Goal: Transaction & Acquisition: Book appointment/travel/reservation

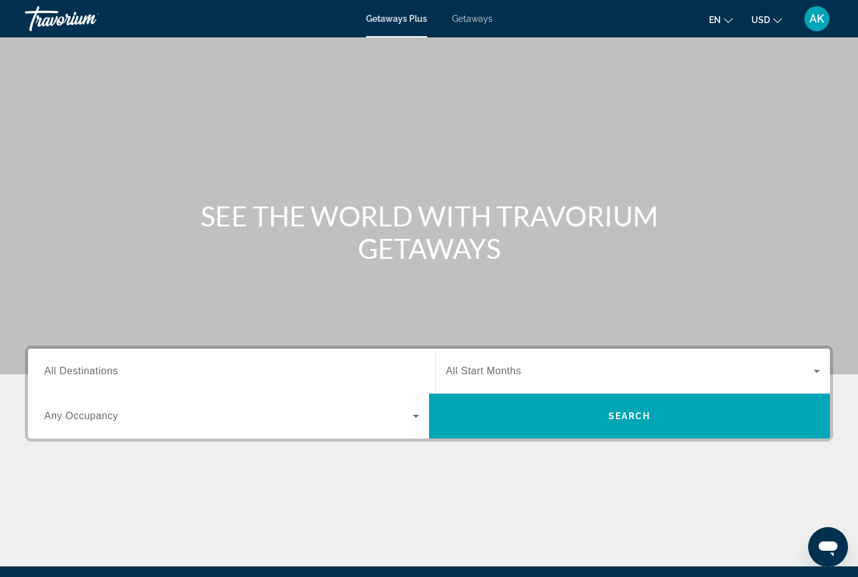
click at [478, 22] on span "Getaways" at bounding box center [472, 19] width 41 height 10
click at [105, 364] on input "Destination All Destinations" at bounding box center [231, 371] width 375 height 15
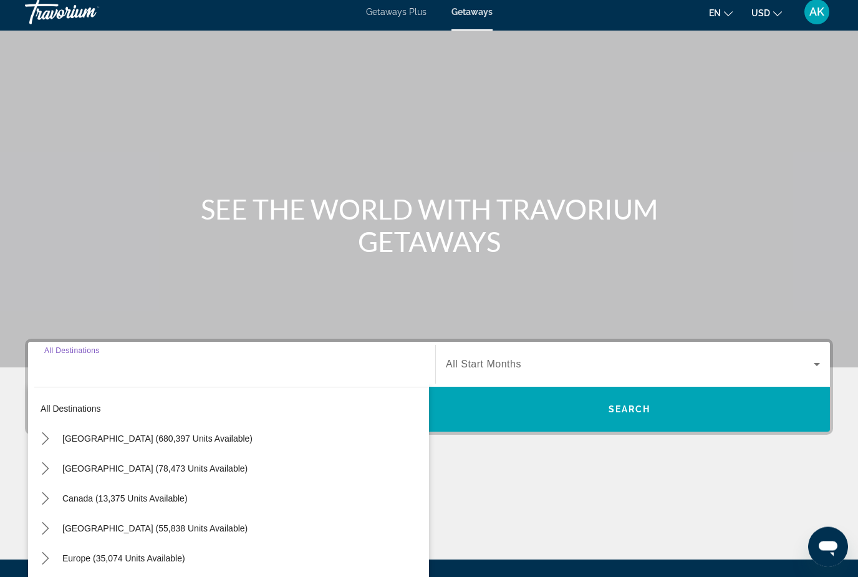
click at [102, 363] on input "Destination All Destinations" at bounding box center [231, 365] width 375 height 15
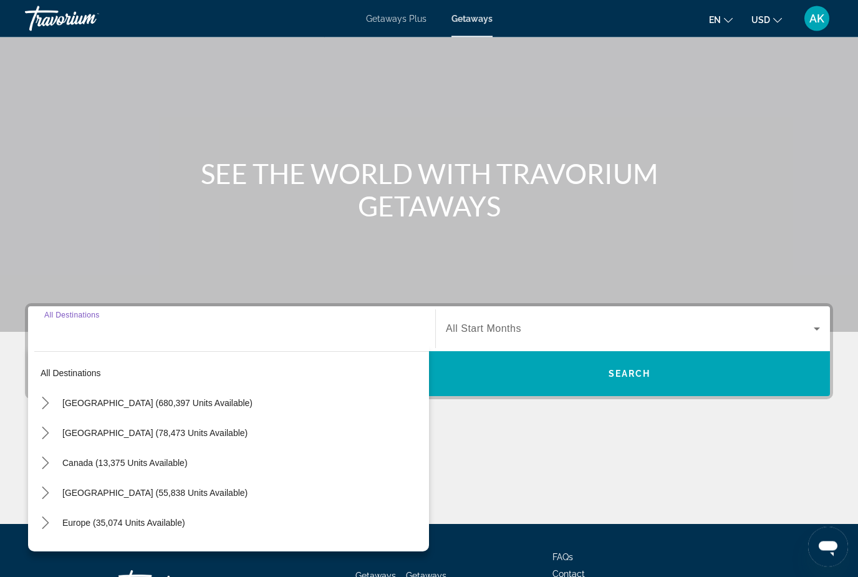
scroll to position [142, 0]
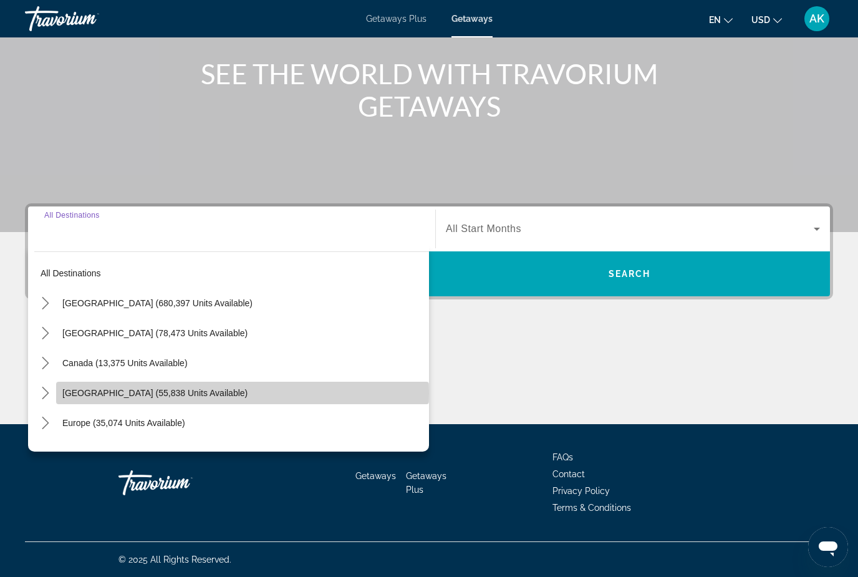
click at [216, 393] on span "[GEOGRAPHIC_DATA] (55,838 units available)" at bounding box center [154, 393] width 185 height 10
type input "**********"
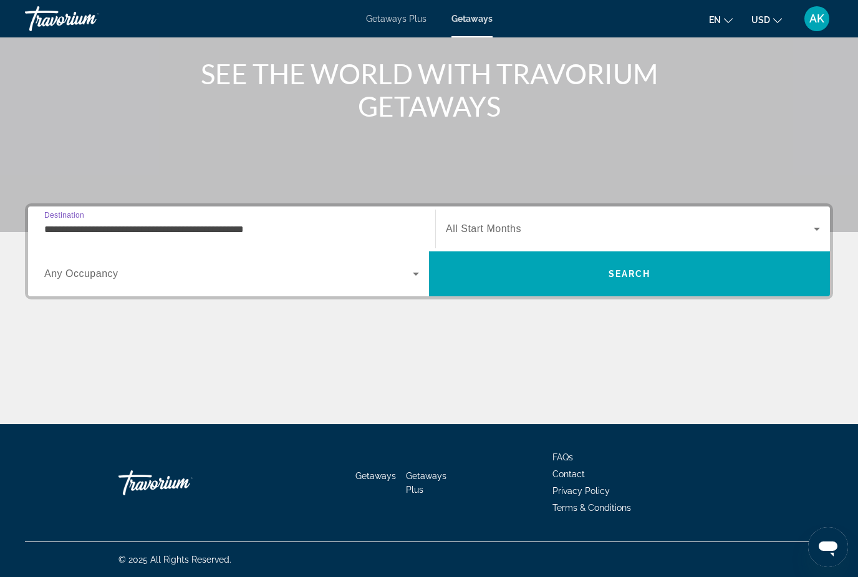
click at [470, 222] on span "Search widget" at bounding box center [630, 228] width 368 height 15
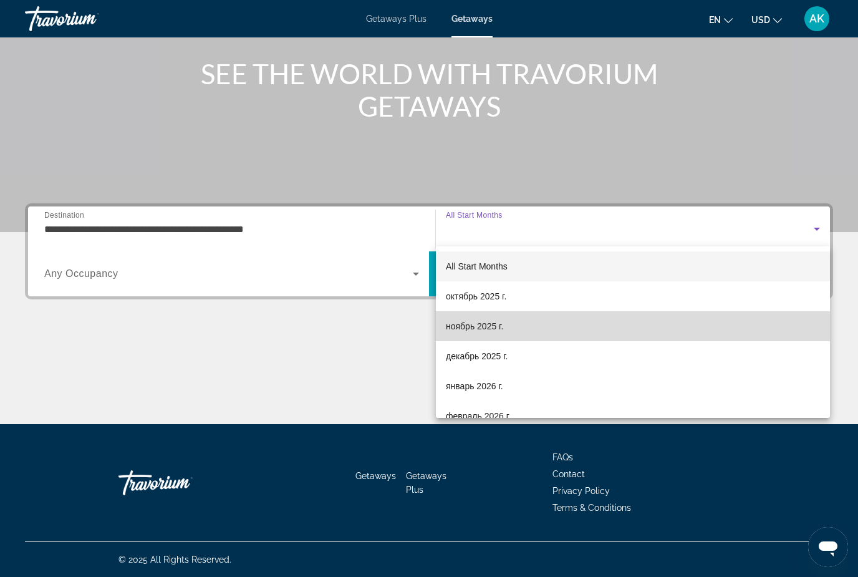
click at [481, 325] on span "ноябрь 2025 г." at bounding box center [474, 326] width 57 height 15
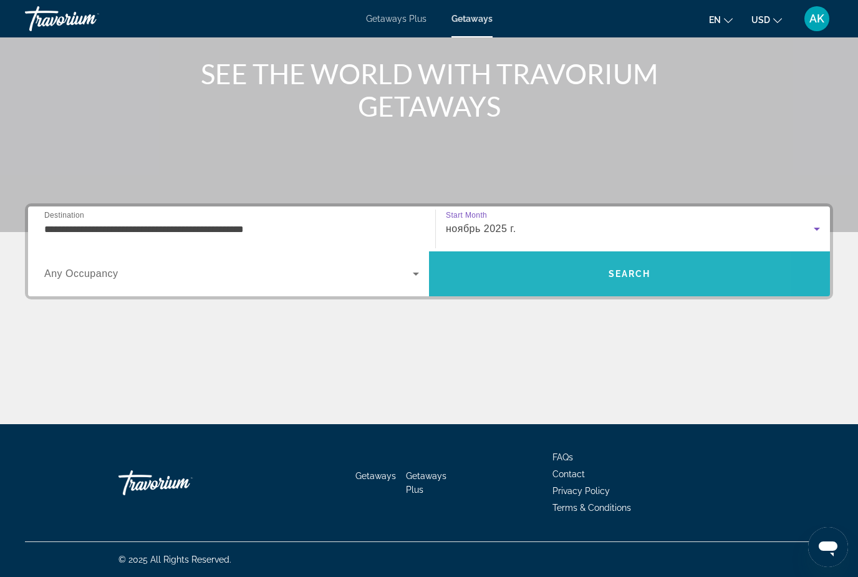
click at [494, 270] on span "Search" at bounding box center [629, 274] width 401 height 30
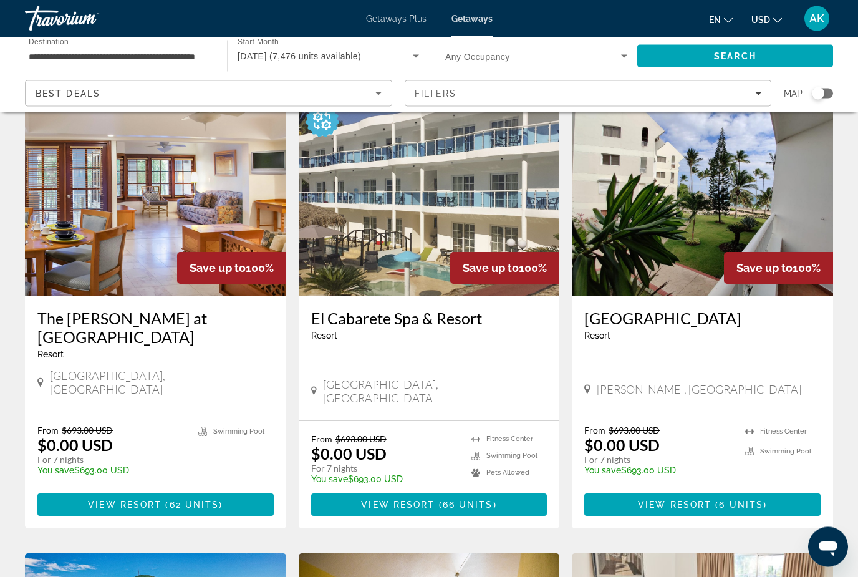
scroll to position [77, 0]
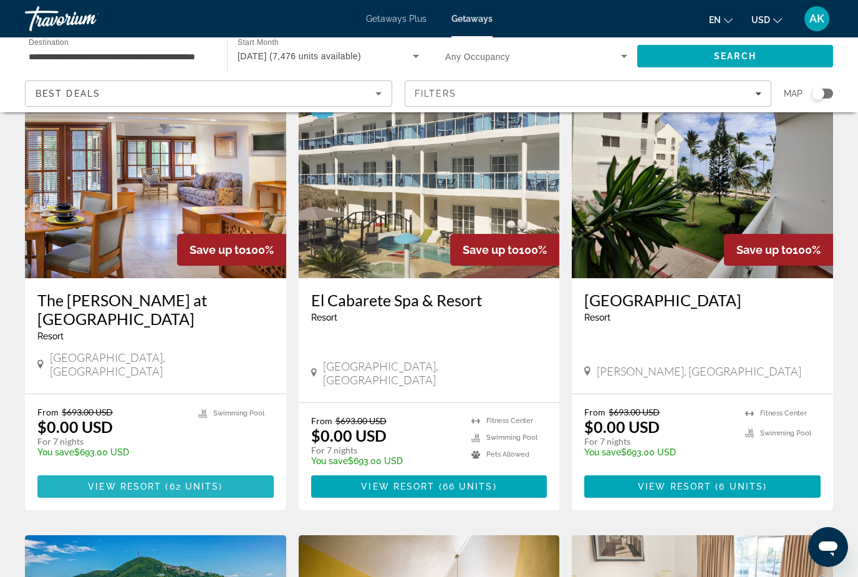
click at [190, 482] on span "62 units" at bounding box center [195, 487] width 50 height 10
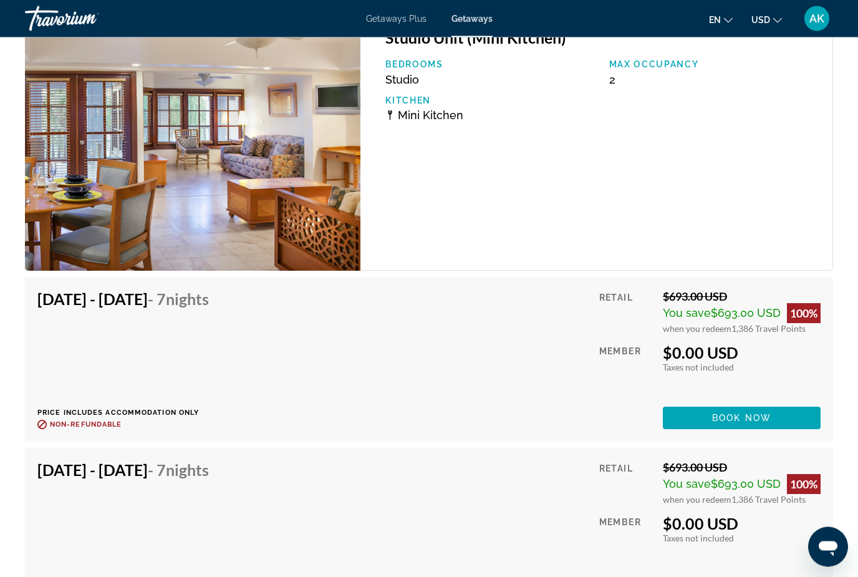
scroll to position [2414, 0]
click at [742, 421] on span "Book now" at bounding box center [741, 418] width 59 height 10
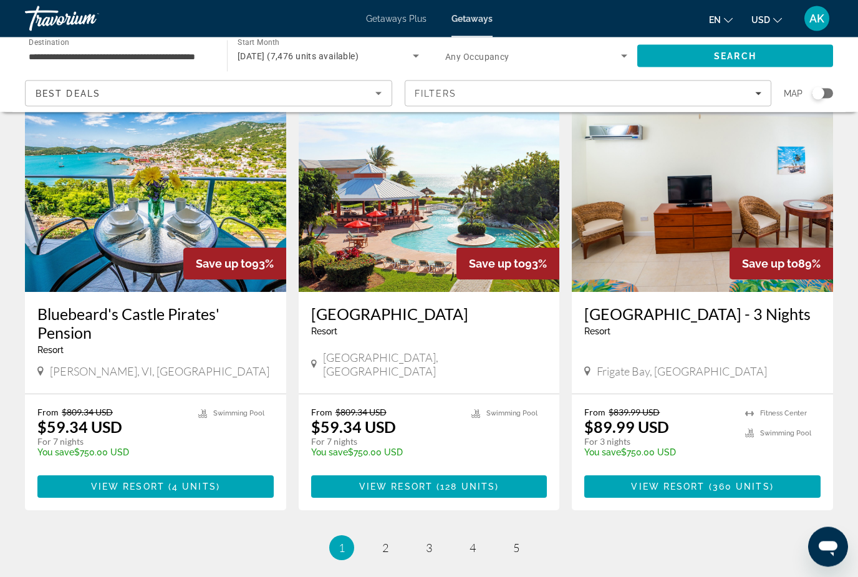
scroll to position [1439, 0]
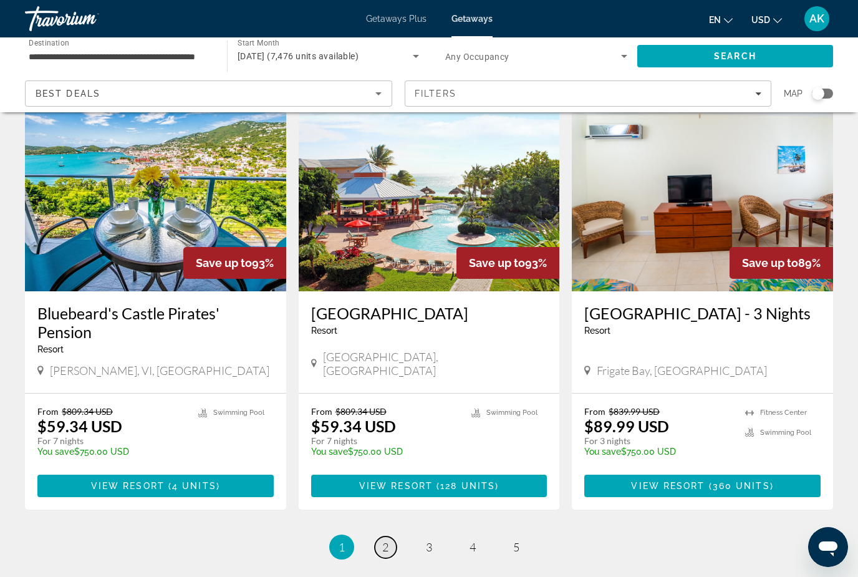
click at [395, 536] on link "page 2" at bounding box center [386, 547] width 22 height 22
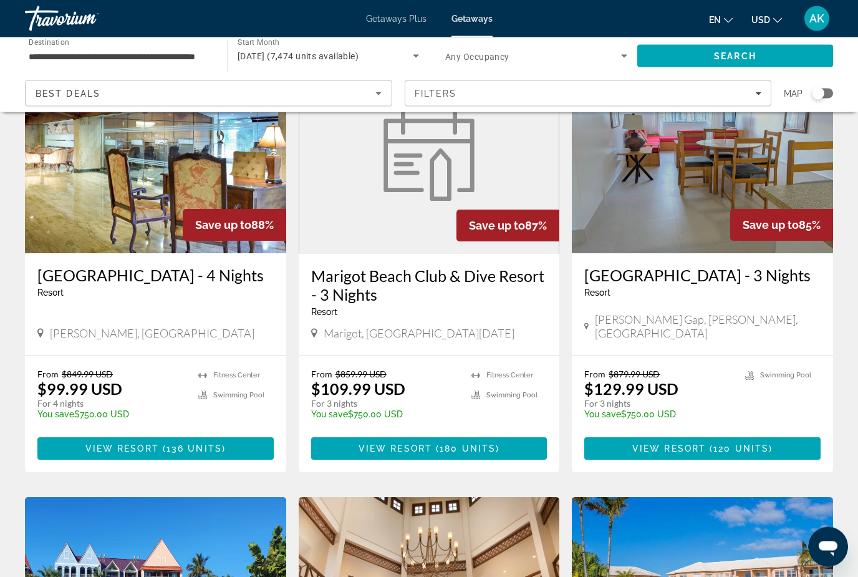
scroll to position [102, 0]
click at [146, 59] on input "**********" at bounding box center [120, 56] width 182 height 15
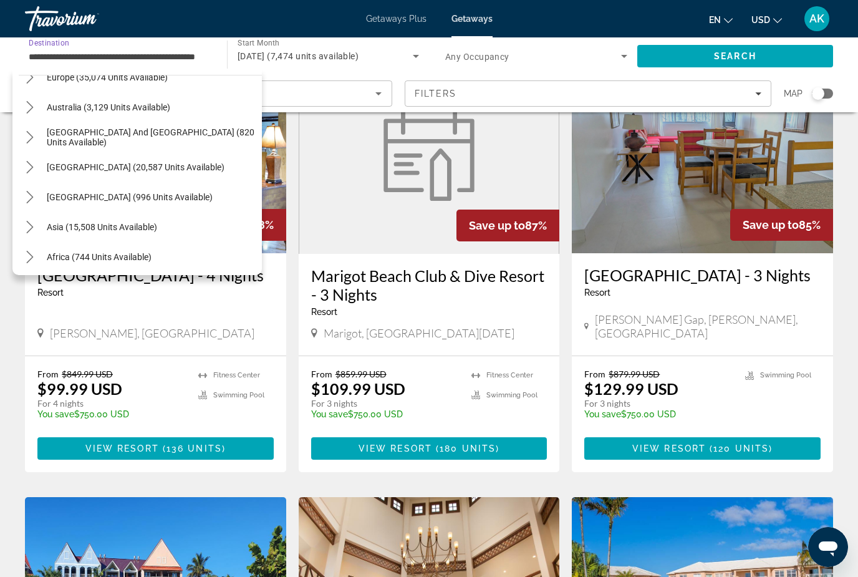
scroll to position [589, 0]
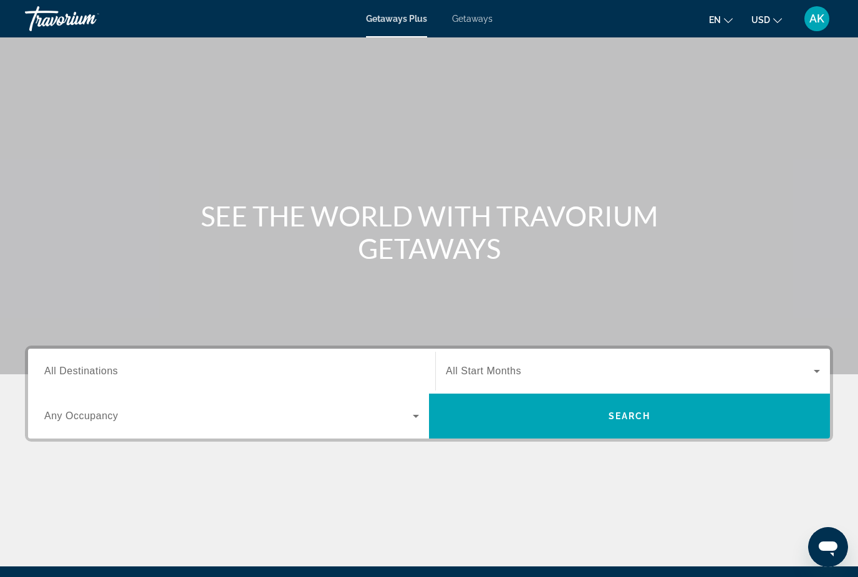
click at [477, 18] on span "Getaways" at bounding box center [472, 19] width 41 height 10
click at [59, 371] on span "All Destinations" at bounding box center [81, 371] width 74 height 11
click at [59, 371] on input "Destination All Destinations" at bounding box center [231, 371] width 375 height 15
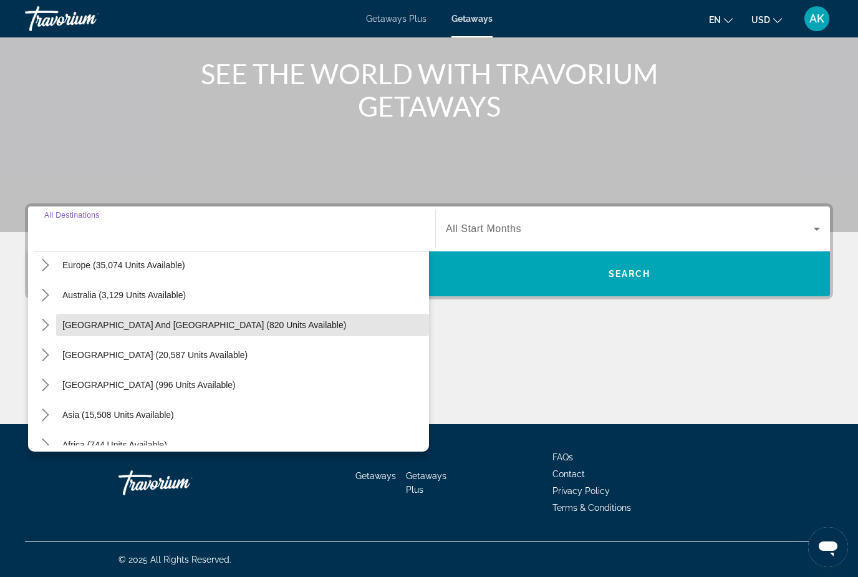
scroll to position [117, 0]
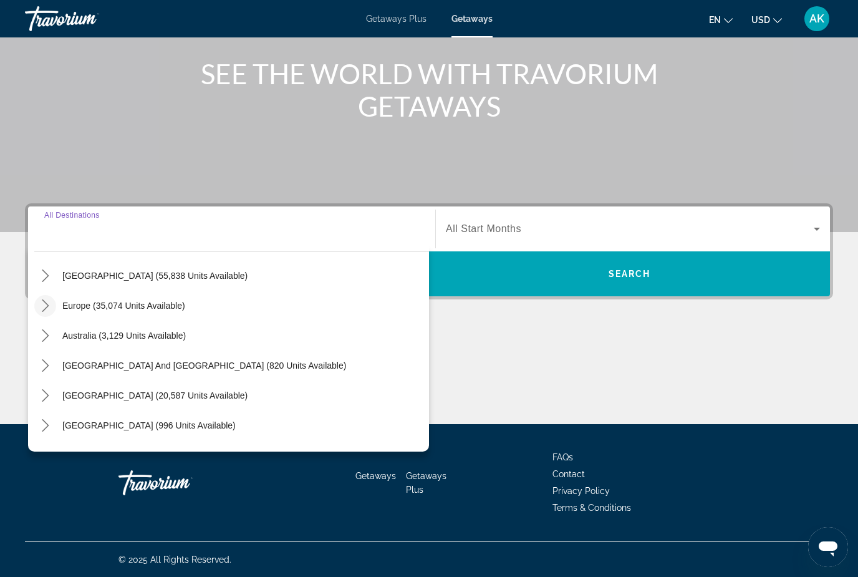
click at [47, 304] on icon "Toggle Europe (35,074 units available) submenu" at bounding box center [45, 305] width 12 height 12
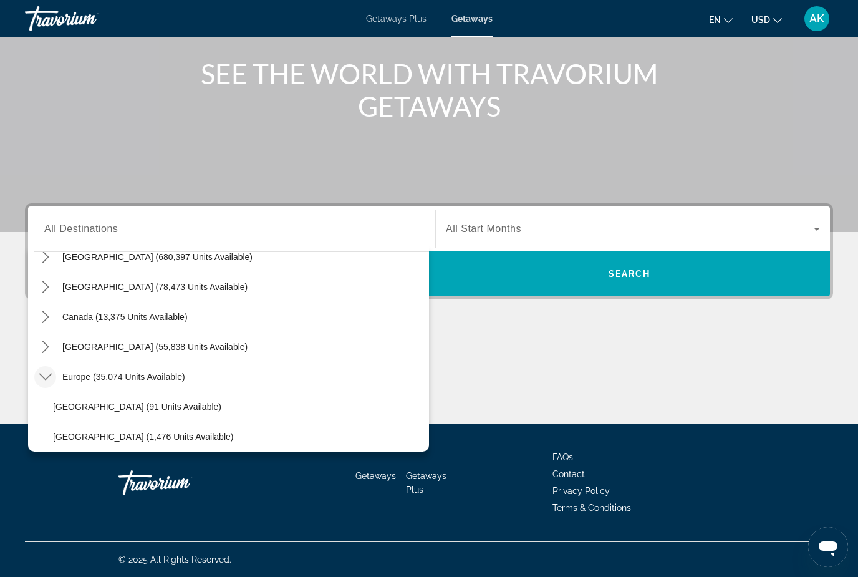
scroll to position [42, 0]
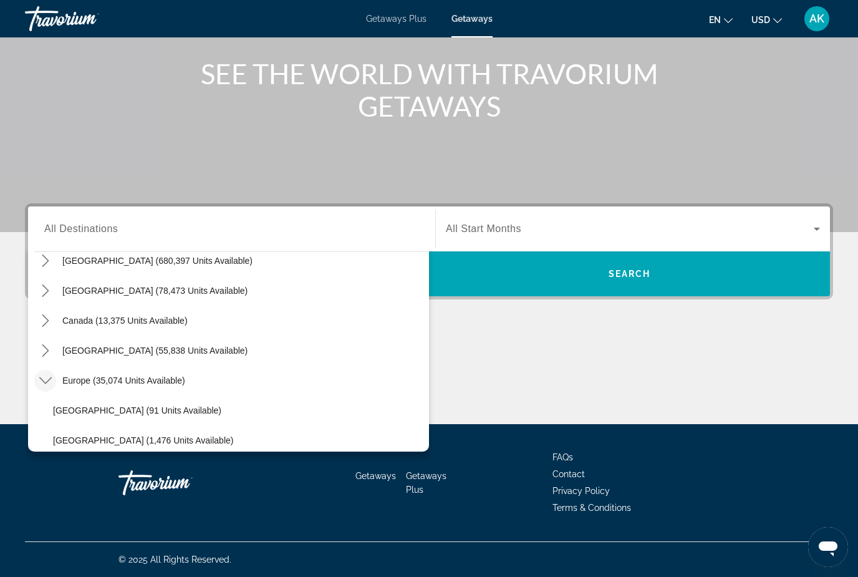
click at [49, 312] on mat-icon "Toggle Canada (13,375 units available) submenu" at bounding box center [45, 321] width 22 height 22
click at [48, 253] on mat-icon "Toggle United States (680,397 units available) submenu" at bounding box center [45, 261] width 22 height 22
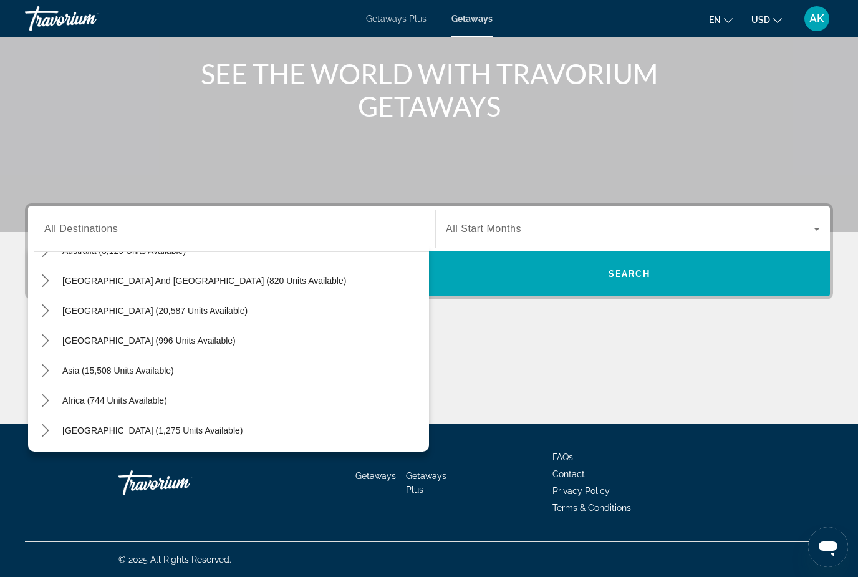
scroll to position [2298, 0]
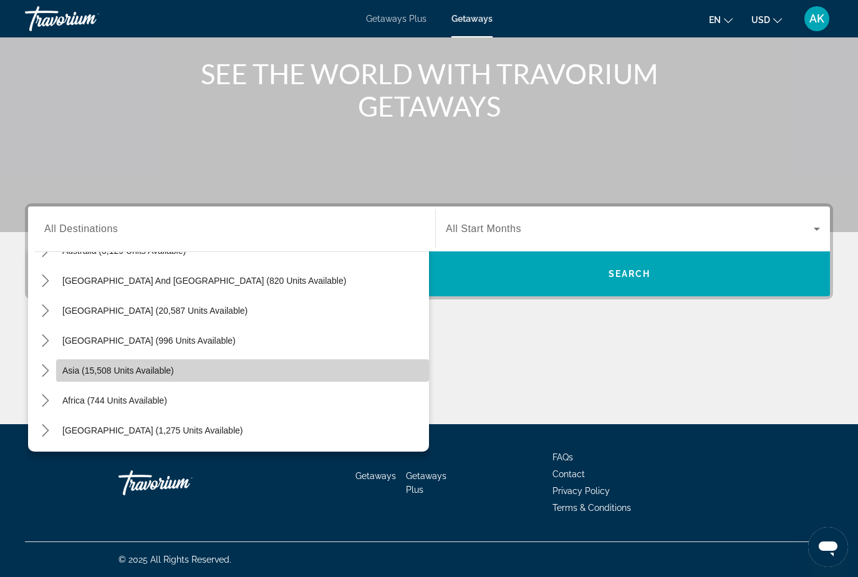
click at [166, 377] on span "Select destination: Asia (15,508 units available)" at bounding box center [242, 371] width 373 height 30
type input "**********"
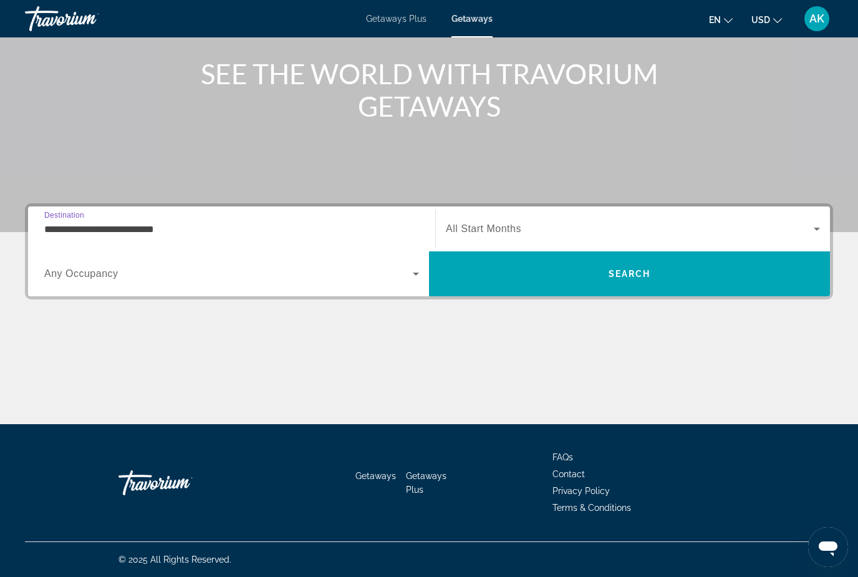
click at [514, 245] on div "Search widget" at bounding box center [633, 228] width 374 height 35
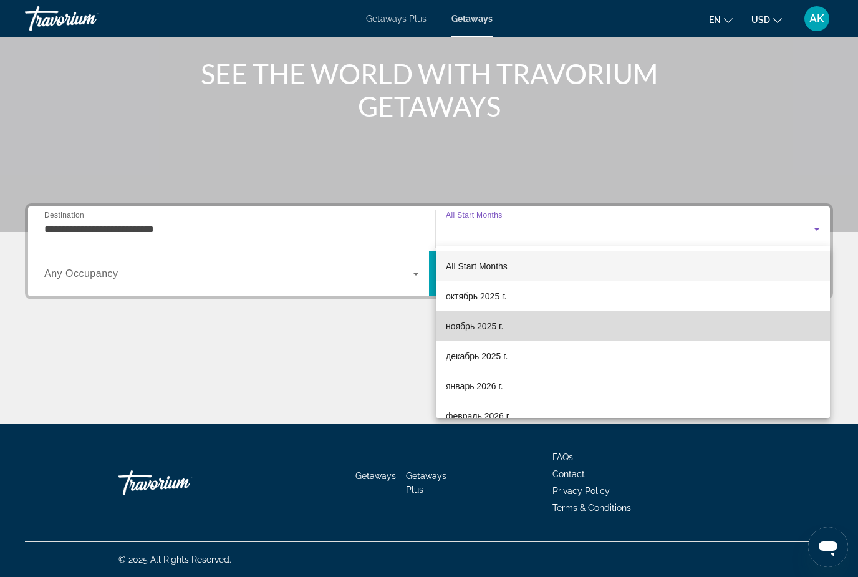
click at [502, 328] on span "ноябрь 2025 г." at bounding box center [474, 326] width 57 height 15
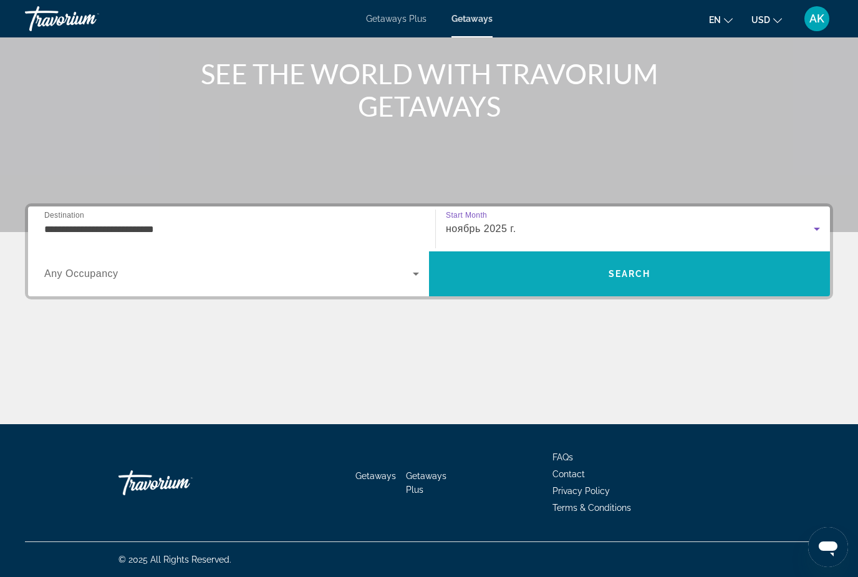
click at [584, 278] on span "Search" at bounding box center [629, 274] width 401 height 30
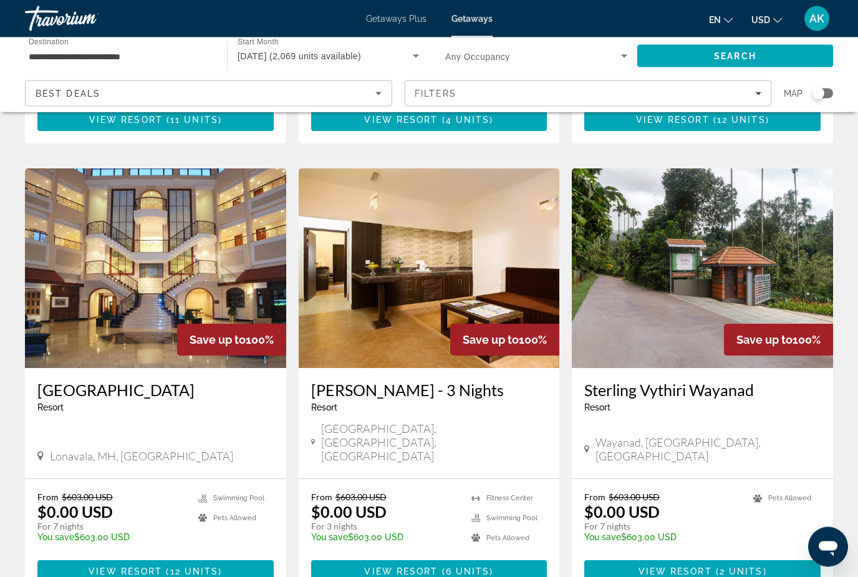
scroll to position [1347, 0]
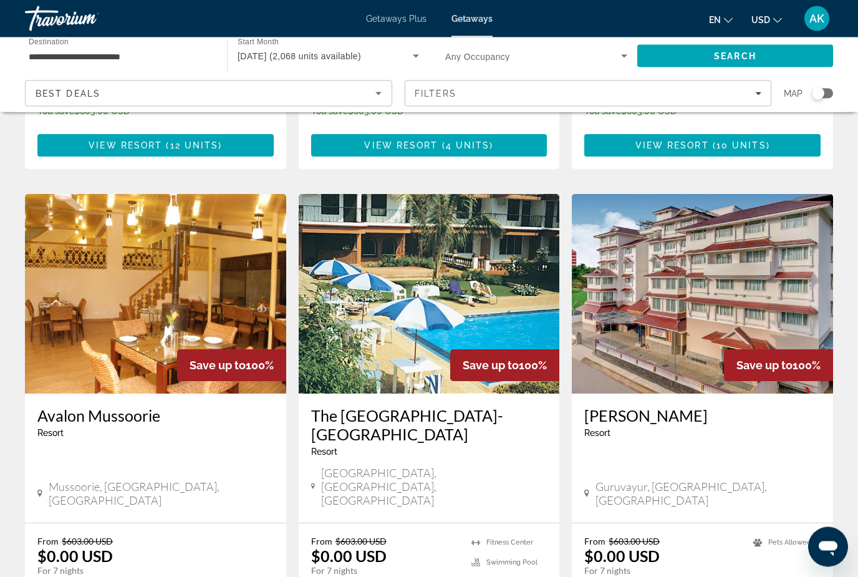
scroll to position [1458, 0]
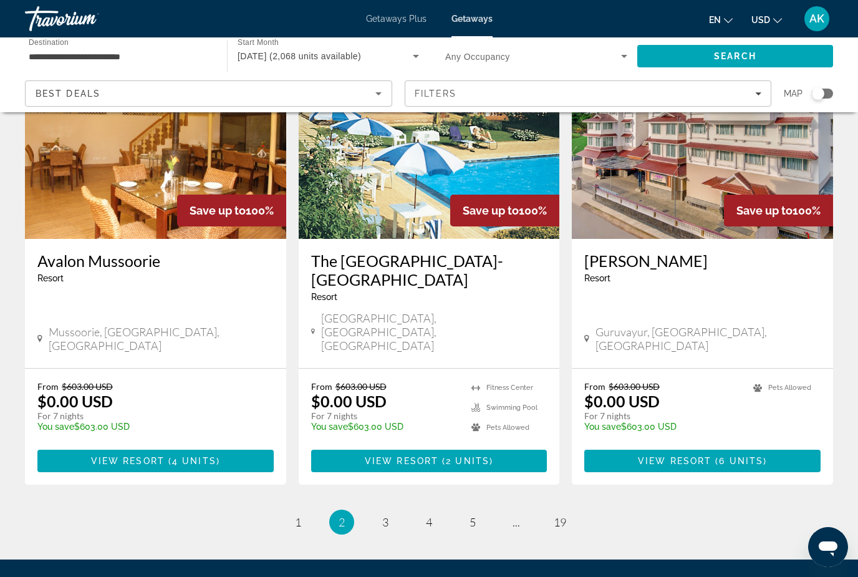
click at [399, 510] on ul "2 / 19 page 1 You're on page 2 page 3 page 4 page 5 page ... page 19" at bounding box center [429, 522] width 808 height 25
click at [387, 515] on span "3" at bounding box center [385, 522] width 6 height 14
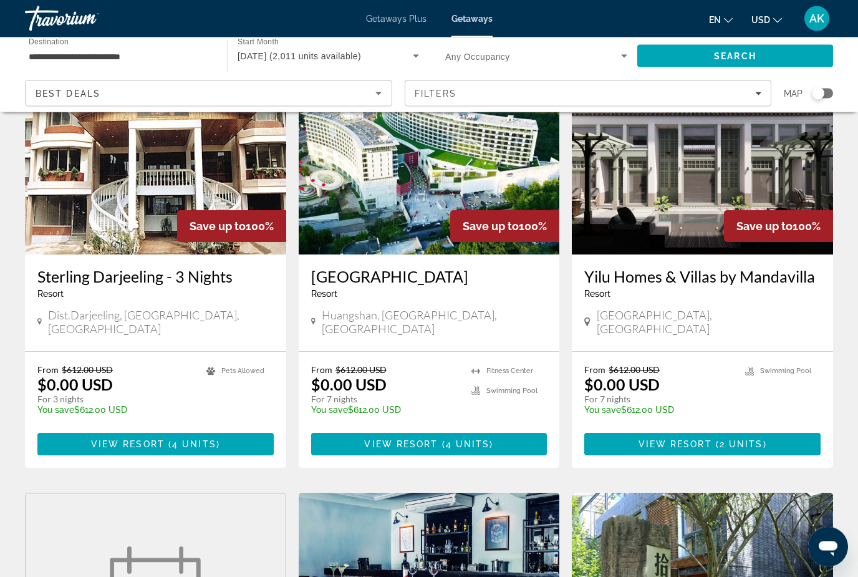
scroll to position [1000, 0]
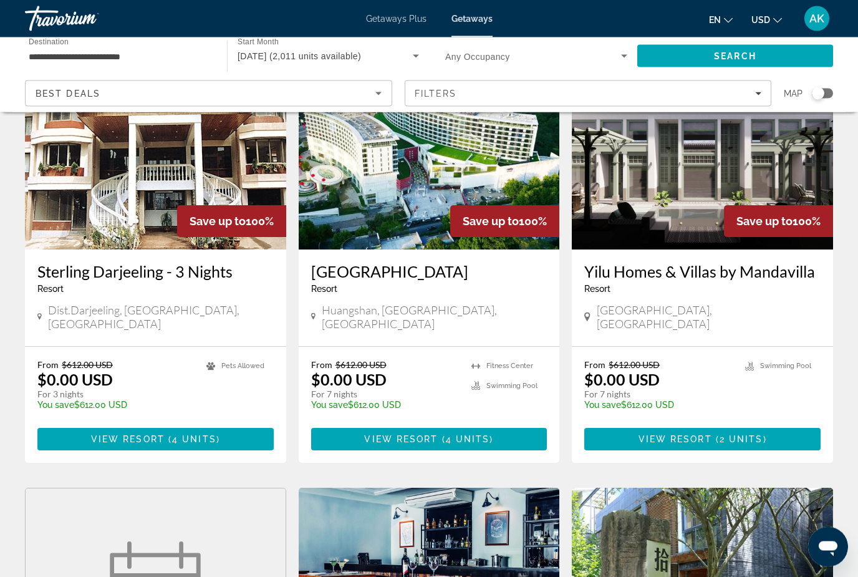
click at [706, 435] on span "View Resort" at bounding box center [676, 440] width 74 height 10
click at [0, 0] on div at bounding box center [0, 0] width 0 height 0
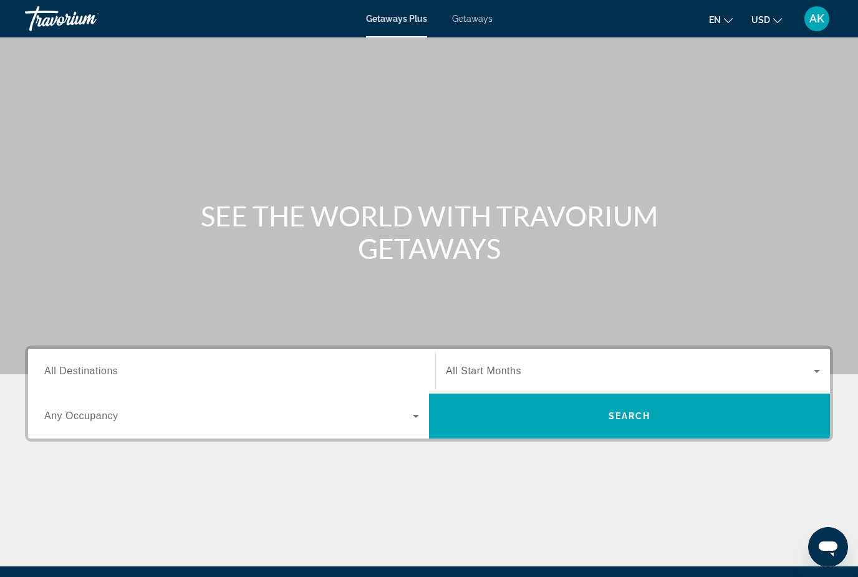
click at [464, 22] on span "Getaways" at bounding box center [472, 19] width 41 height 10
click at [109, 370] on span "All Destinations" at bounding box center [81, 371] width 74 height 11
click at [109, 370] on input "Destination All Destinations" at bounding box center [231, 371] width 375 height 15
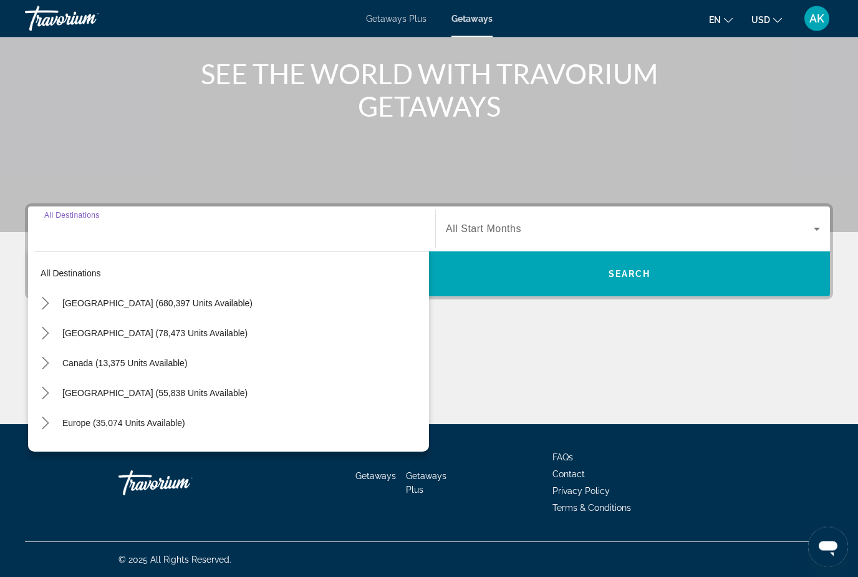
scroll to position [142, 0]
click at [46, 296] on mat-icon "Toggle United States (680,397 units available) submenu" at bounding box center [45, 304] width 22 height 22
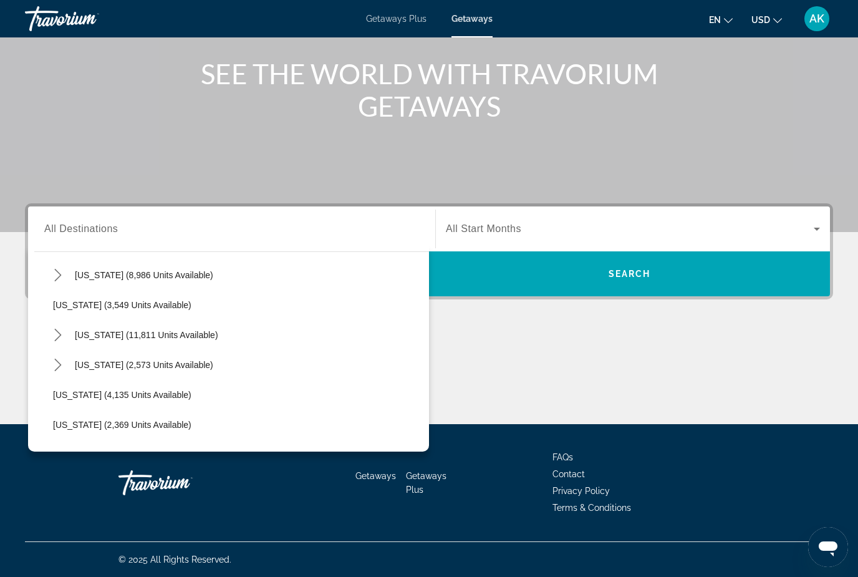
scroll to position [657, 0]
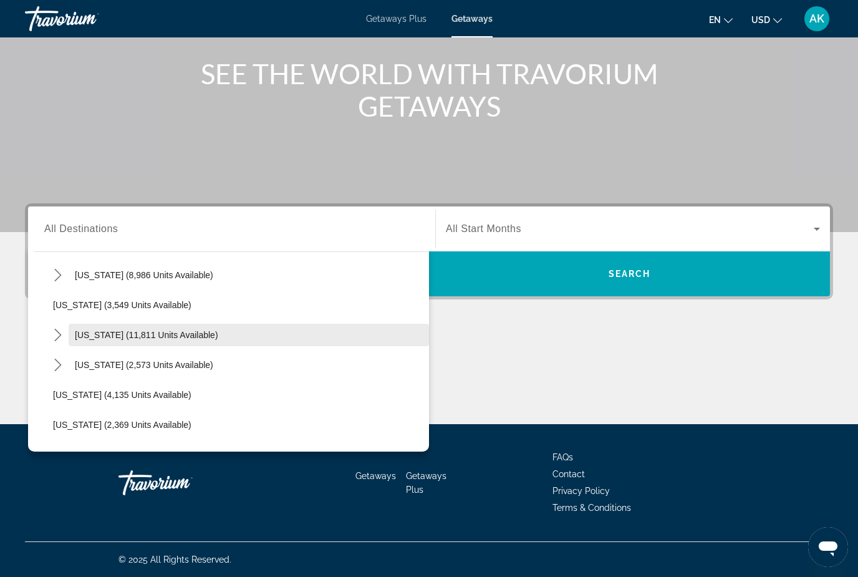
click at [100, 329] on span "Select destination: Nevada (11,811 units available)" at bounding box center [249, 335] width 361 height 30
type input "**********"
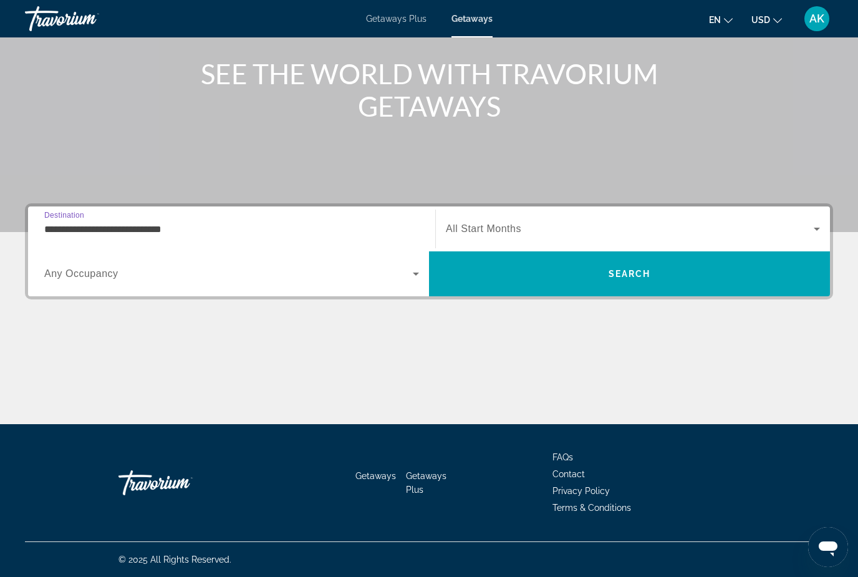
click at [488, 233] on span "All Start Months" at bounding box center [483, 228] width 75 height 11
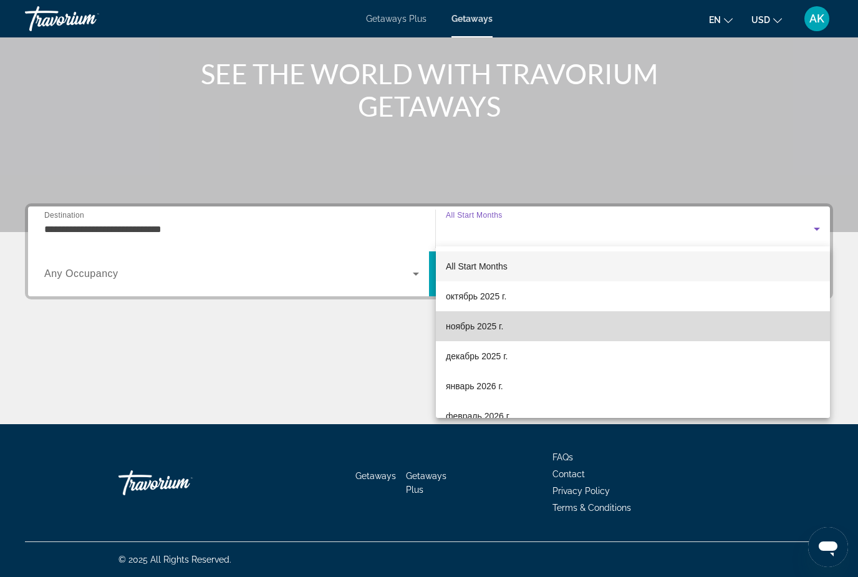
click at [479, 323] on span "ноябрь 2025 г." at bounding box center [474, 326] width 57 height 15
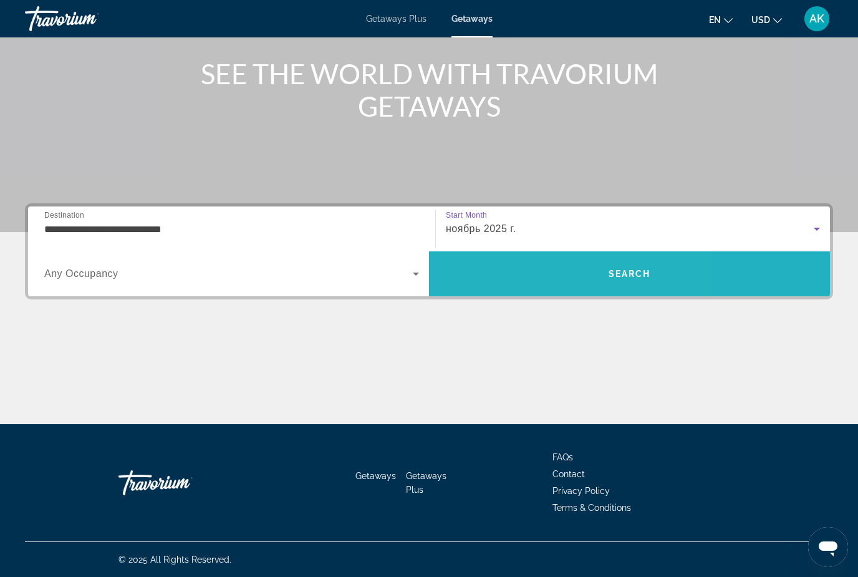
click at [535, 271] on span "Search" at bounding box center [629, 274] width 401 height 30
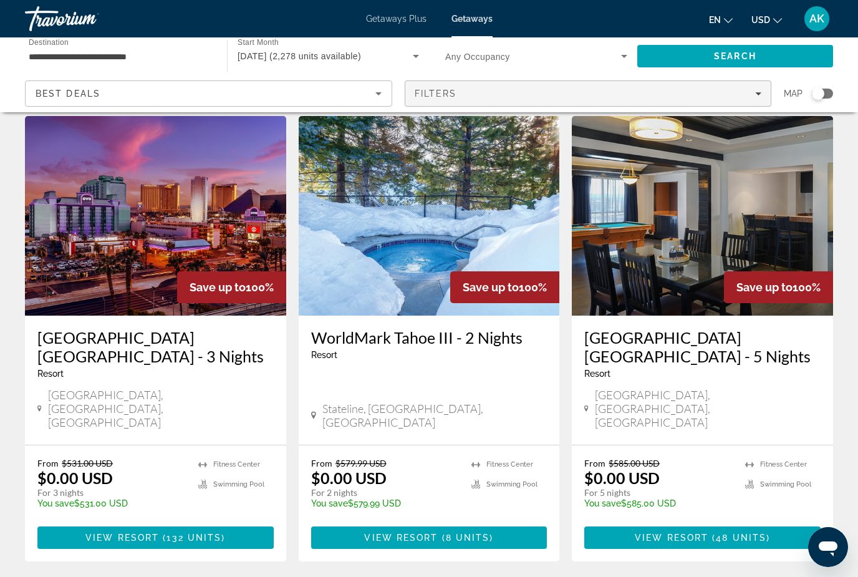
click at [483, 90] on div "Filters" at bounding box center [588, 94] width 347 height 10
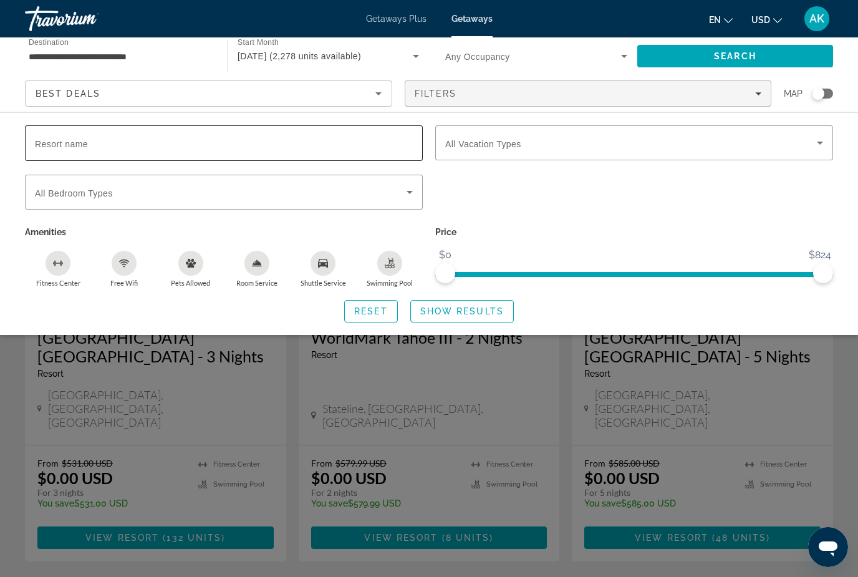
click at [90, 141] on div "Resort name" at bounding box center [224, 143] width 378 height 36
type input "*****"
click at [454, 309] on span "Show Results" at bounding box center [462, 311] width 84 height 10
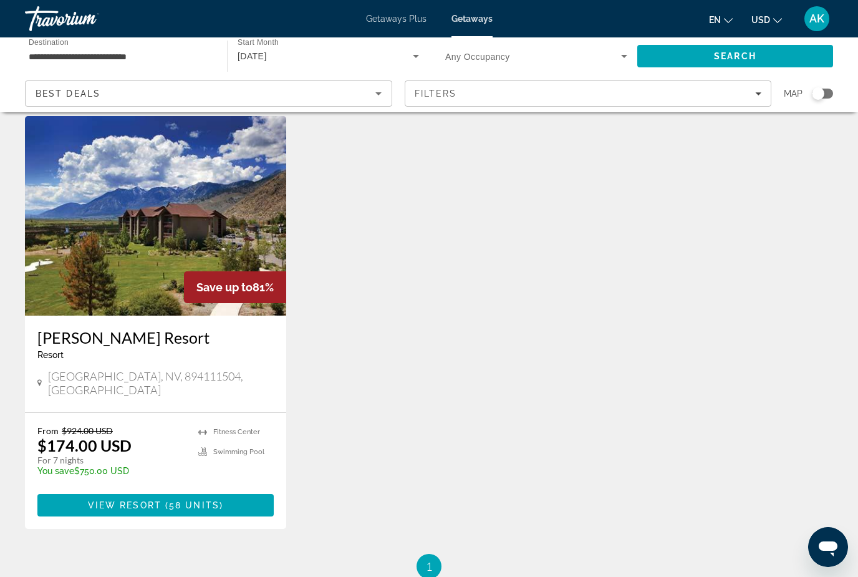
click at [225, 448] on span "Swimming Pool" at bounding box center [238, 452] width 51 height 8
click at [187, 500] on span "58 units" at bounding box center [194, 505] width 51 height 10
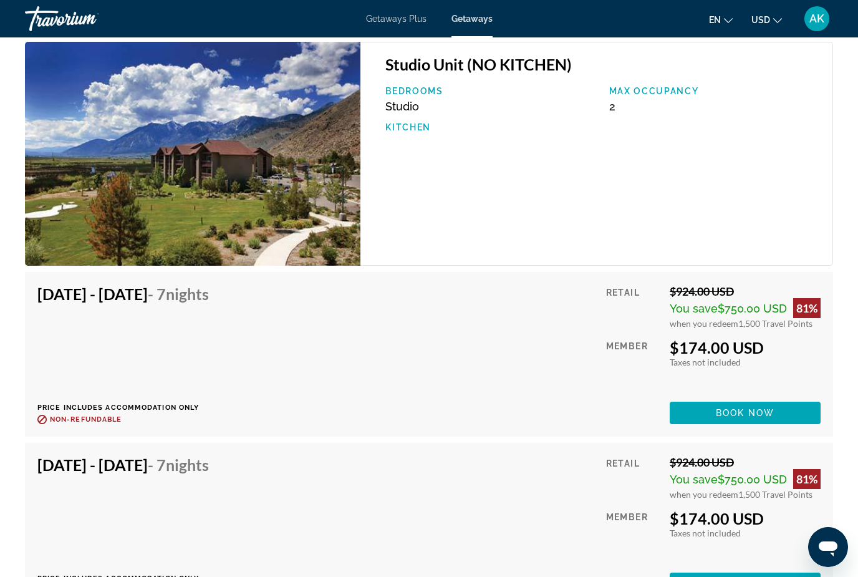
scroll to position [2357, 0]
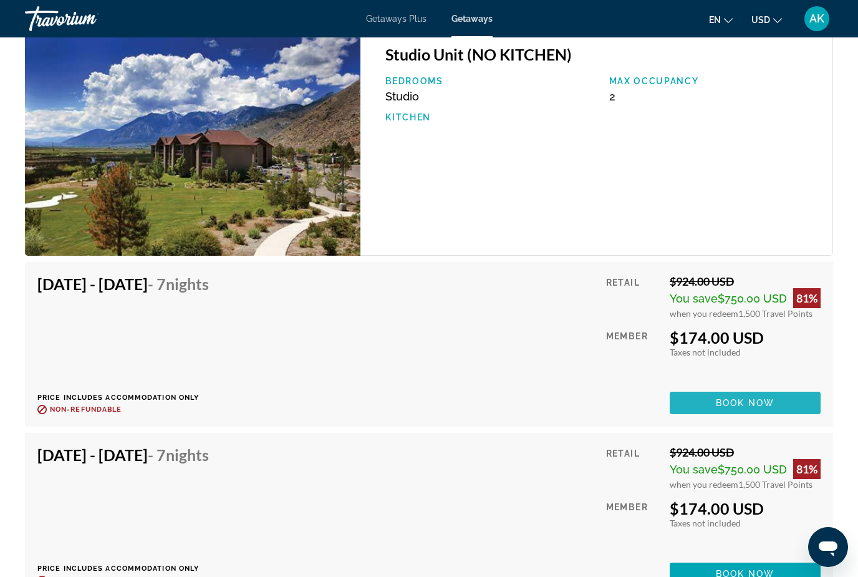
click at [700, 399] on span "Main content" at bounding box center [745, 403] width 151 height 30
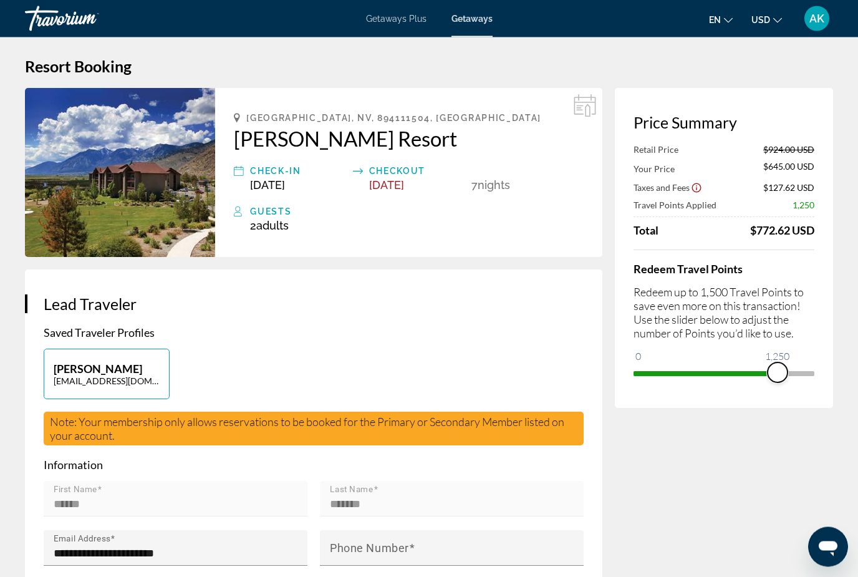
scroll to position [2, 0]
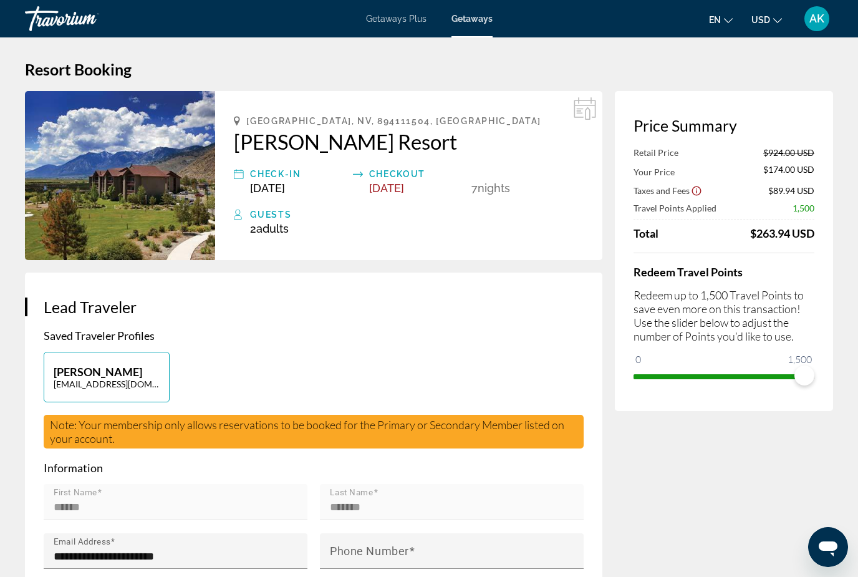
click at [823, 0] on mat-toolbar "Getaways Plus Getaways en English Español Français Italiano Português русский U…" at bounding box center [429, 18] width 858 height 37
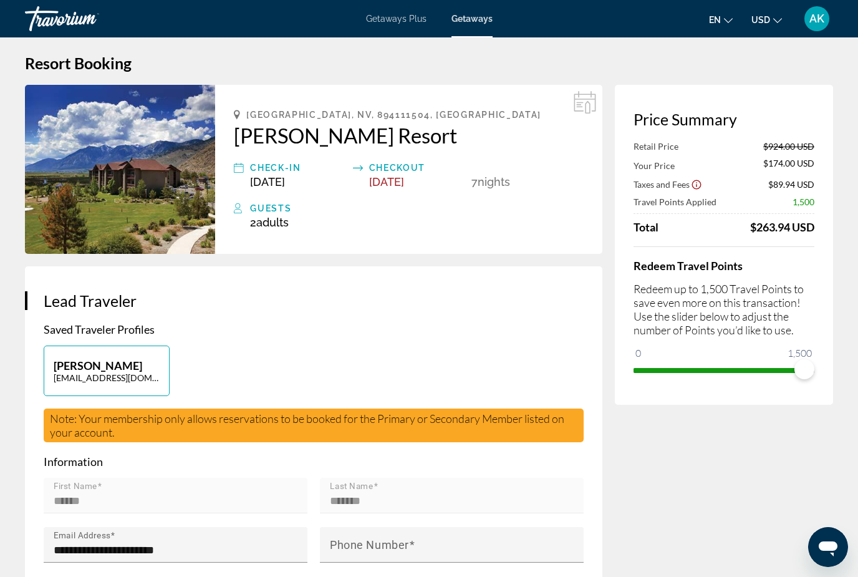
scroll to position [0, 0]
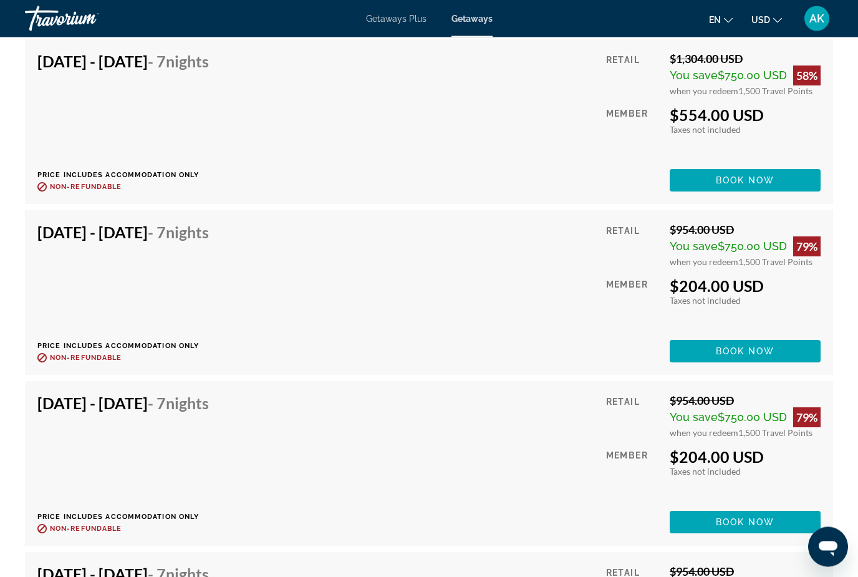
scroll to position [5195, 0]
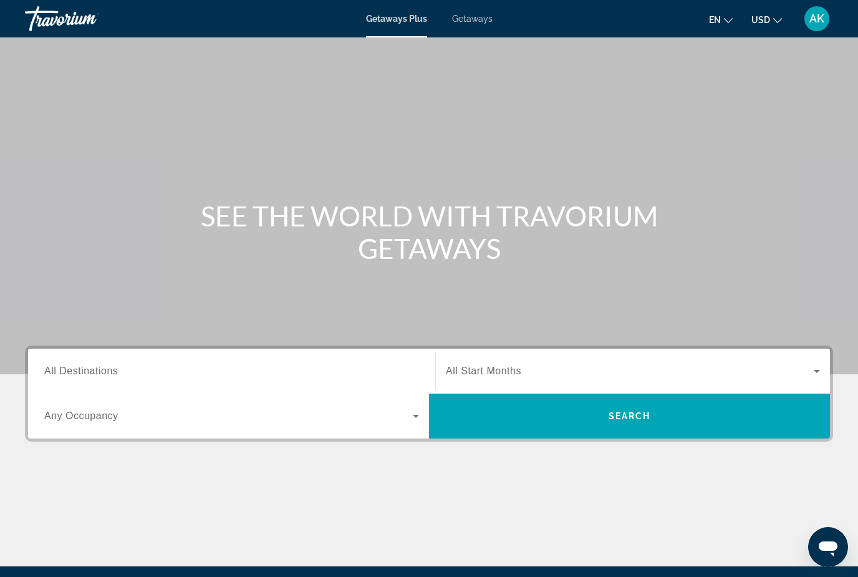
click at [469, 19] on span "Getaways" at bounding box center [472, 19] width 41 height 10
click at [86, 364] on input "Destination All Destinations" at bounding box center [231, 371] width 375 height 15
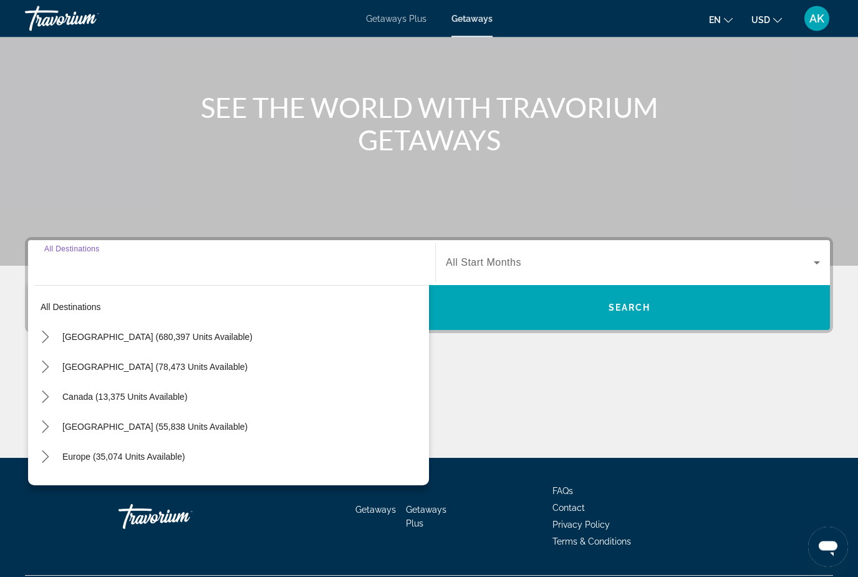
scroll to position [142, 0]
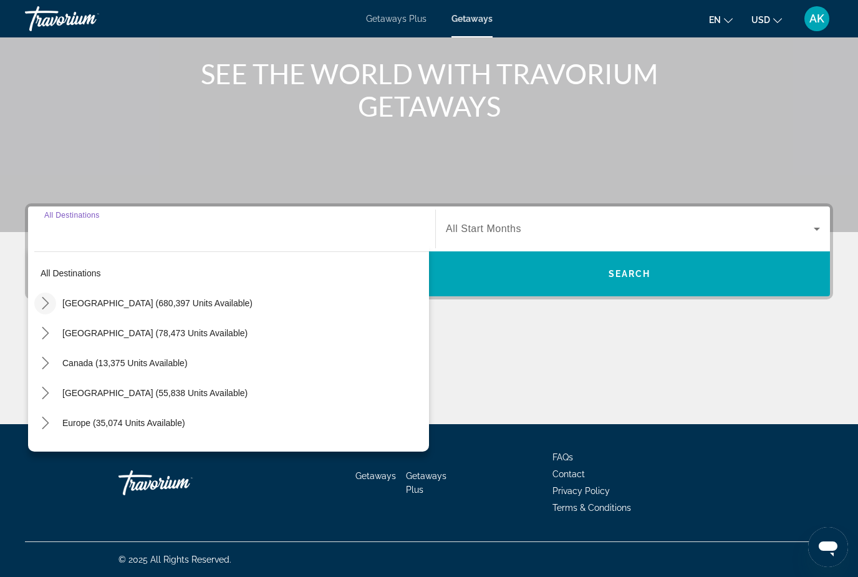
click at [45, 303] on icon "Toggle United States (680,397 units available) submenu" at bounding box center [45, 303] width 12 height 12
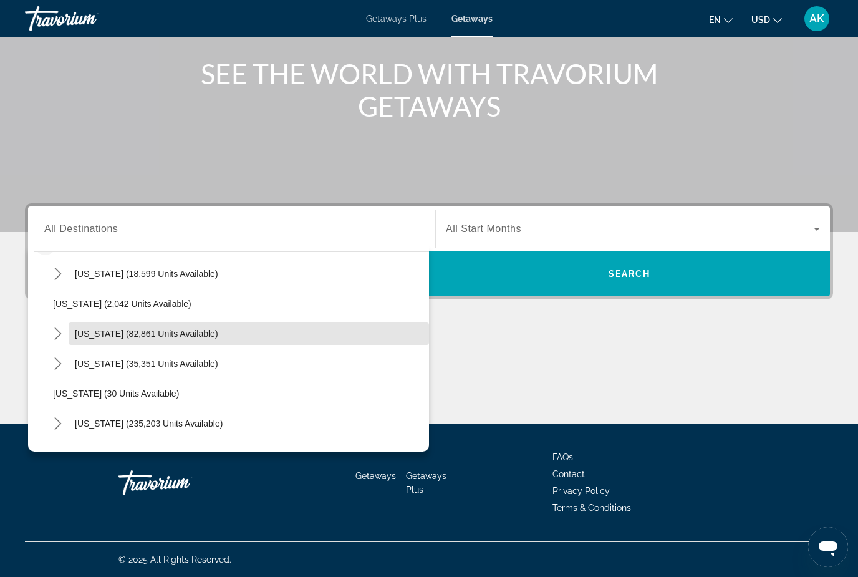
scroll to position [65, 0]
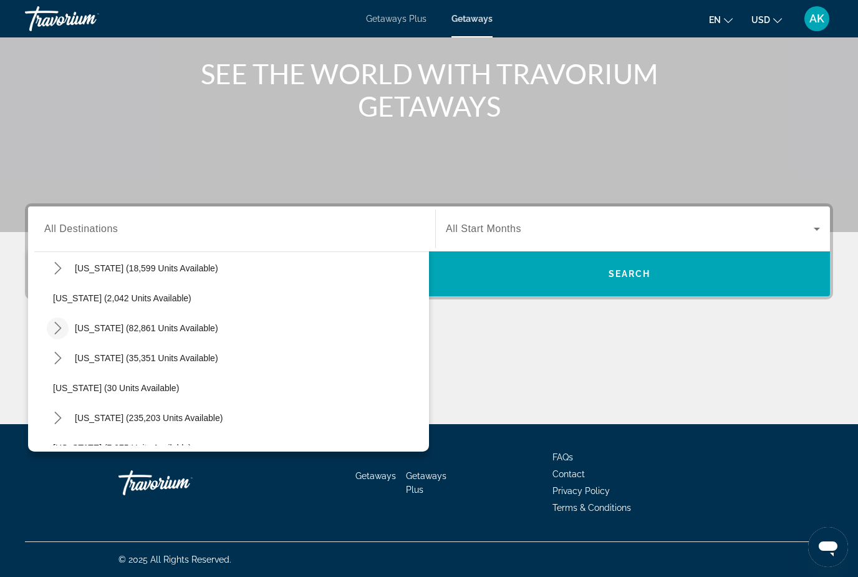
click at [59, 334] on icon "Toggle California (82,861 units available) submenu" at bounding box center [58, 328] width 12 height 12
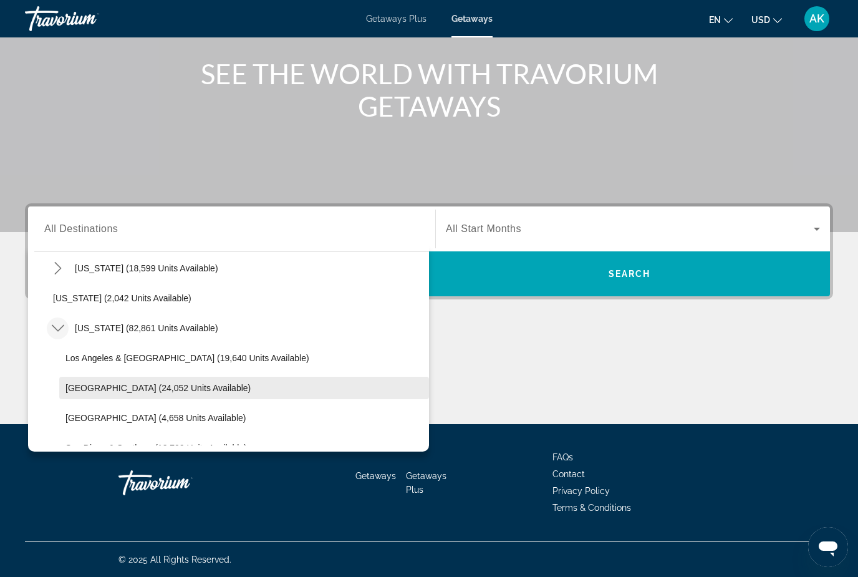
click at [132, 390] on span "Lake Tahoe (24,052 units available)" at bounding box center [157, 388] width 185 height 10
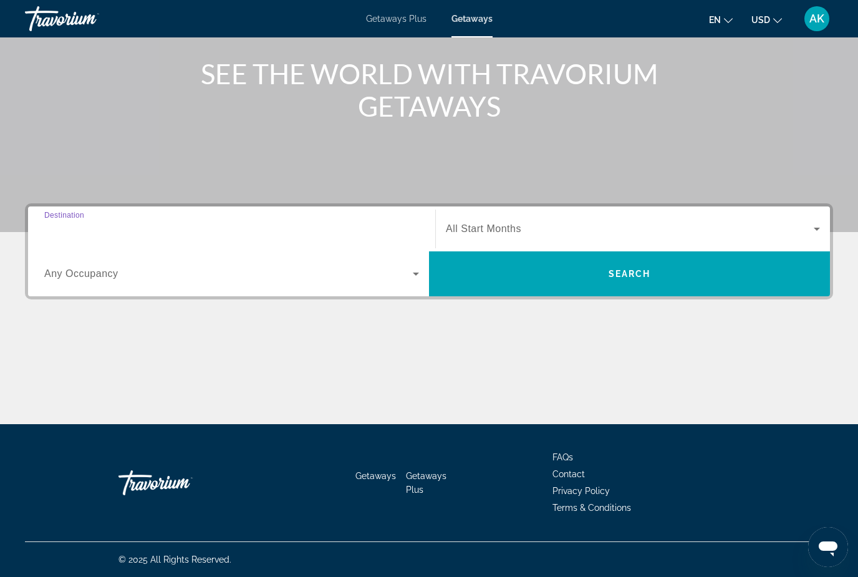
type input "**********"
click at [531, 228] on span "Search widget" at bounding box center [630, 228] width 368 height 15
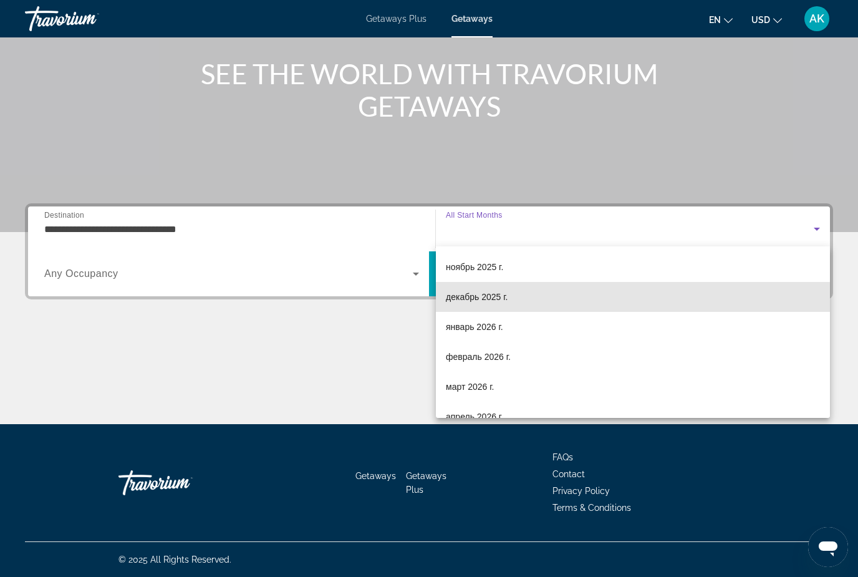
scroll to position [58, 0]
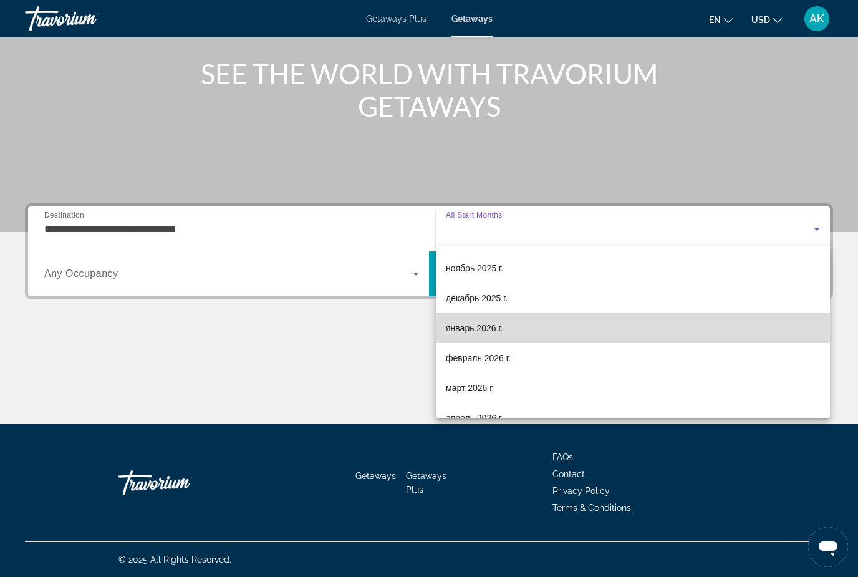
click at [480, 334] on span "январь 2026 г." at bounding box center [474, 328] width 57 height 15
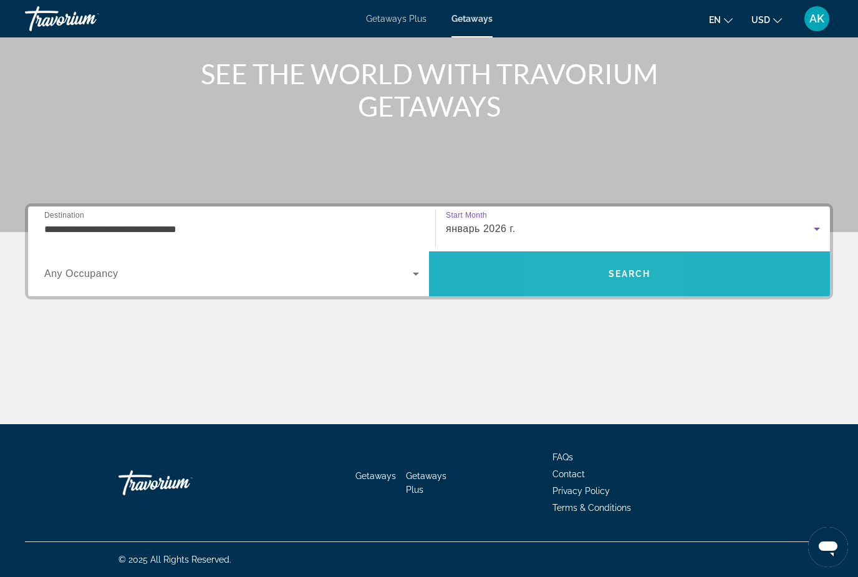
click at [600, 269] on span "Search" at bounding box center [629, 274] width 401 height 30
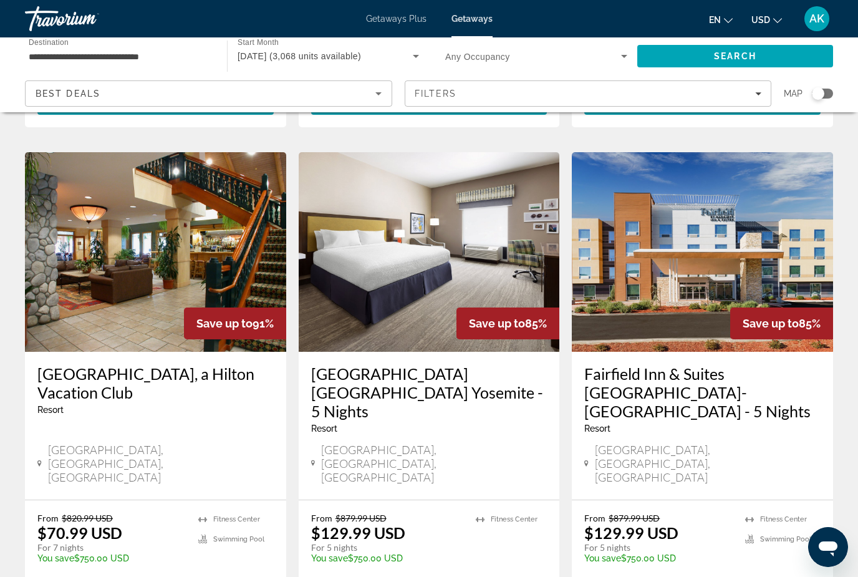
scroll to position [499, 0]
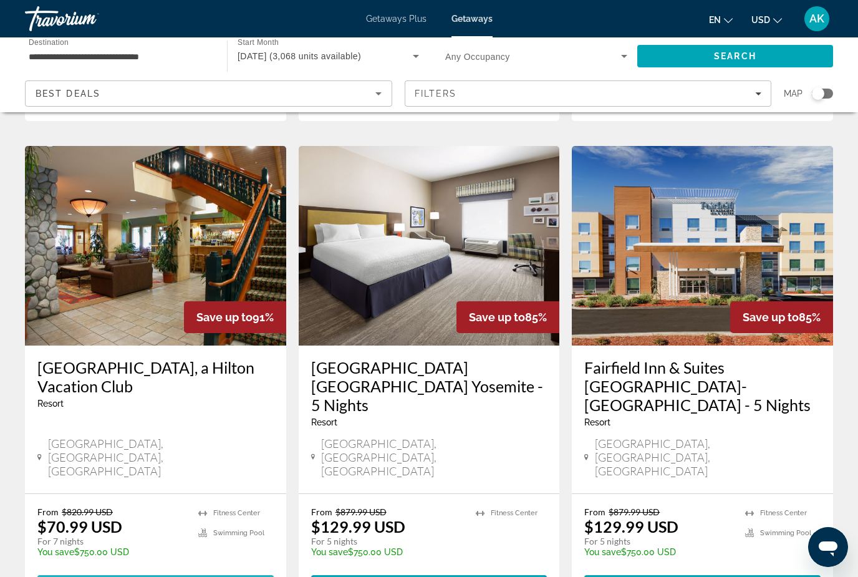
click at [171, 576] on span "28 units" at bounding box center [195, 586] width 50 height 10
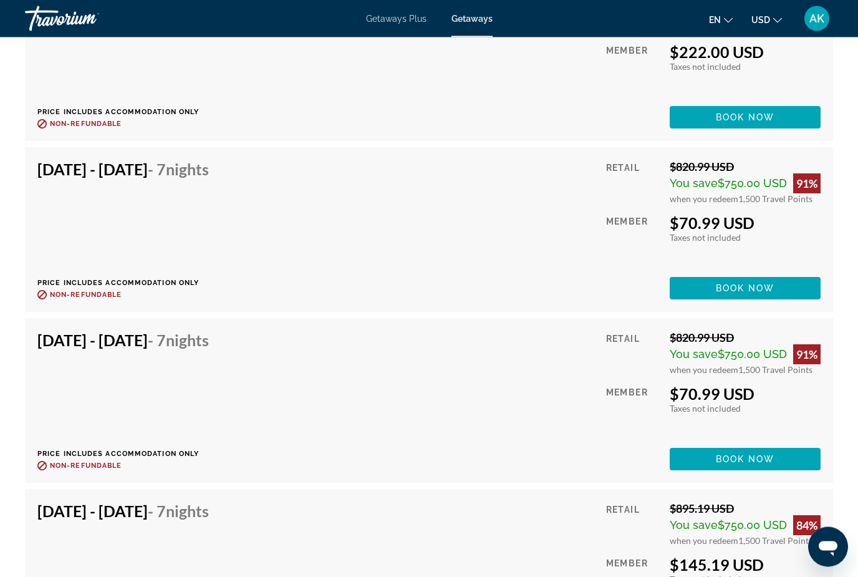
scroll to position [2798, 0]
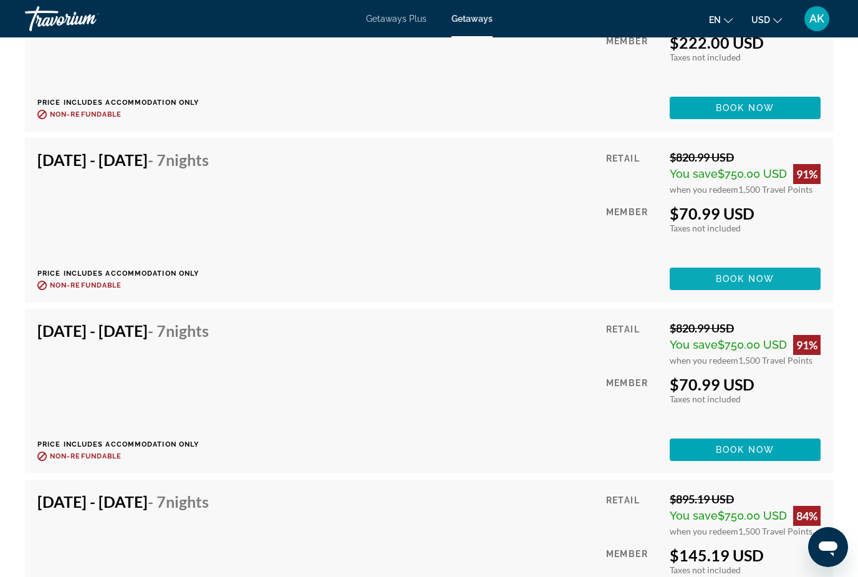
click at [717, 284] on span "Main content" at bounding box center [745, 279] width 151 height 30
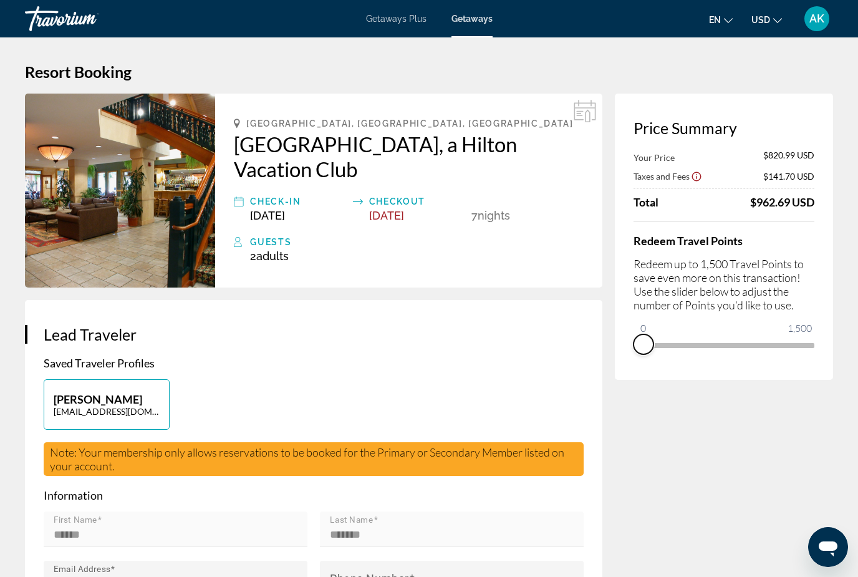
scroll to position [30, 0]
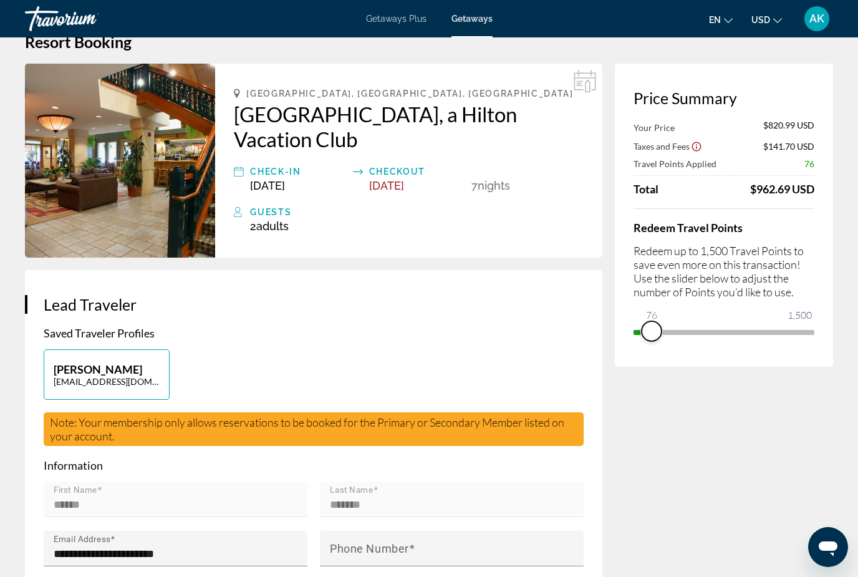
click at [652, 321] on span "ngx-slider" at bounding box center [652, 331] width 20 height 20
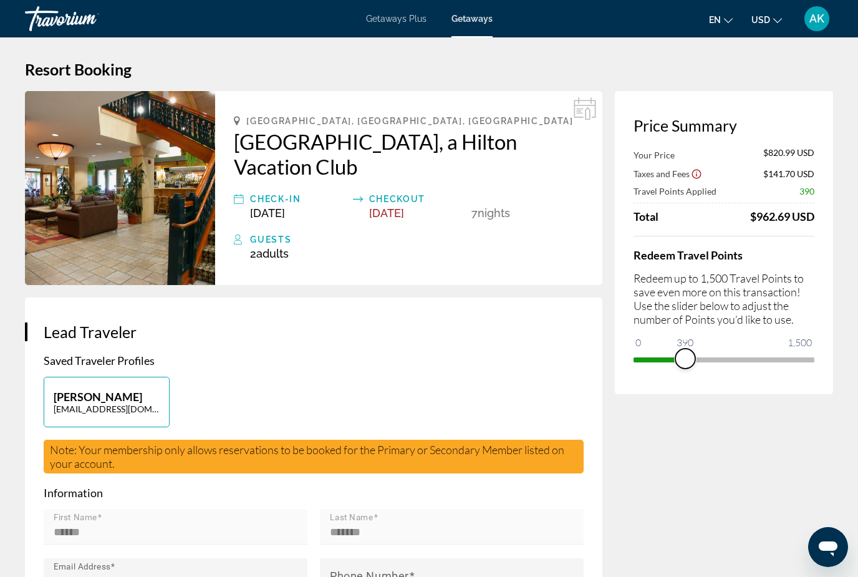
scroll to position [0, 0]
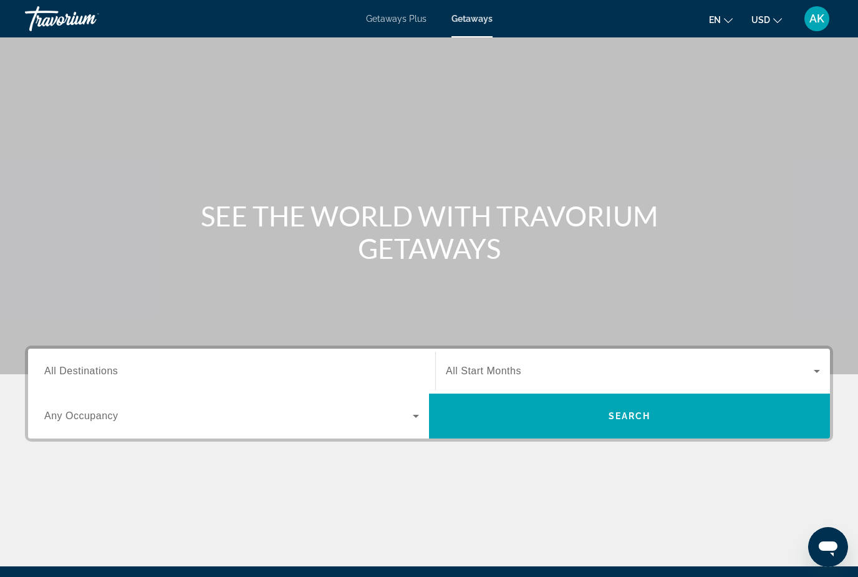
click at [399, 22] on span "Getaways Plus" at bounding box center [396, 19] width 61 height 10
click at [477, 17] on span "Getaways" at bounding box center [472, 19] width 41 height 10
click at [111, 369] on span "All Destinations" at bounding box center [81, 371] width 74 height 11
click at [111, 369] on input "Destination All Destinations" at bounding box center [231, 371] width 375 height 15
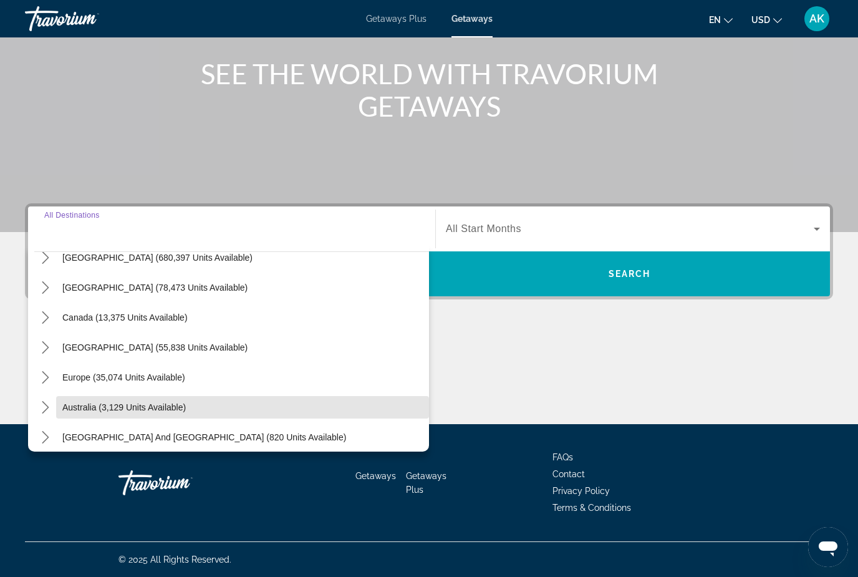
scroll to position [54, 0]
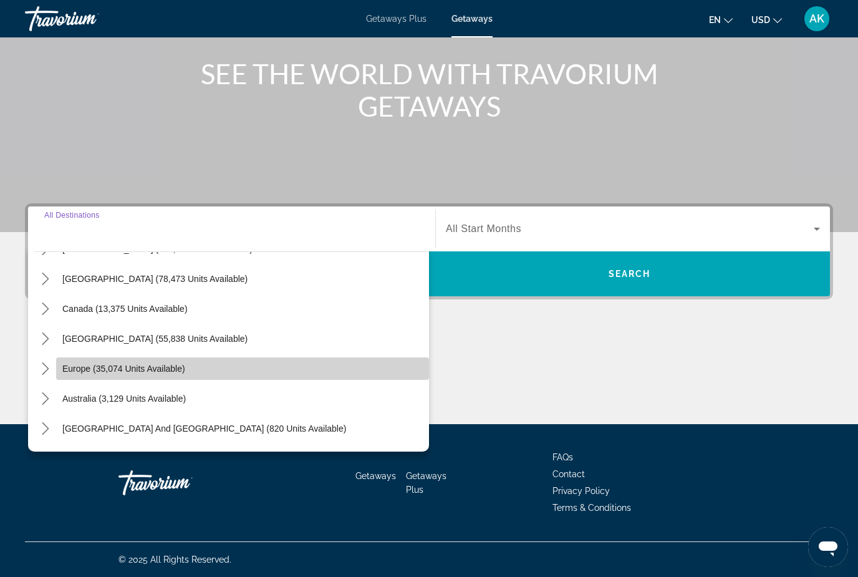
click at [178, 370] on span "Europe (35,074 units available)" at bounding box center [123, 369] width 123 height 10
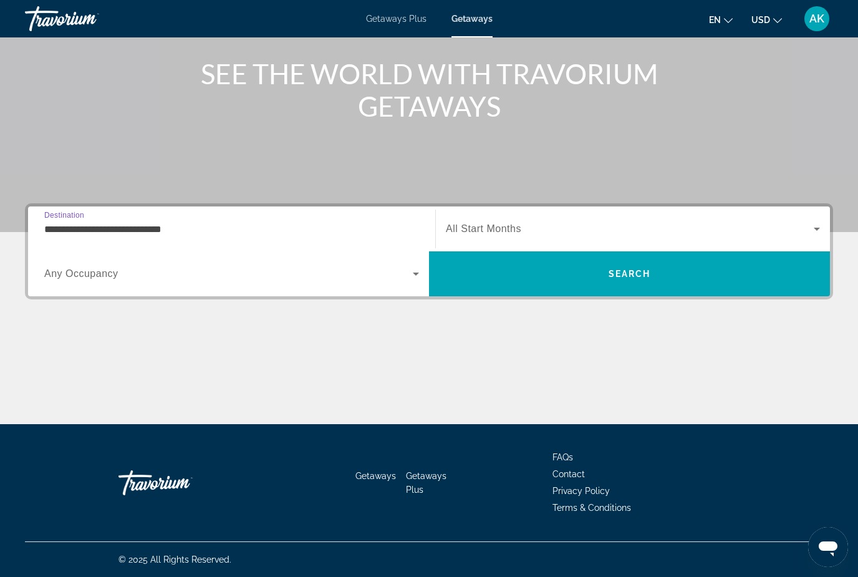
click at [175, 232] on input "**********" at bounding box center [231, 229] width 375 height 15
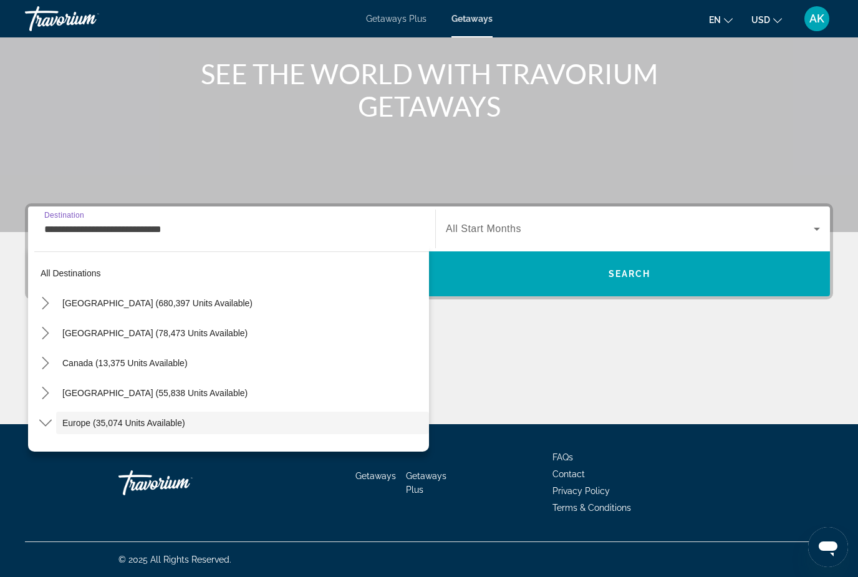
scroll to position [74, 0]
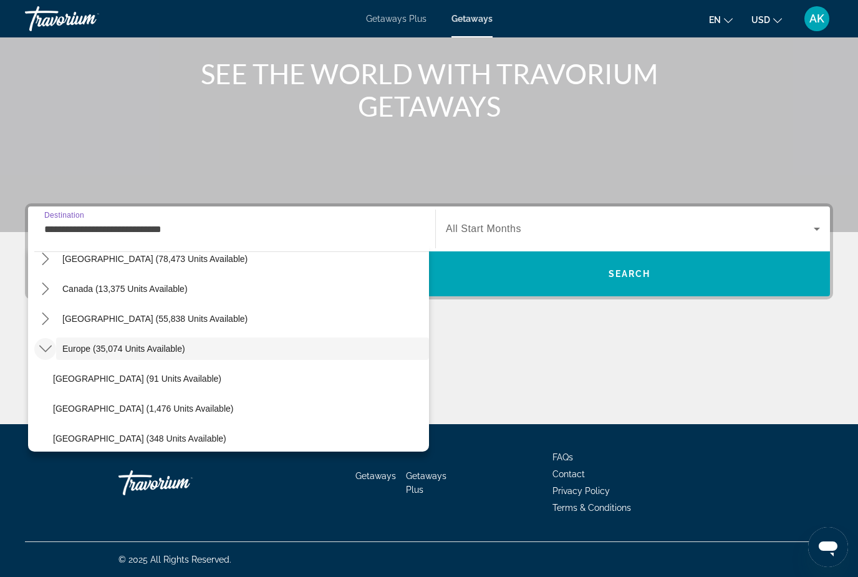
click at [51, 349] on icon "Toggle Europe (35,074 units available) submenu" at bounding box center [45, 348] width 12 height 12
click at [47, 346] on icon "Toggle Europe (35,074 units available) submenu" at bounding box center [45, 348] width 12 height 12
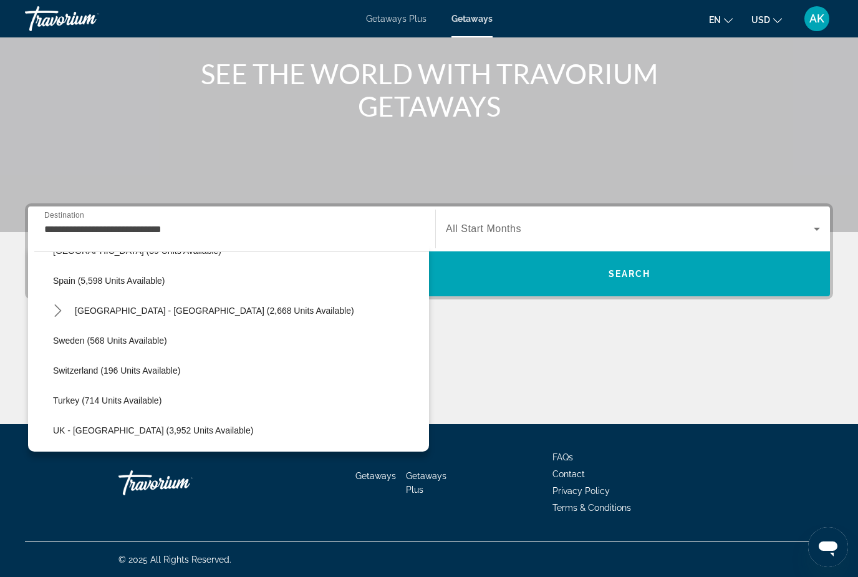
scroll to position [669, 0]
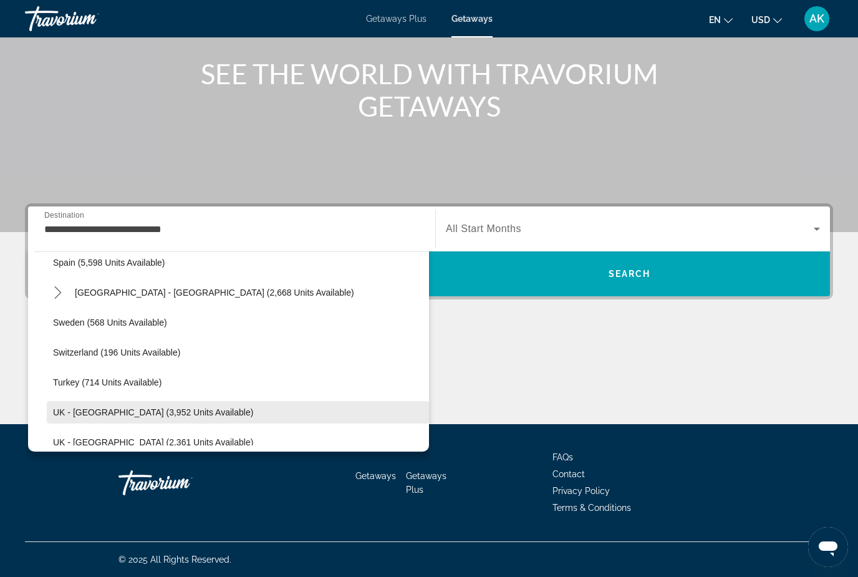
click at [142, 412] on span "UK - [GEOGRAPHIC_DATA] (3,952 units available)" at bounding box center [153, 412] width 200 height 10
type input "**********"
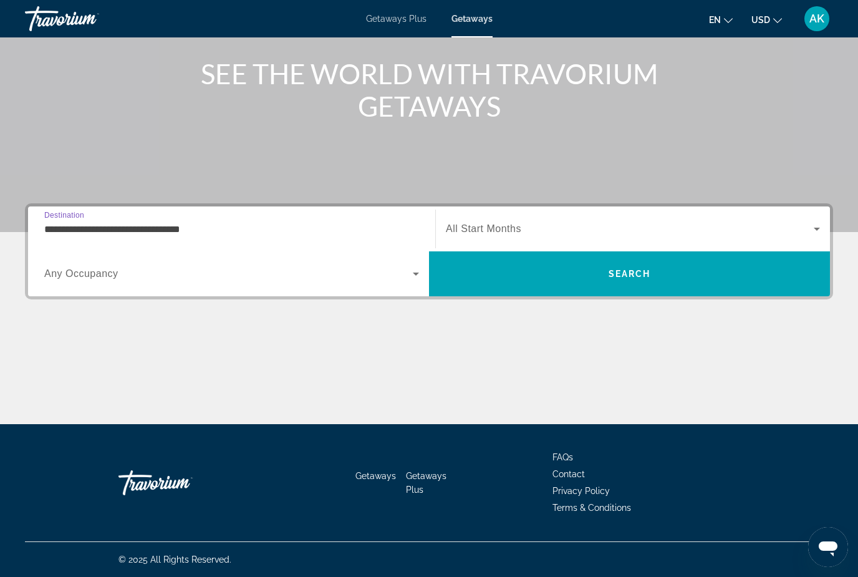
click at [550, 221] on span "Search widget" at bounding box center [630, 228] width 368 height 15
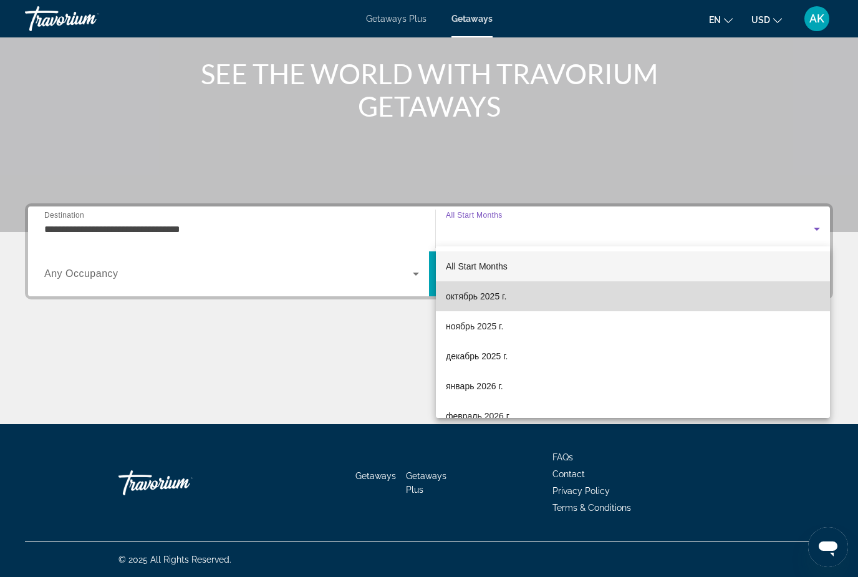
click at [497, 302] on span "октябрь 2025 г." at bounding box center [476, 296] width 61 height 15
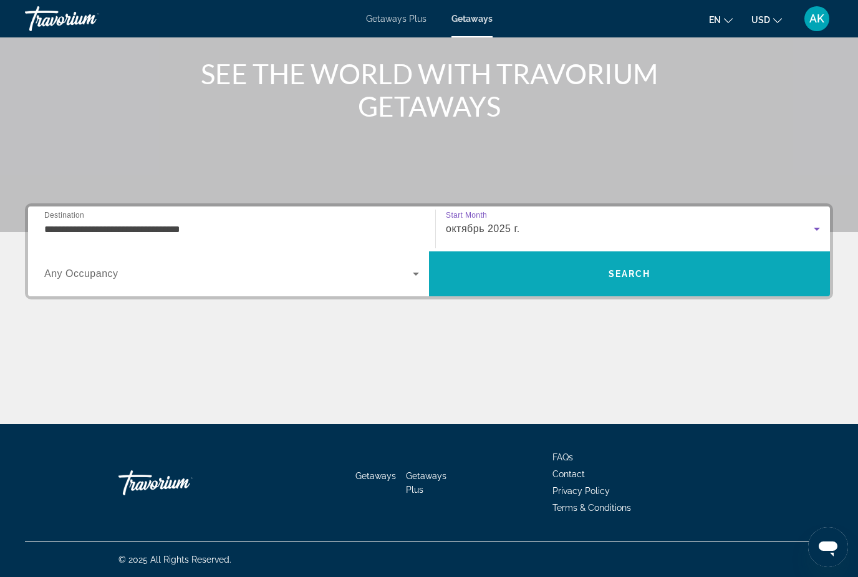
click at [663, 275] on span "Search" at bounding box center [629, 274] width 401 height 30
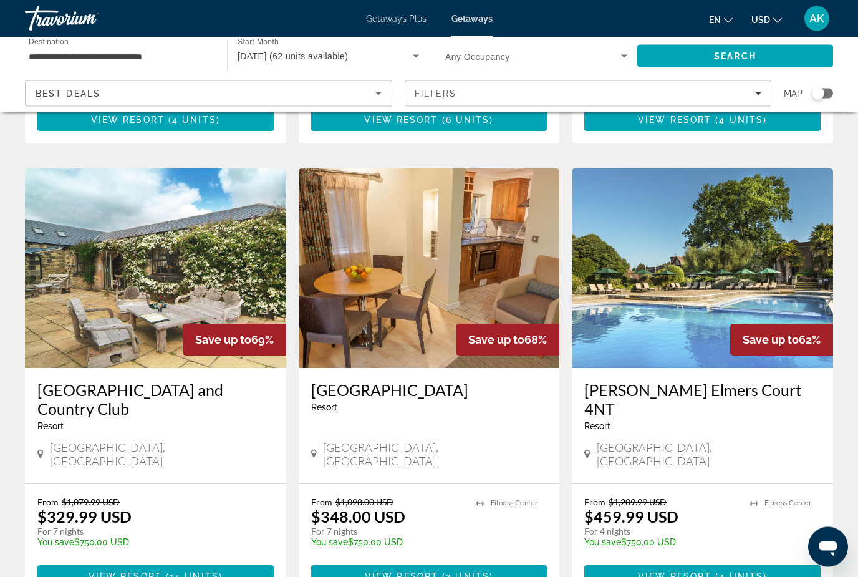
scroll to position [427, 0]
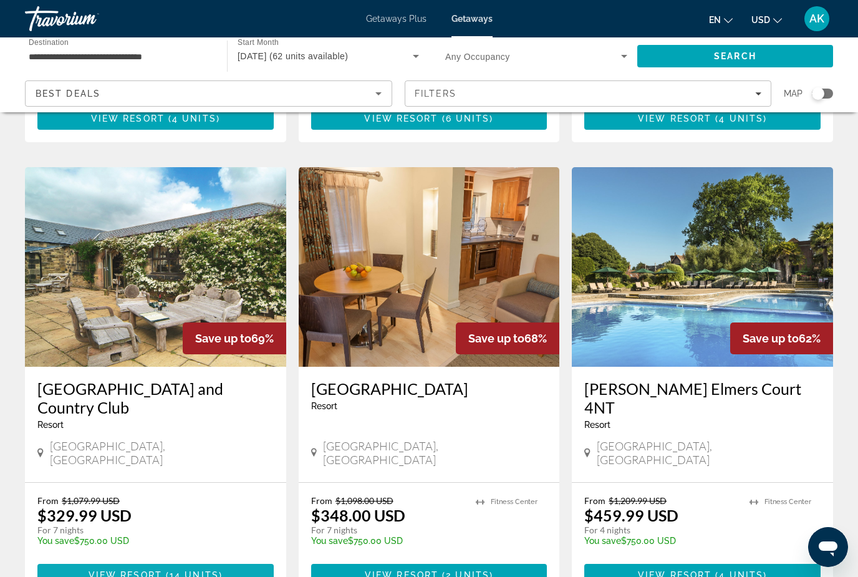
click at [213, 570] on span "14 units" at bounding box center [194, 575] width 49 height 10
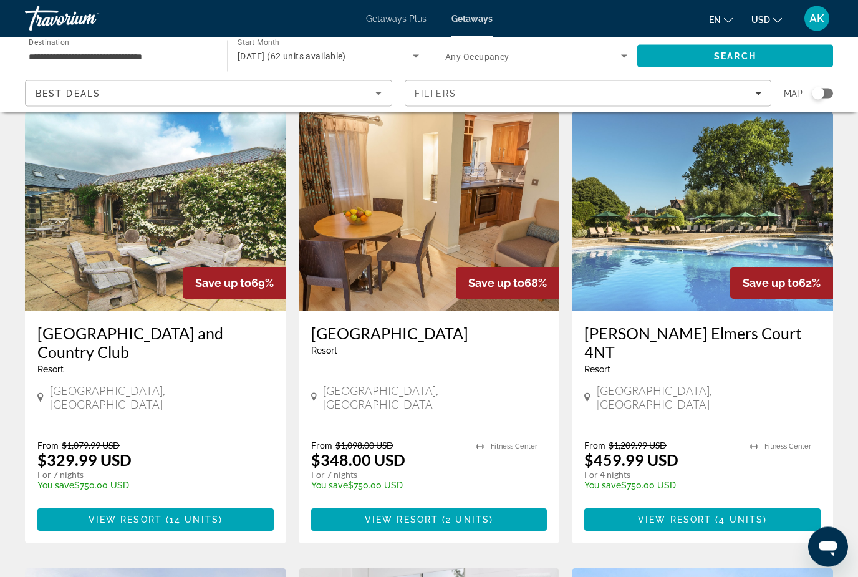
scroll to position [478, 0]
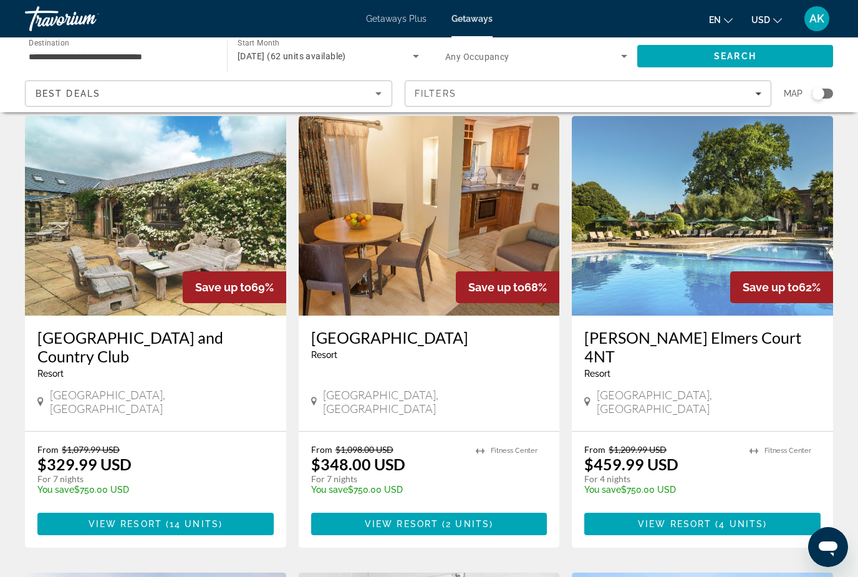
click at [184, 225] on img "Main content" at bounding box center [155, 216] width 261 height 200
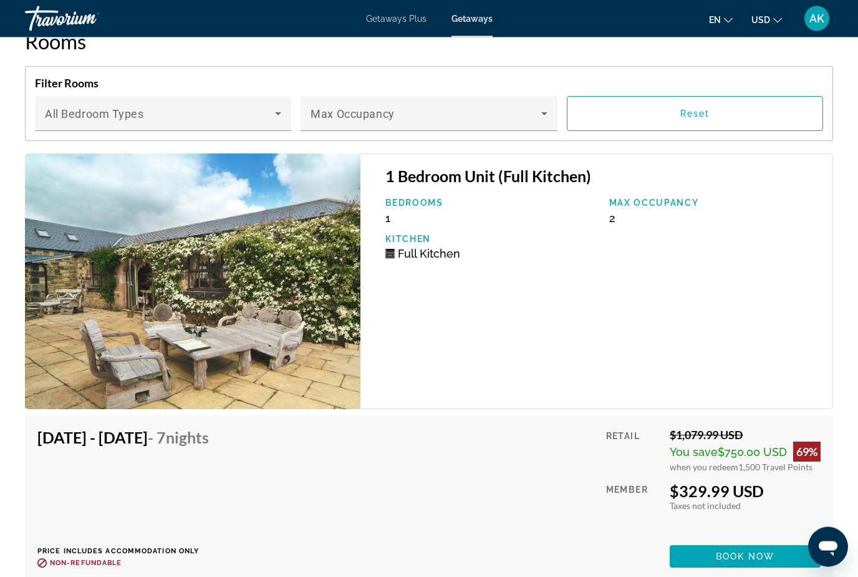
scroll to position [2181, 0]
click at [774, 548] on span "Main content" at bounding box center [745, 556] width 151 height 30
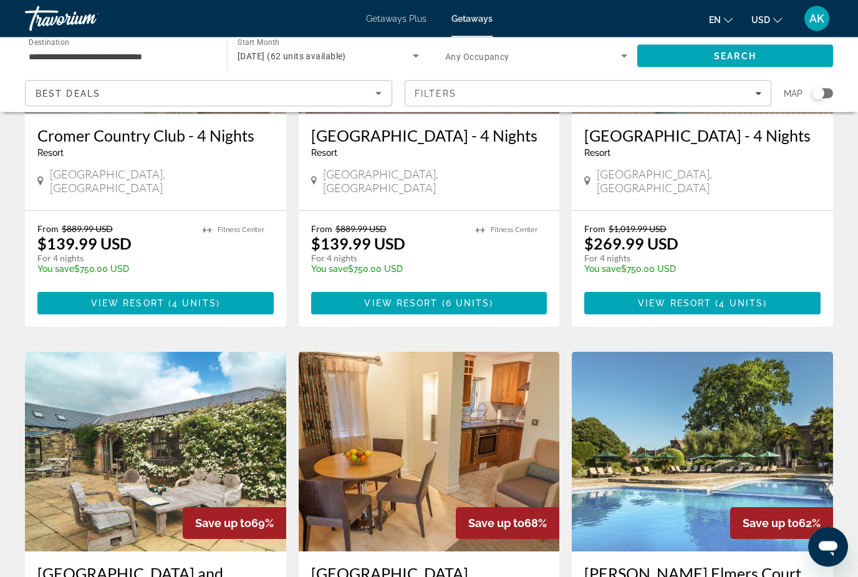
scroll to position [224, 0]
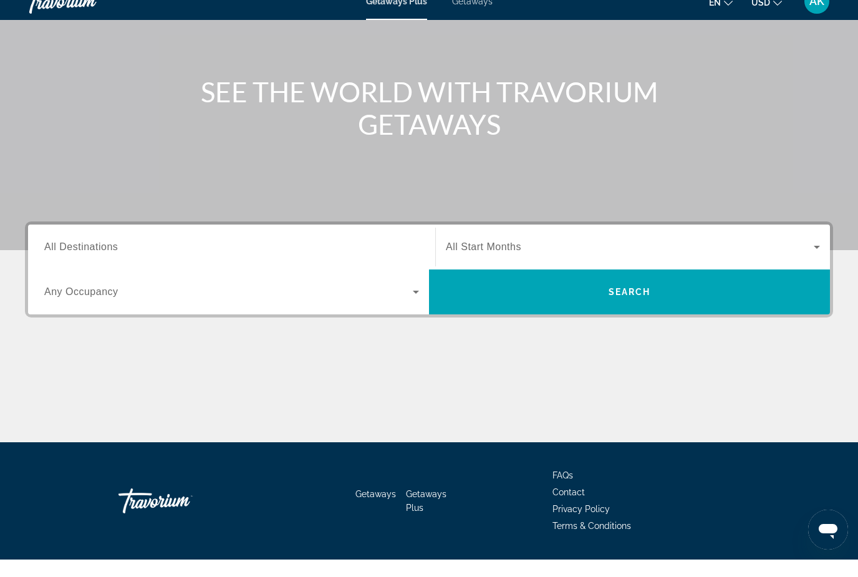
scroll to position [102, 0]
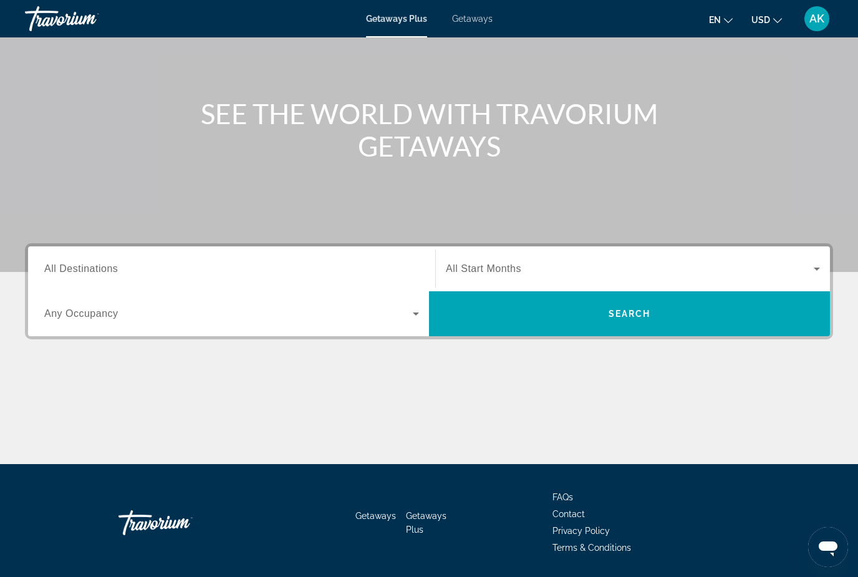
click at [484, 17] on span "Getaways" at bounding box center [472, 19] width 41 height 10
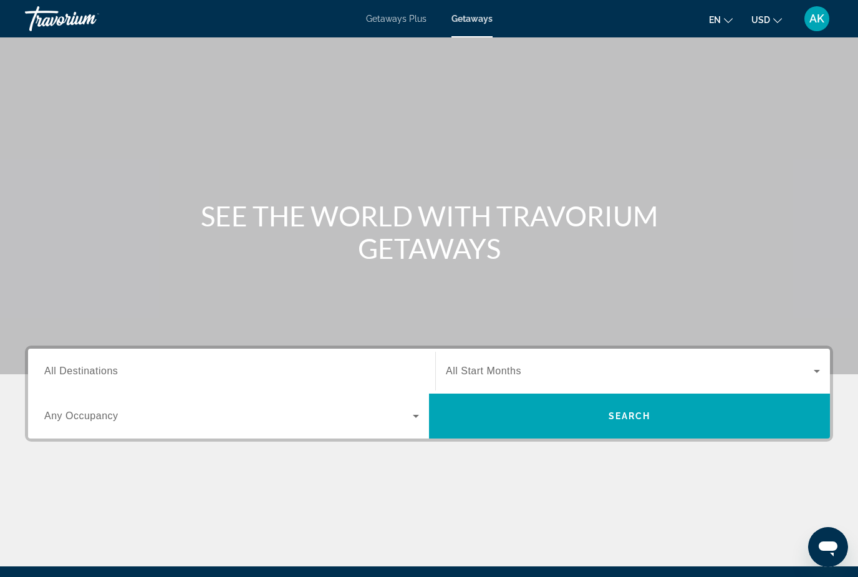
click at [104, 372] on span "All Destinations" at bounding box center [81, 371] width 74 height 11
click at [104, 372] on input "Destination All Destinations" at bounding box center [231, 371] width 375 height 15
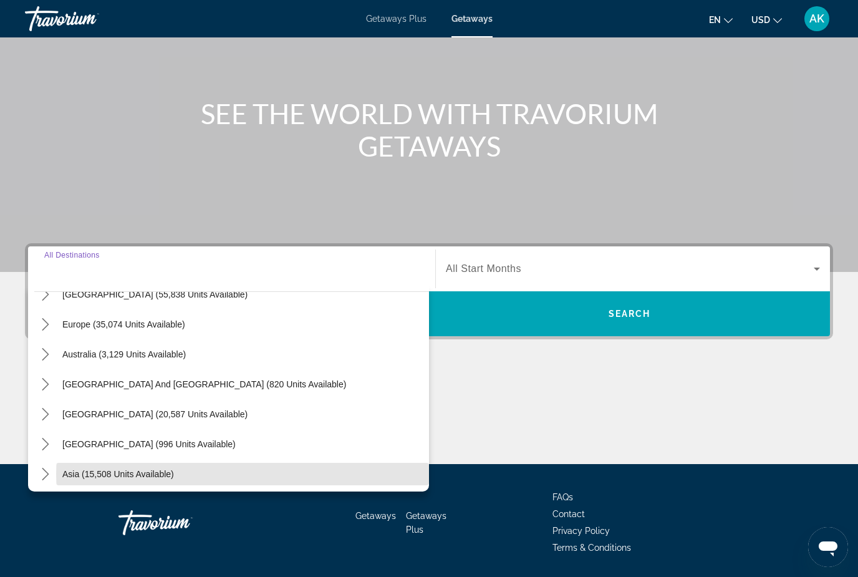
scroll to position [137, 0]
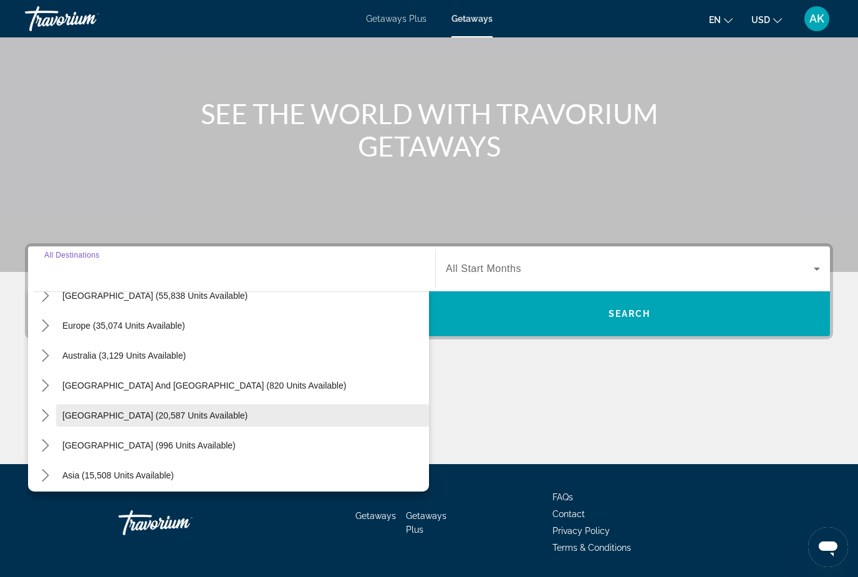
click at [147, 427] on span "Select destination: South America (20,587 units available)" at bounding box center [242, 415] width 373 height 30
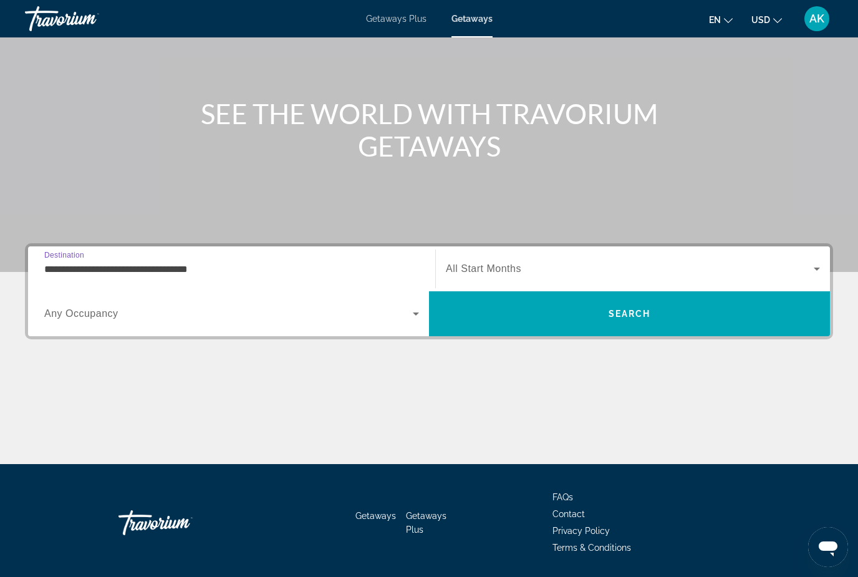
click at [181, 262] on input "**********" at bounding box center [231, 269] width 375 height 15
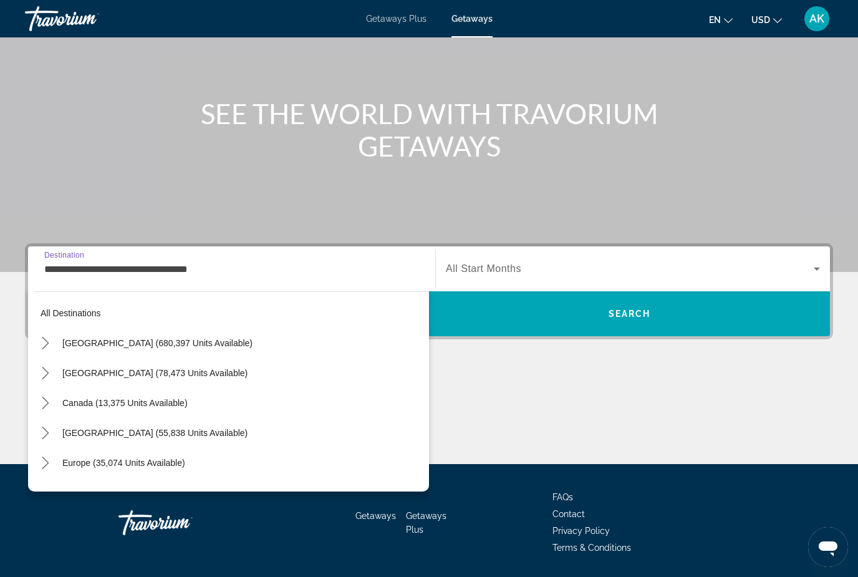
scroll to position [164, 0]
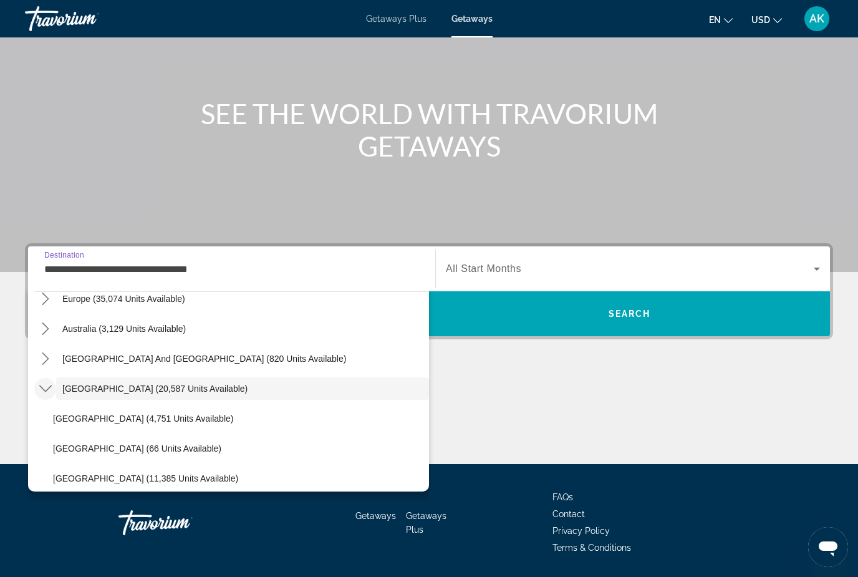
click at [44, 382] on icon "Toggle South America (20,587 units available) submenu" at bounding box center [45, 388] width 12 height 12
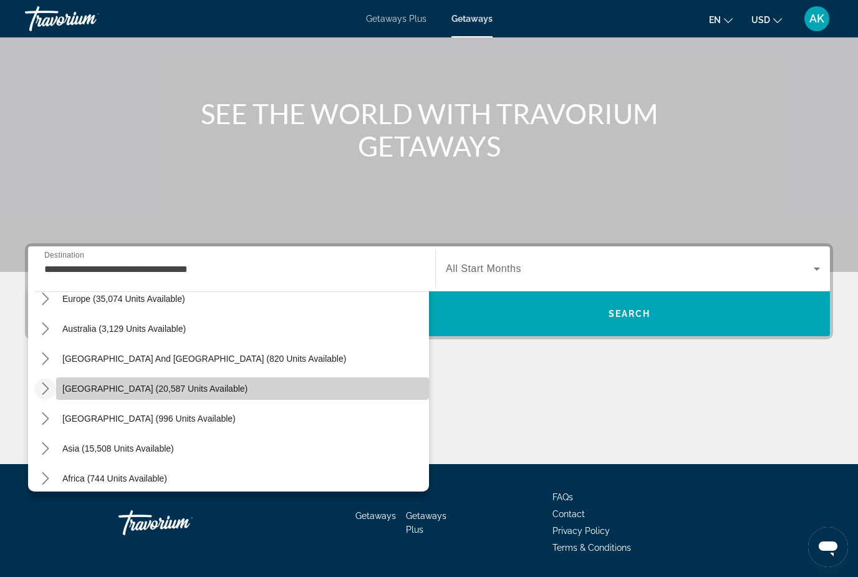
click at [122, 381] on span "Select destination: South America (20,587 units available)" at bounding box center [242, 389] width 373 height 30
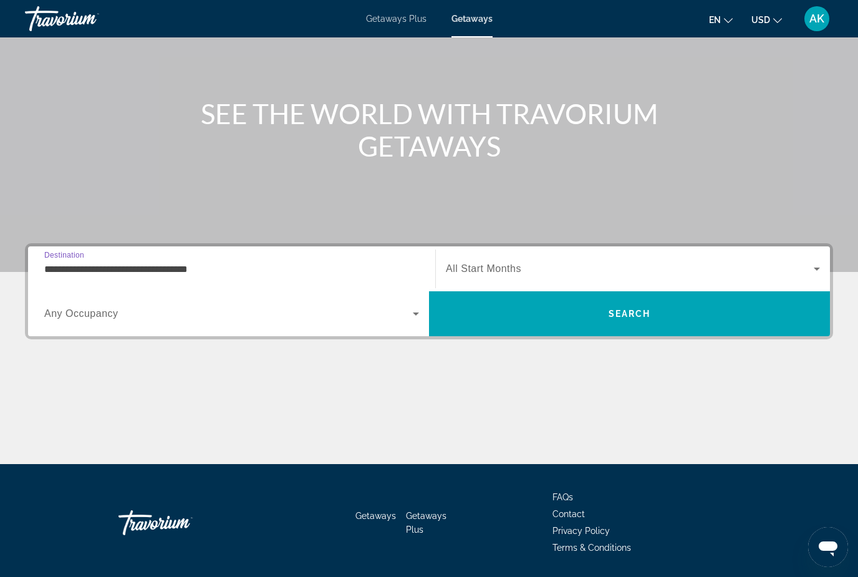
click at [54, 252] on span "Destination" at bounding box center [64, 255] width 40 height 8
click at [54, 262] on input "**********" at bounding box center [231, 269] width 375 height 15
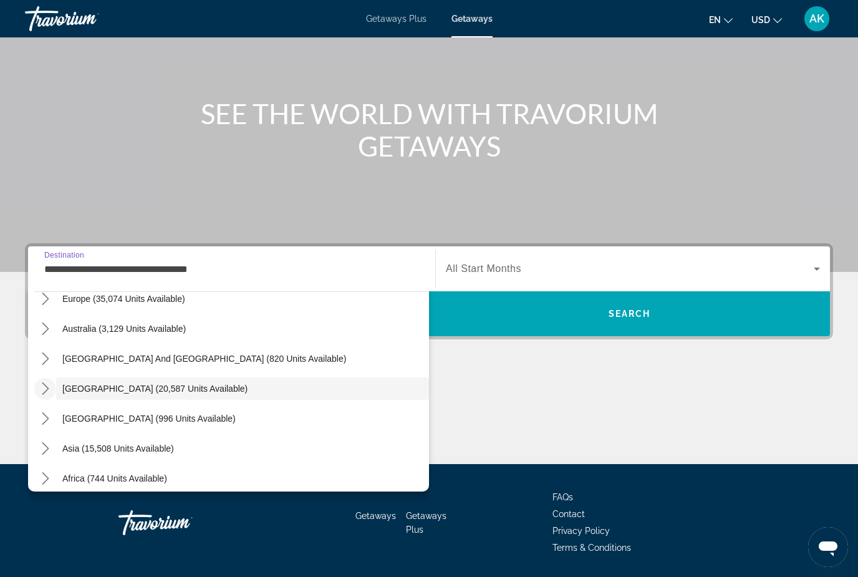
click at [42, 375] on span "Toggle South America (20,587 units available) submenu" at bounding box center [46, 389] width 30 height 30
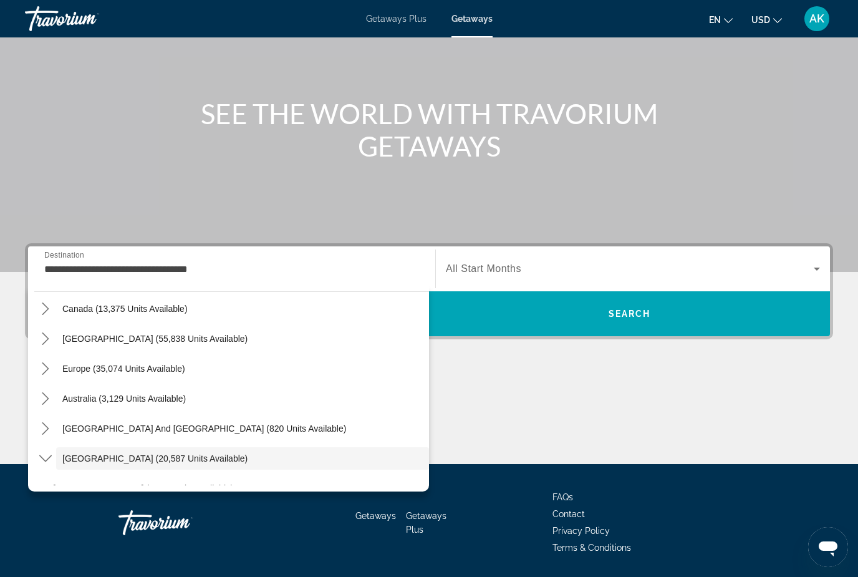
scroll to position [109, 0]
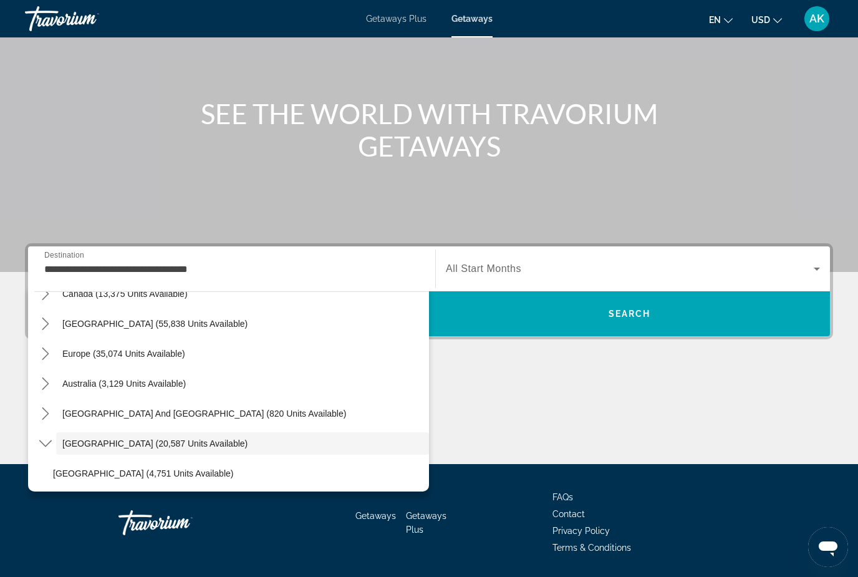
click at [487, 432] on div "Main content" at bounding box center [429, 418] width 808 height 94
click at [489, 408] on div "Main content" at bounding box center [429, 418] width 808 height 94
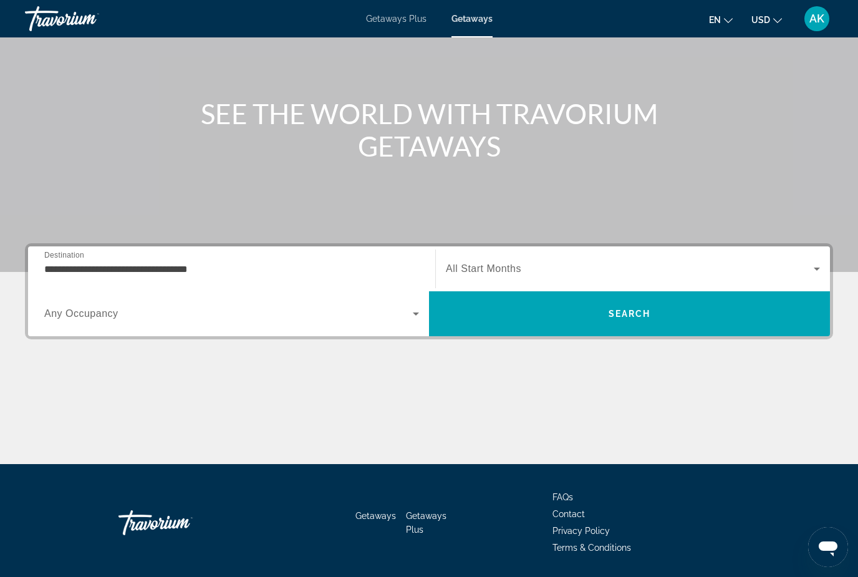
click at [115, 263] on input "**********" at bounding box center [231, 269] width 375 height 15
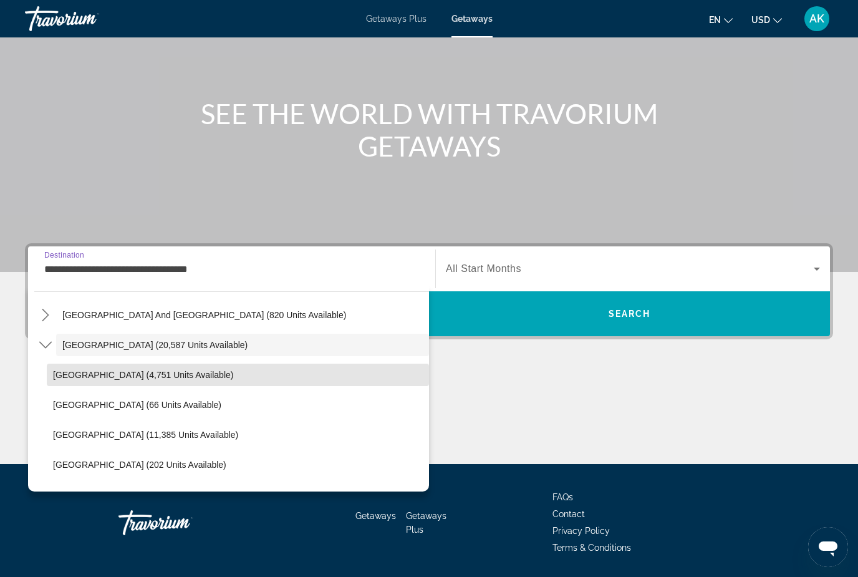
scroll to position [226, 0]
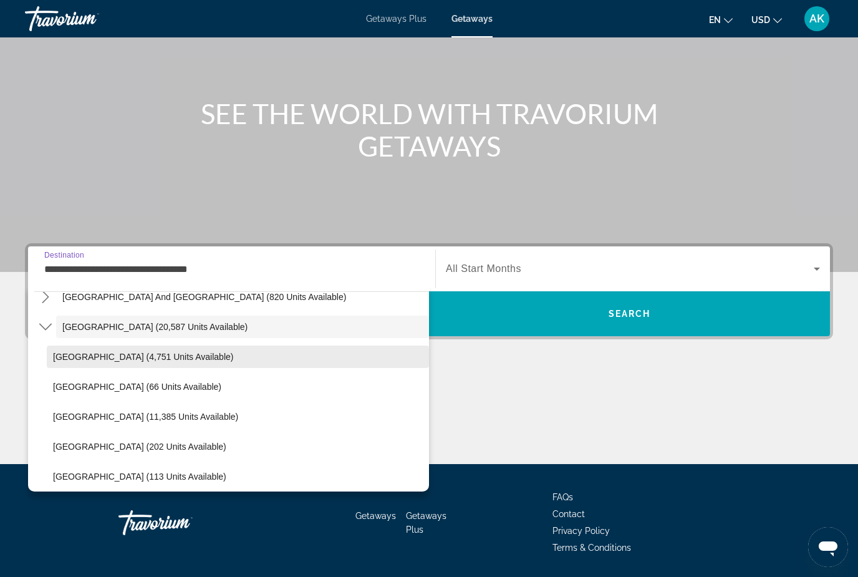
click at [97, 357] on span "[GEOGRAPHIC_DATA] (4,751 units available)" at bounding box center [143, 357] width 180 height 10
type input "**********"
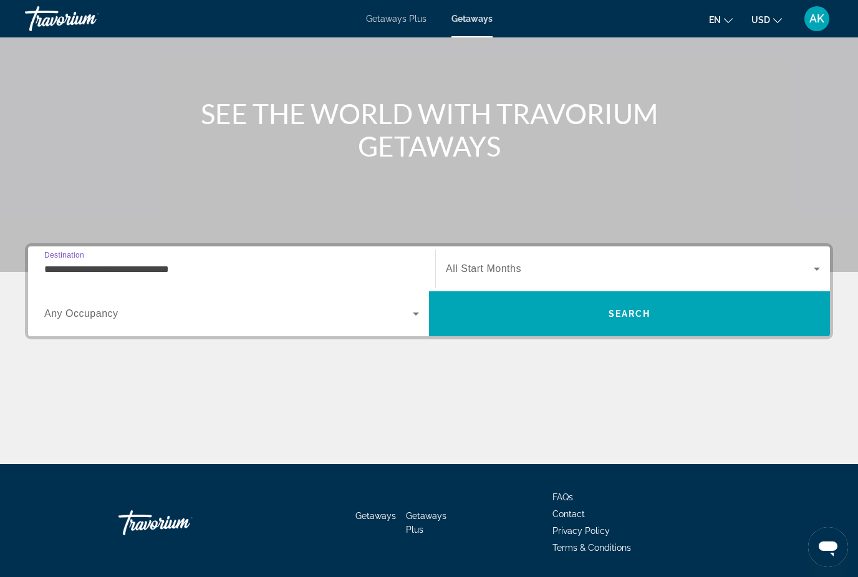
click at [706, 262] on span "Search widget" at bounding box center [630, 268] width 368 height 15
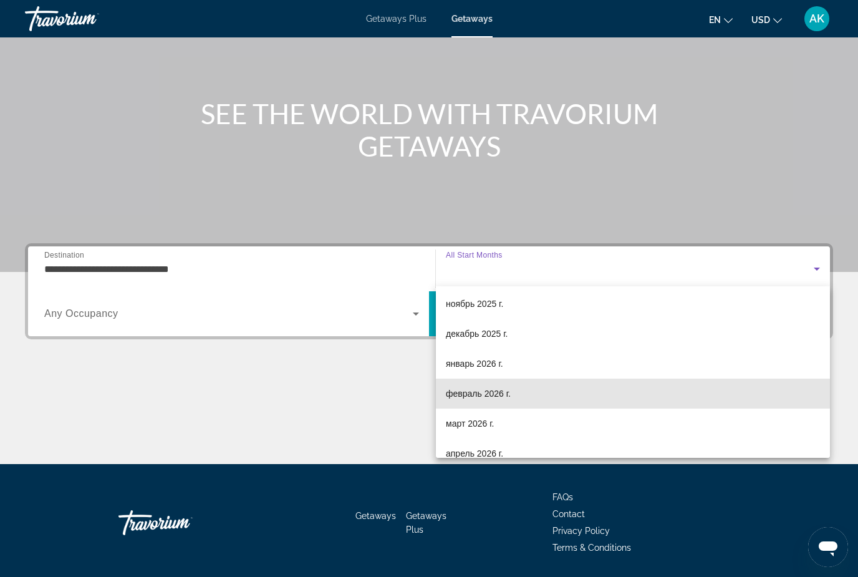
scroll to position [59, 0]
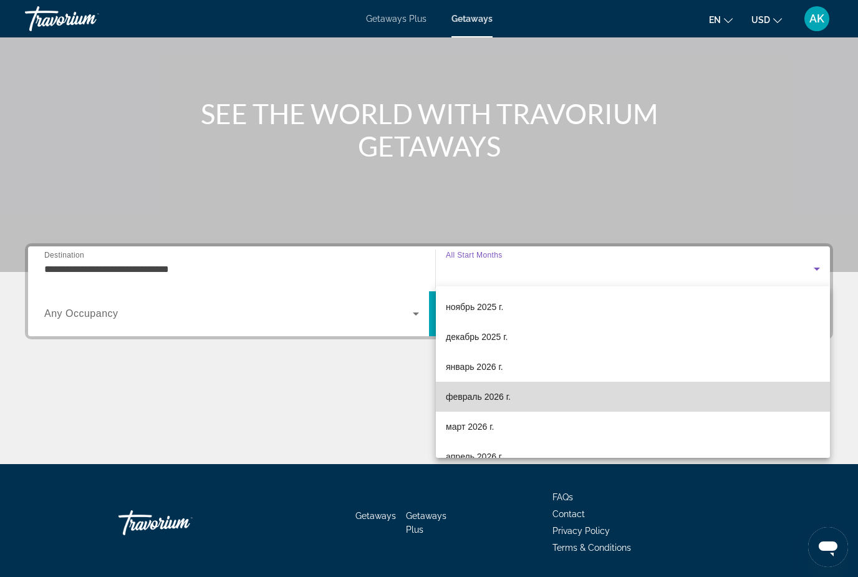
click at [505, 400] on span "февраль 2026 г." at bounding box center [478, 396] width 65 height 15
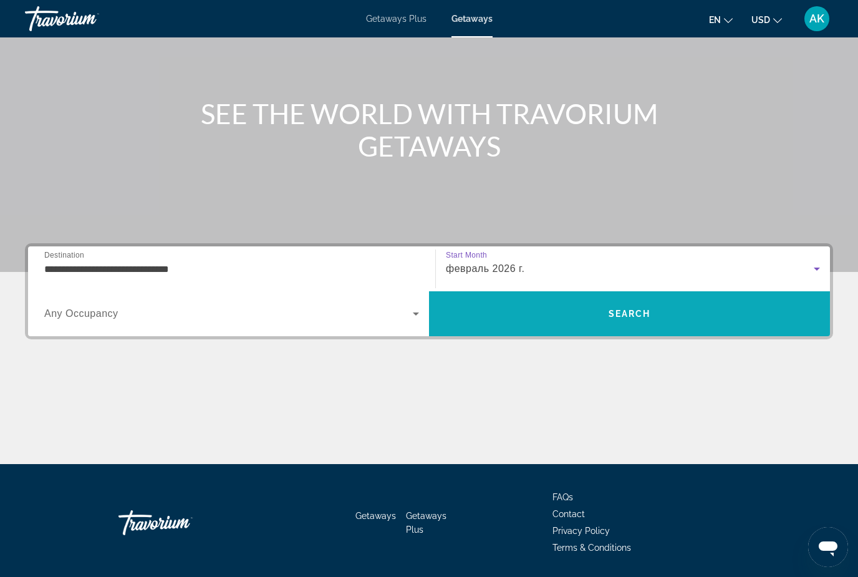
click at [591, 322] on span "Search" at bounding box center [629, 314] width 401 height 30
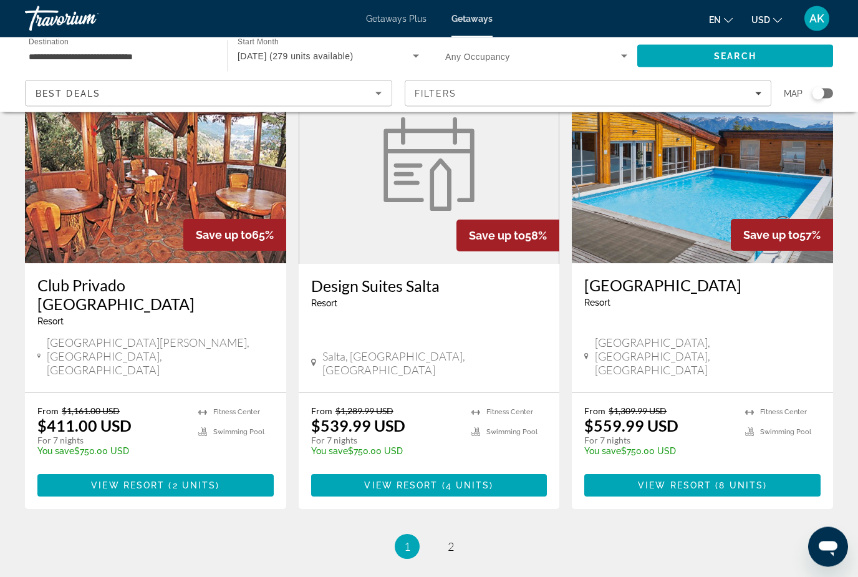
scroll to position [1459, 0]
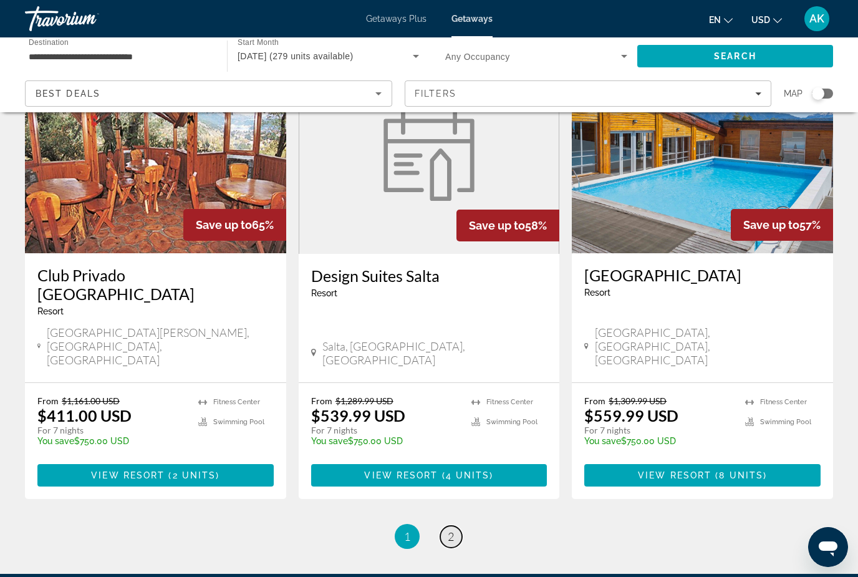
click at [455, 526] on link "page 2" at bounding box center [451, 537] width 22 height 22
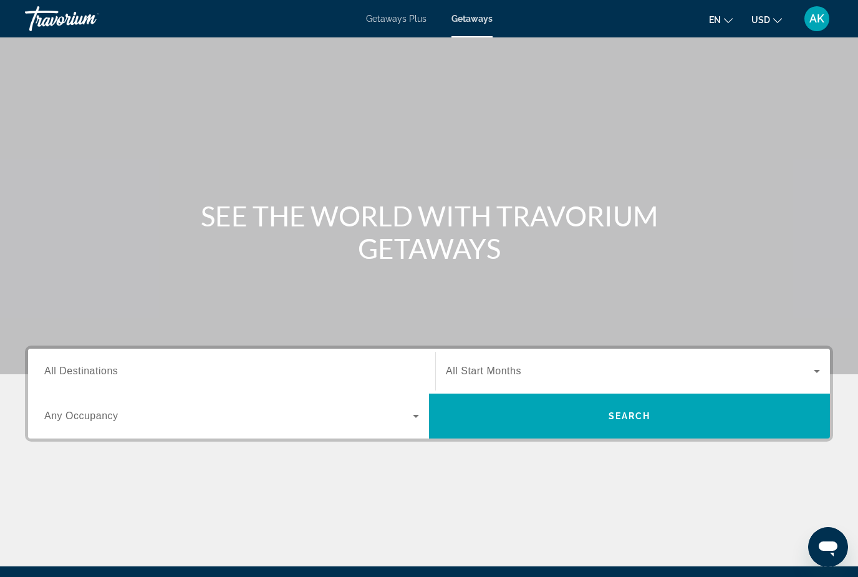
click at [89, 370] on span "All Destinations" at bounding box center [81, 371] width 74 height 11
click at [89, 370] on input "Destination All Destinations" at bounding box center [231, 371] width 375 height 15
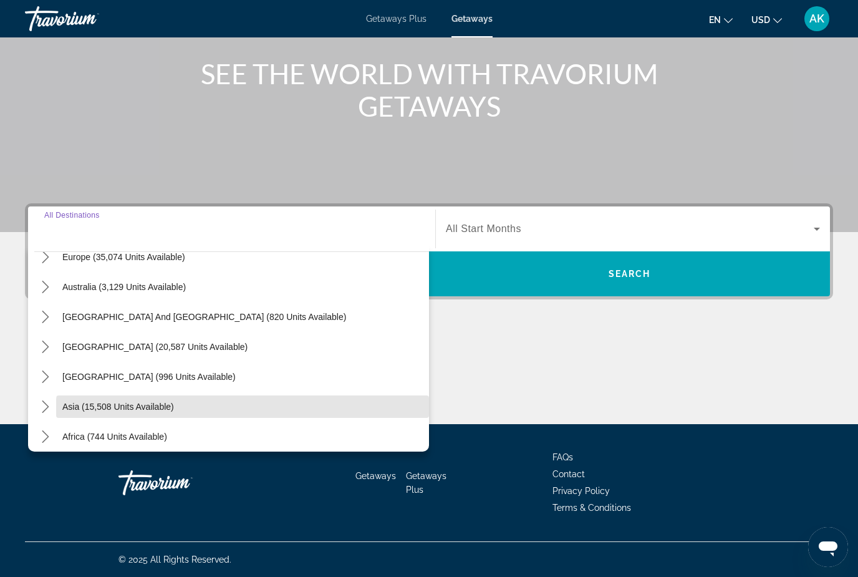
scroll to position [165, 0]
click at [182, 409] on span "Select destination: Asia (15,508 units available)" at bounding box center [242, 407] width 373 height 30
type input "**********"
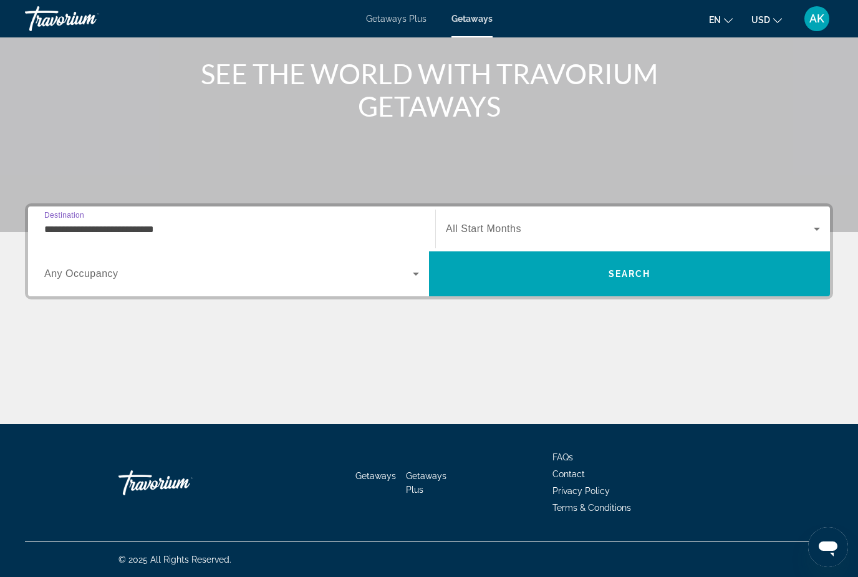
click at [505, 221] on span "Search widget" at bounding box center [630, 228] width 368 height 15
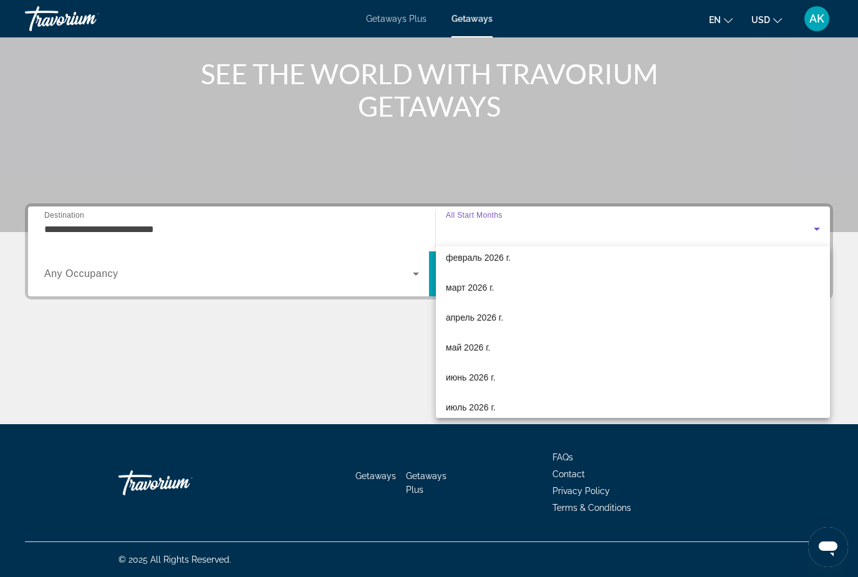
scroll to position [175, 0]
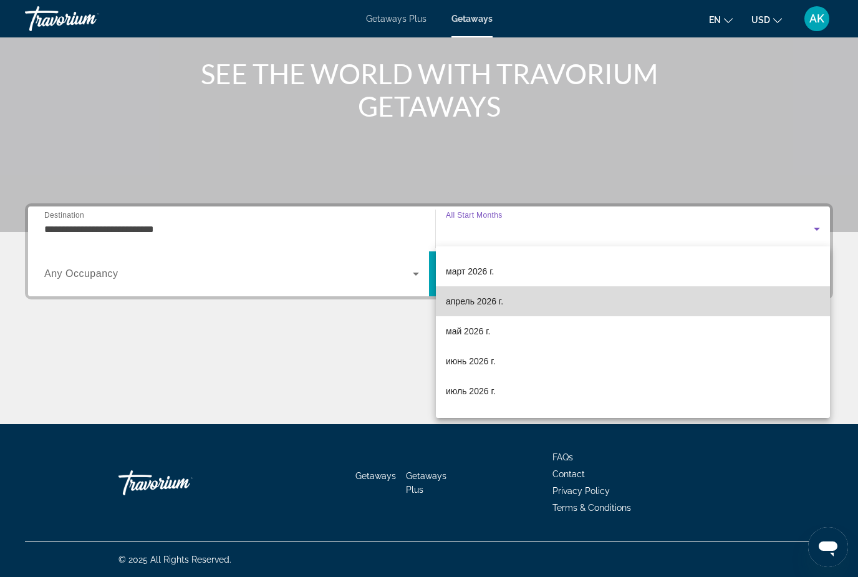
click at [494, 301] on span "апрель 2026 г." at bounding box center [474, 301] width 57 height 15
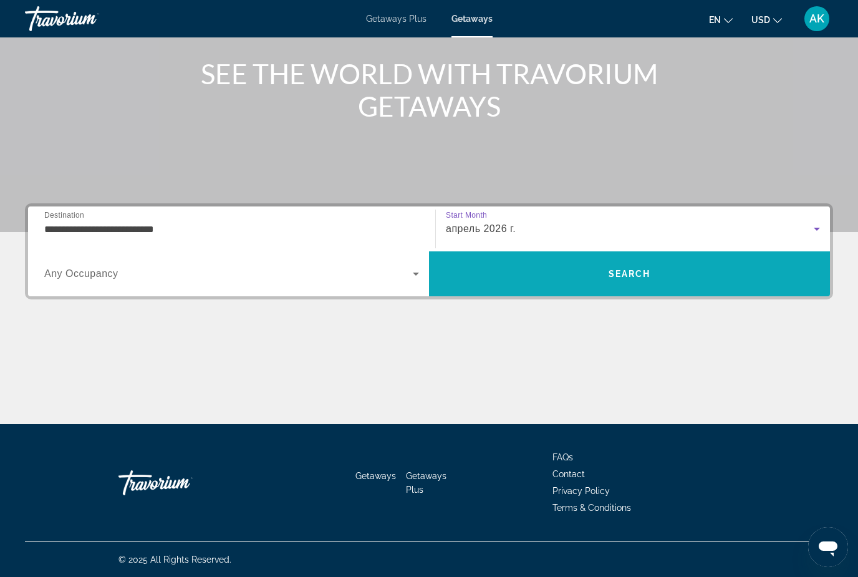
click at [588, 287] on span "Search" at bounding box center [629, 274] width 401 height 30
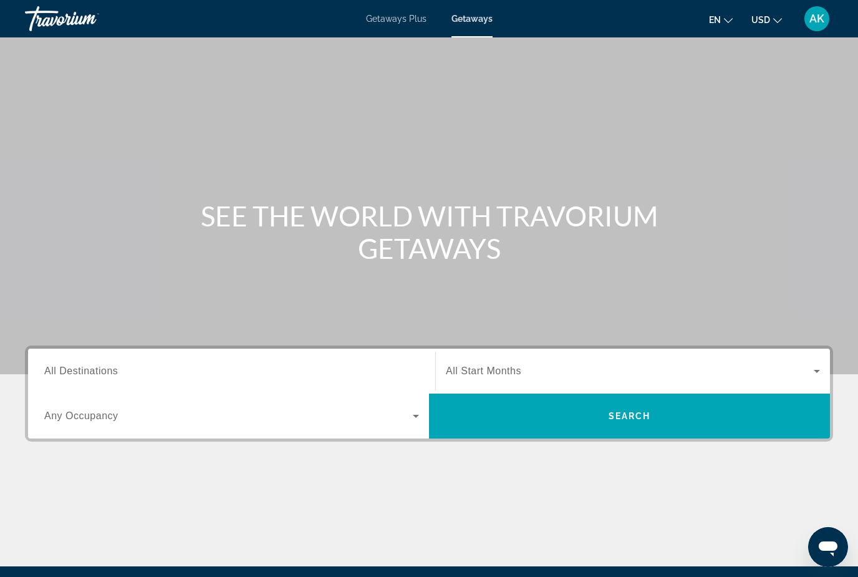
click at [123, 375] on input "Destination All Destinations" at bounding box center [231, 371] width 375 height 15
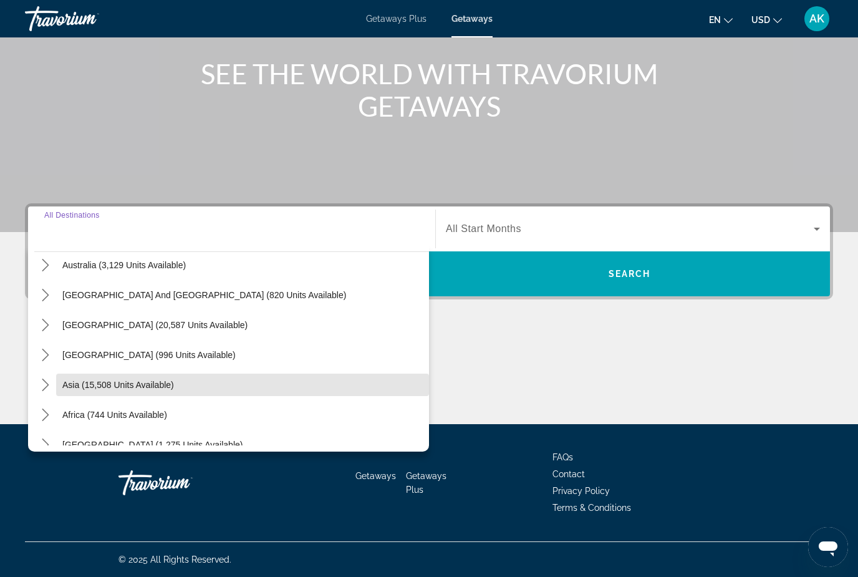
scroll to position [187, 0]
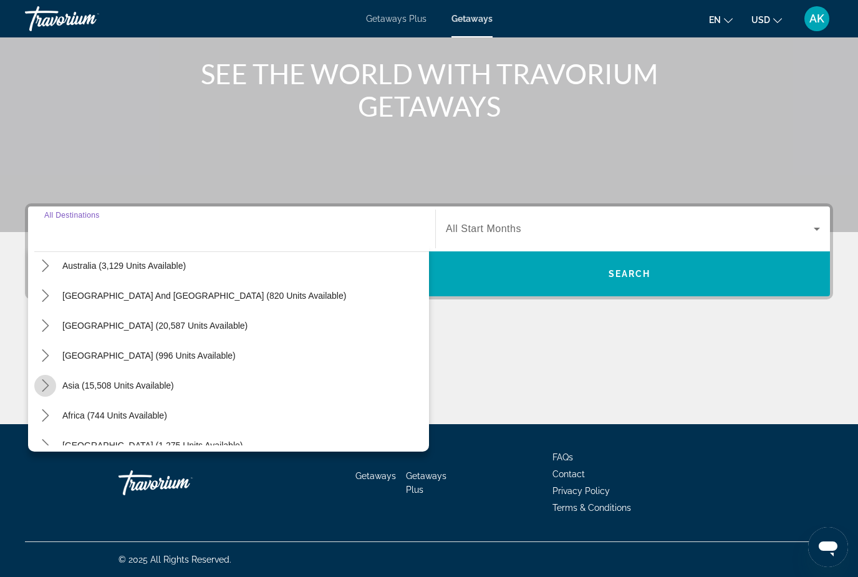
click at [37, 383] on mat-icon "Toggle Asia (15,508 units available) submenu" at bounding box center [45, 386] width 22 height 22
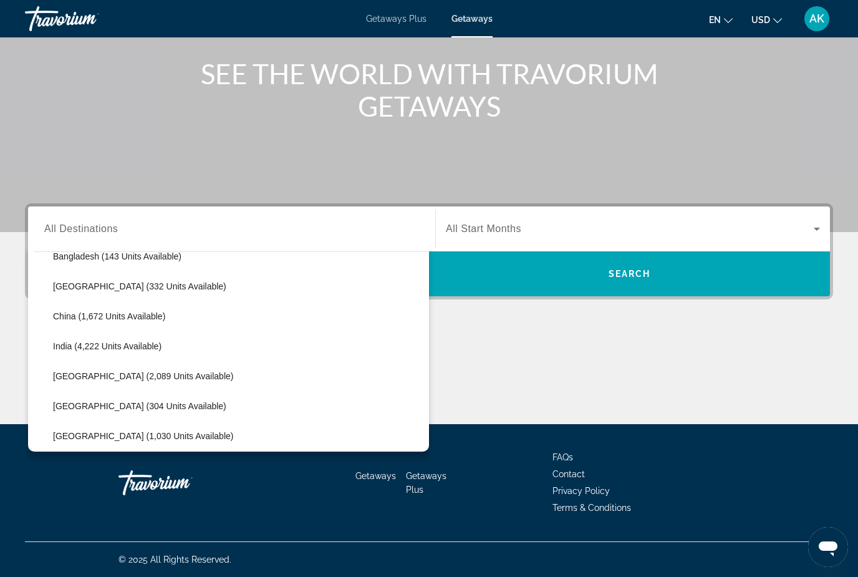
scroll to position [351, 0]
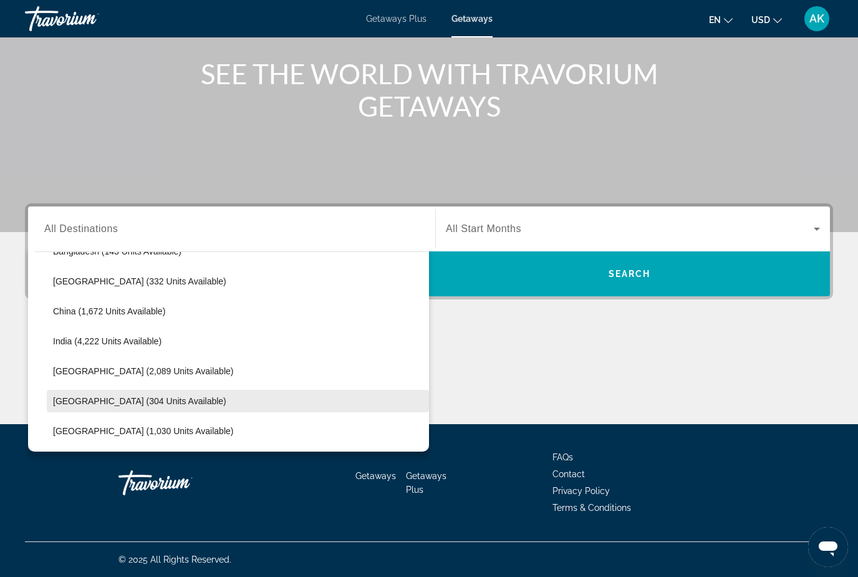
click at [128, 398] on span "Japan (304 units available)" at bounding box center [139, 401] width 173 height 10
type input "**********"
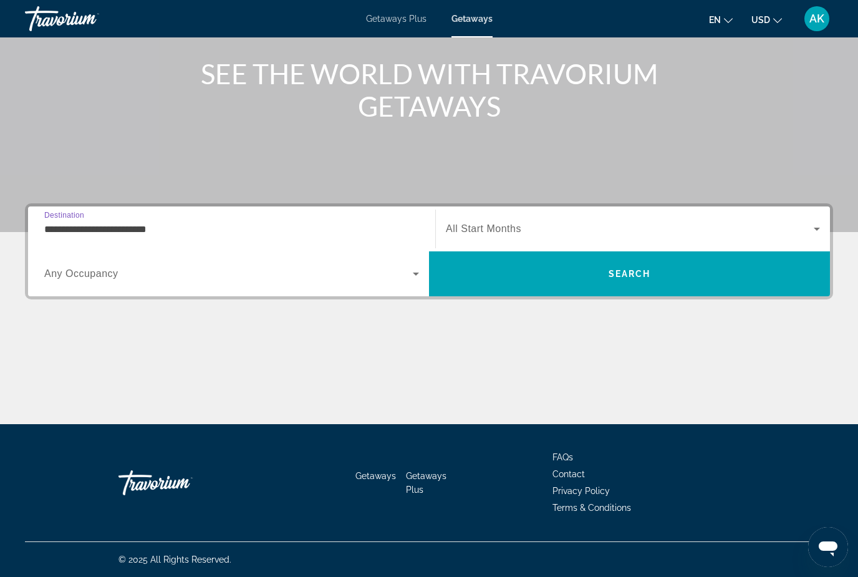
click at [592, 223] on span "Search widget" at bounding box center [630, 228] width 368 height 15
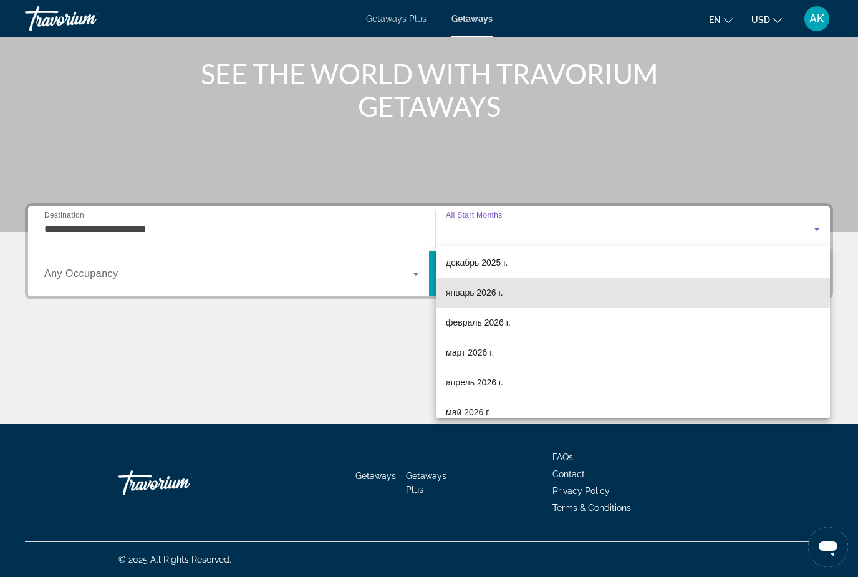
scroll to position [95, 0]
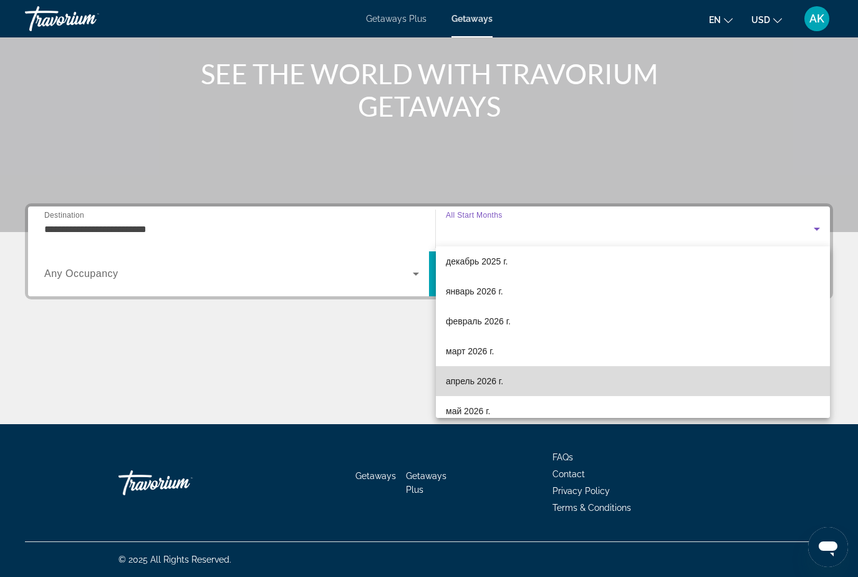
click at [567, 371] on mat-option "апрель 2026 г." at bounding box center [633, 381] width 394 height 30
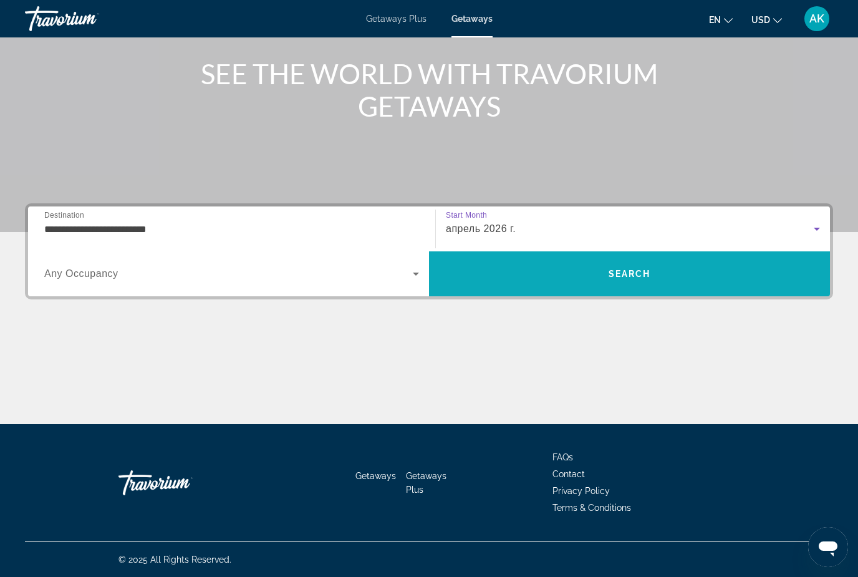
click at [587, 276] on span "Search" at bounding box center [629, 274] width 401 height 30
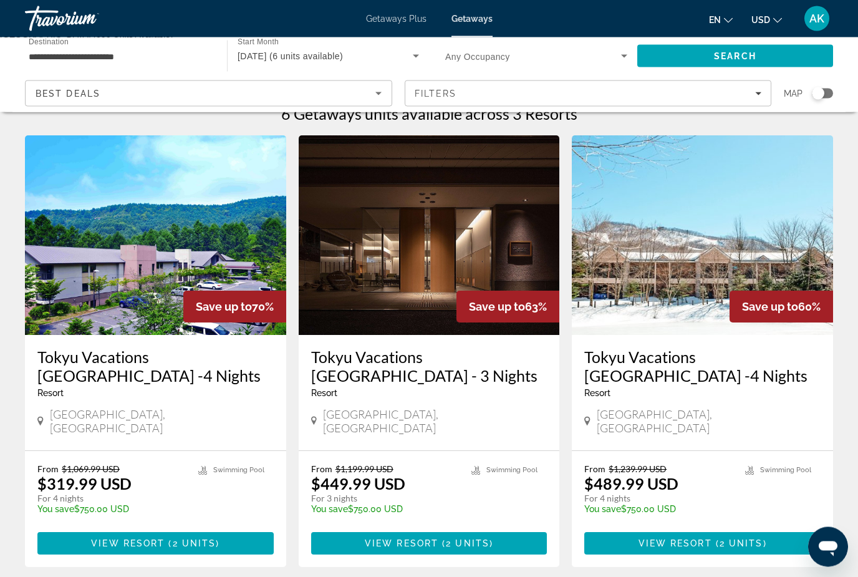
scroll to position [38, 0]
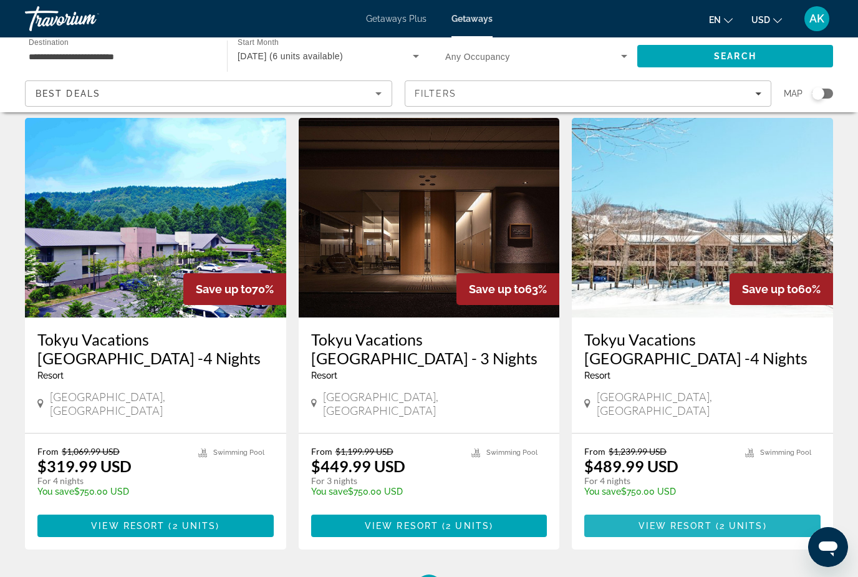
click at [777, 518] on span "Main content" at bounding box center [702, 526] width 236 height 30
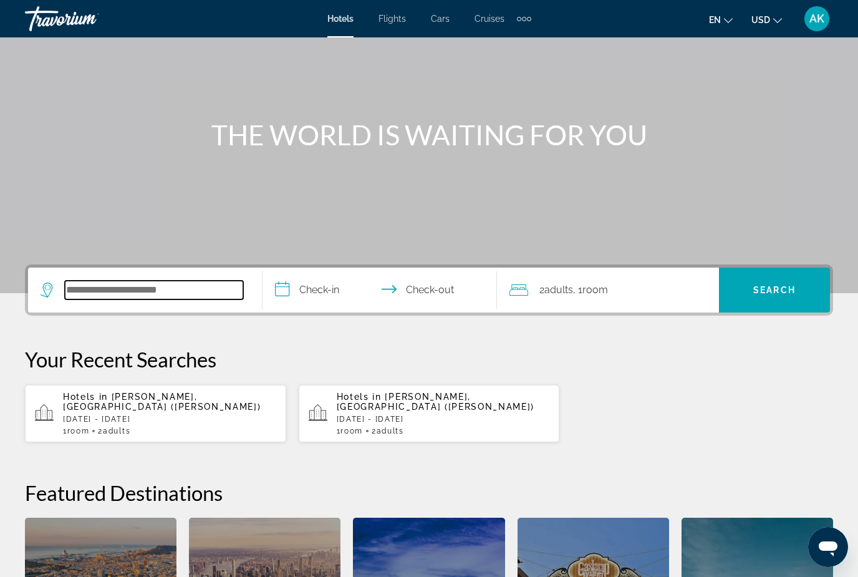
click at [153, 286] on input "Search hotel destination" at bounding box center [154, 290] width 178 height 19
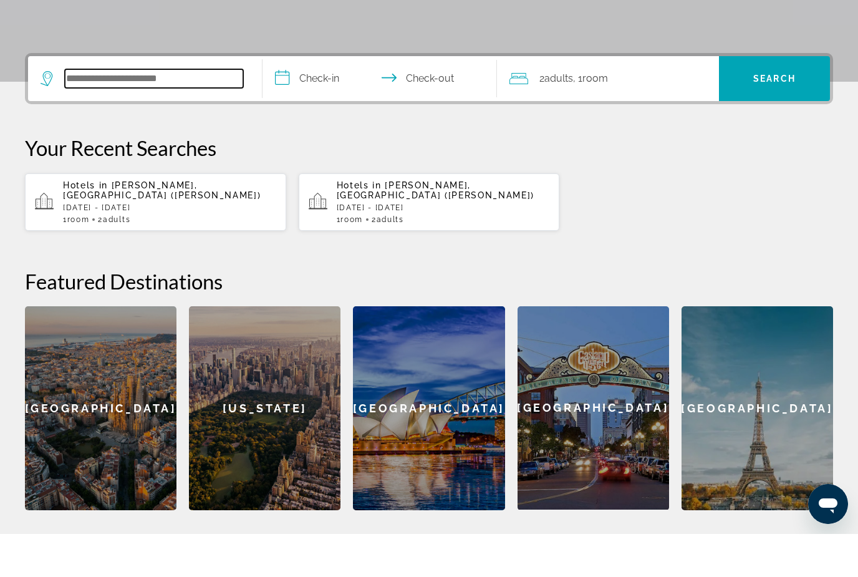
scroll to position [262, 0]
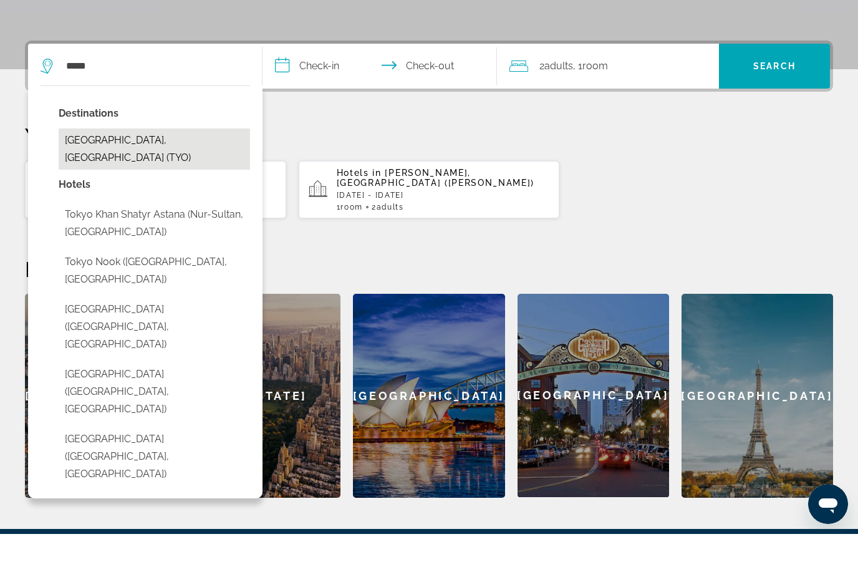
click at [112, 172] on button "Tokyo, Japan (TYO)" at bounding box center [154, 192] width 191 height 41
type input "**********"
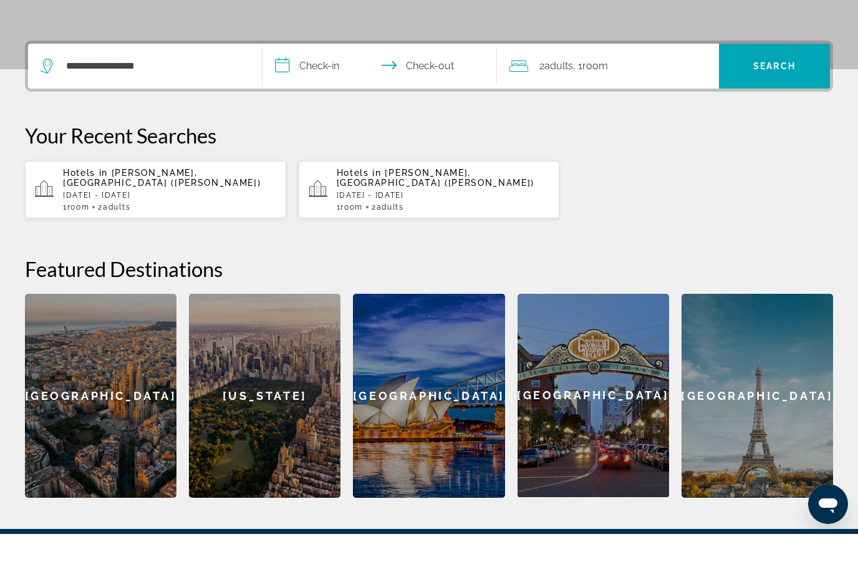
click at [326, 87] on input "**********" at bounding box center [383, 111] width 240 height 49
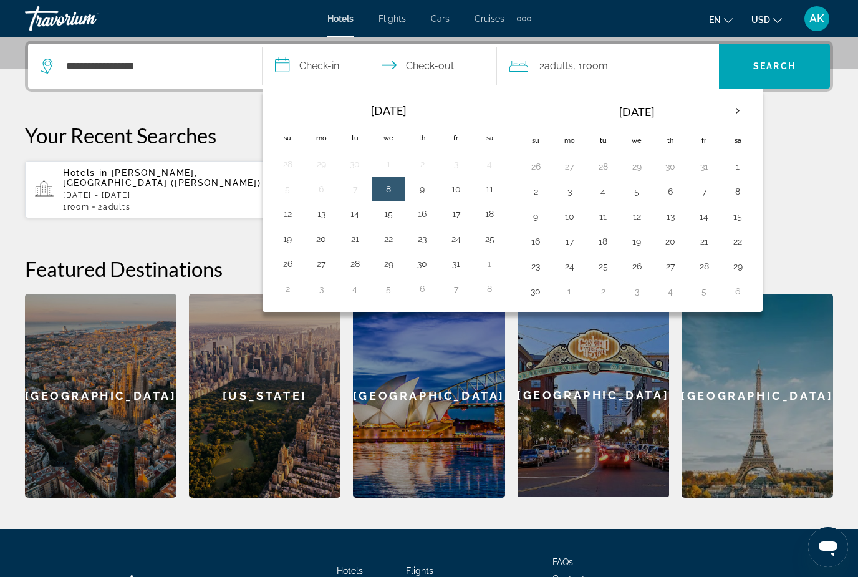
click at [743, 115] on th "Next month" at bounding box center [738, 110] width 34 height 27
click at [742, 115] on th "Next month" at bounding box center [738, 110] width 34 height 27
click at [750, 117] on th "Next month" at bounding box center [738, 110] width 34 height 27
click at [749, 118] on th "Next month" at bounding box center [738, 110] width 34 height 27
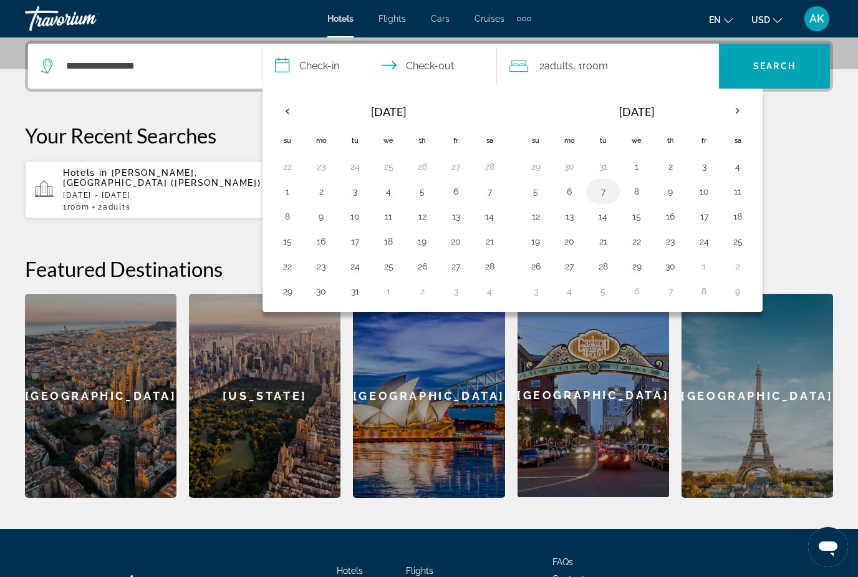
click at [603, 194] on button "7" at bounding box center [603, 191] width 20 height 17
click at [539, 243] on button "19" at bounding box center [536, 241] width 20 height 17
type input "**********"
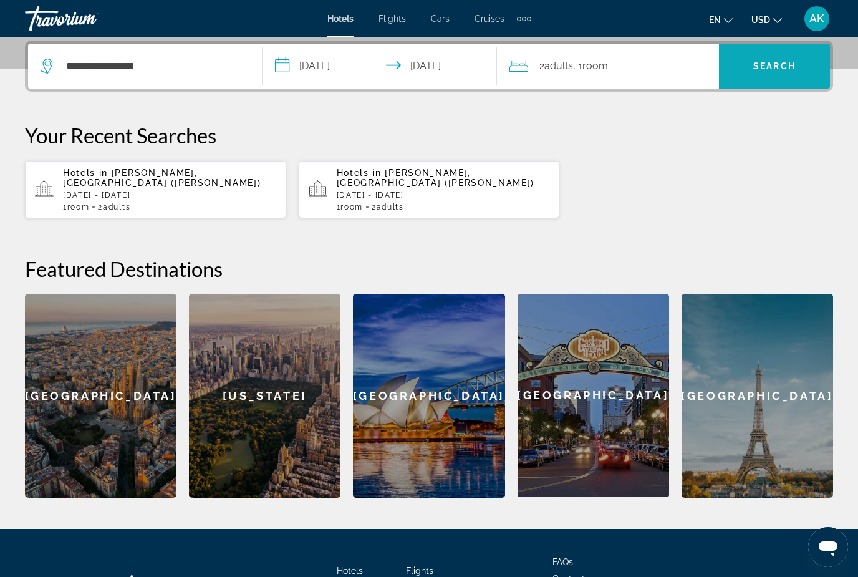
click at [785, 59] on span "Search" at bounding box center [774, 66] width 111 height 30
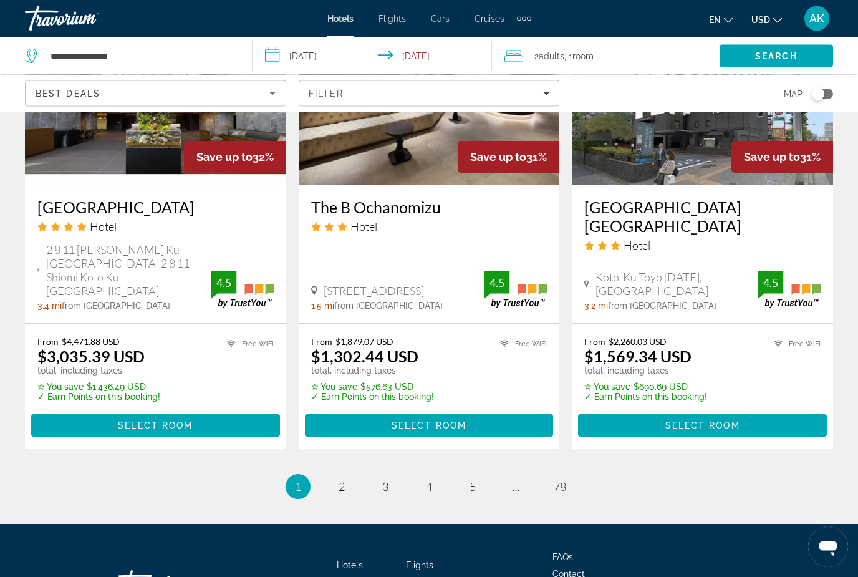
scroll to position [1651, 0]
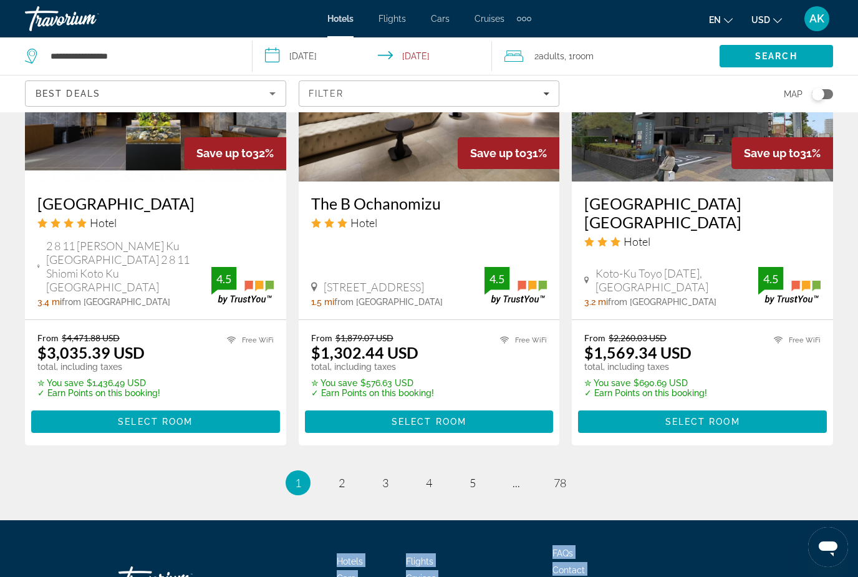
click at [271, 100] on icon "Sort by" at bounding box center [272, 93] width 15 height 15
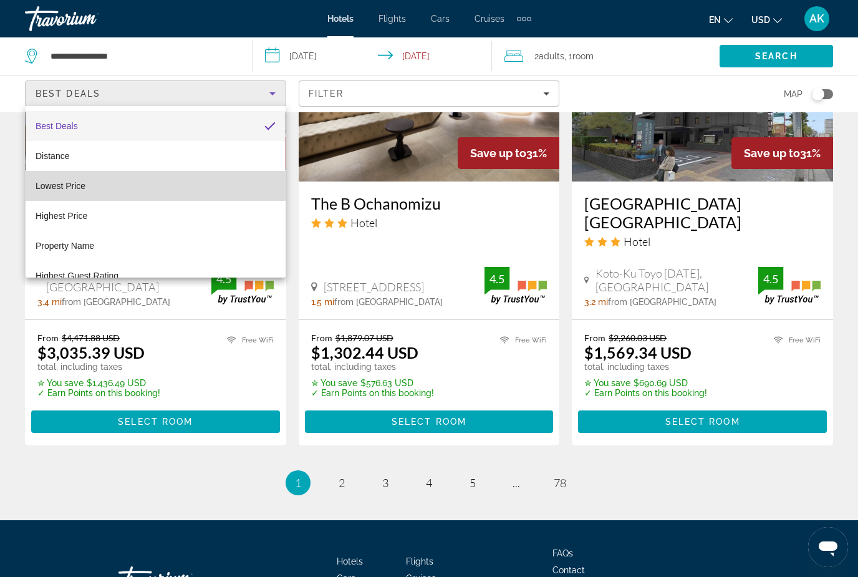
click at [79, 194] on mat-option "Lowest Price" at bounding box center [156, 186] width 260 height 30
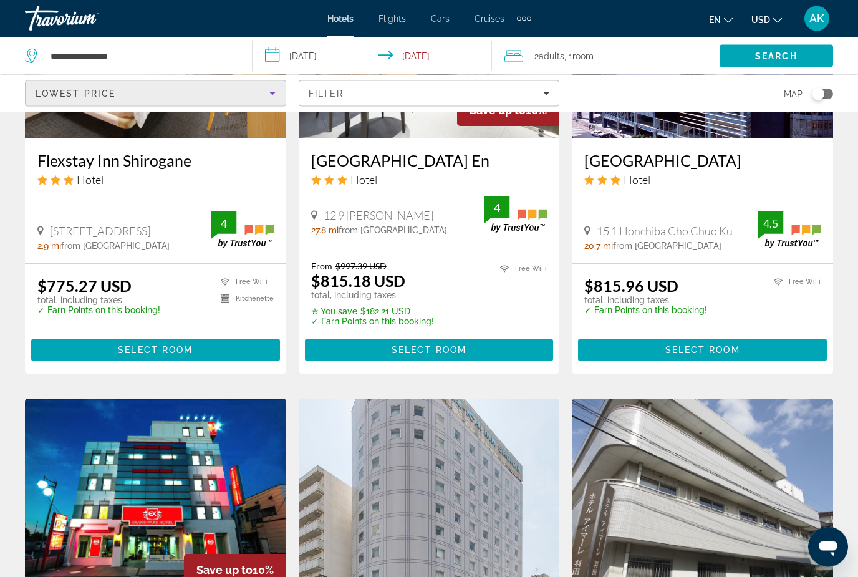
scroll to position [1181, 0]
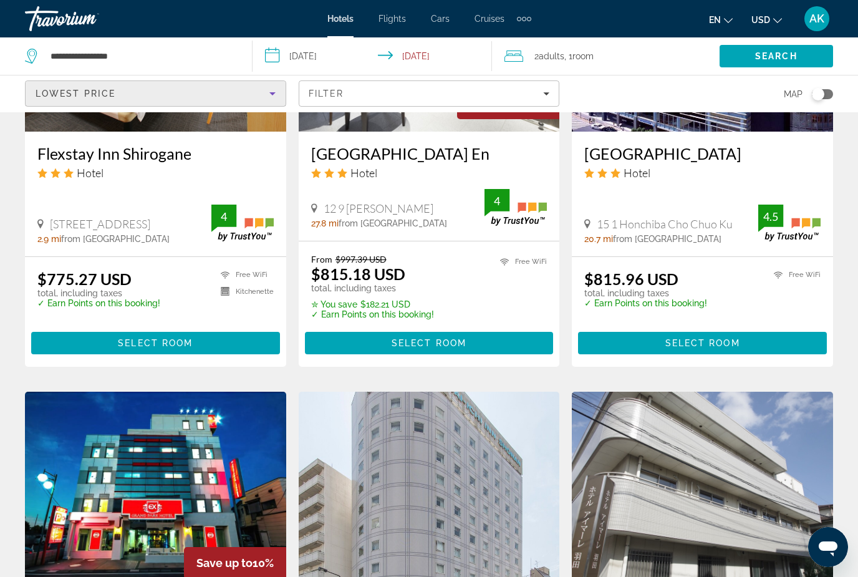
click at [266, 92] on icon "Sort by" at bounding box center [272, 93] width 15 height 15
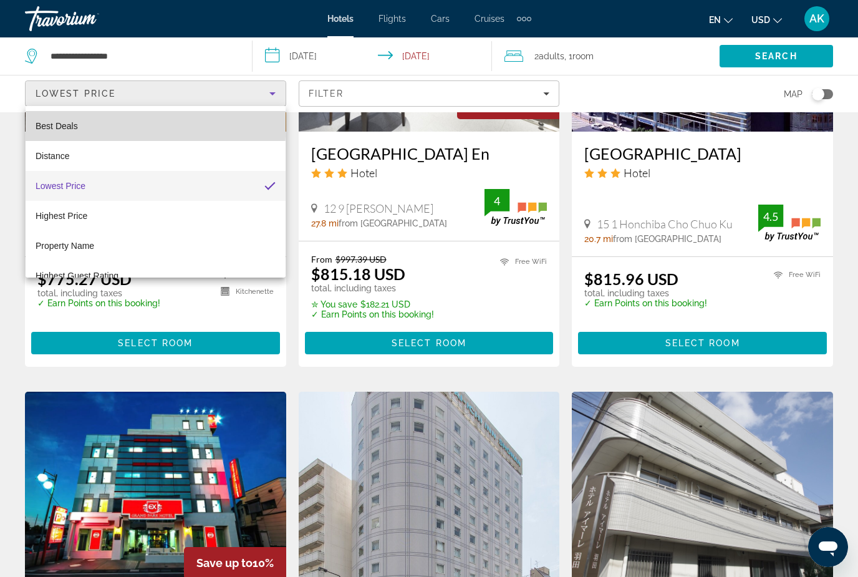
click at [85, 122] on mat-option "Best Deals" at bounding box center [156, 126] width 260 height 30
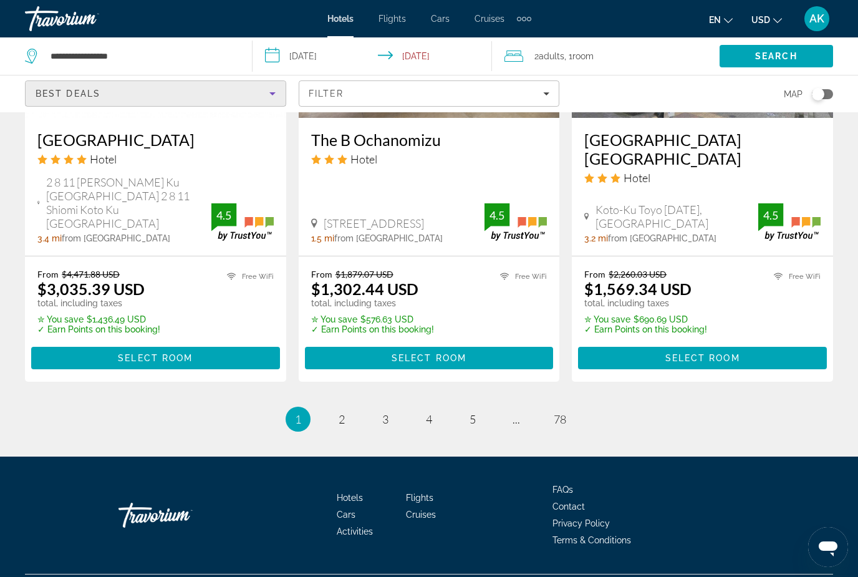
scroll to position [1714, 0]
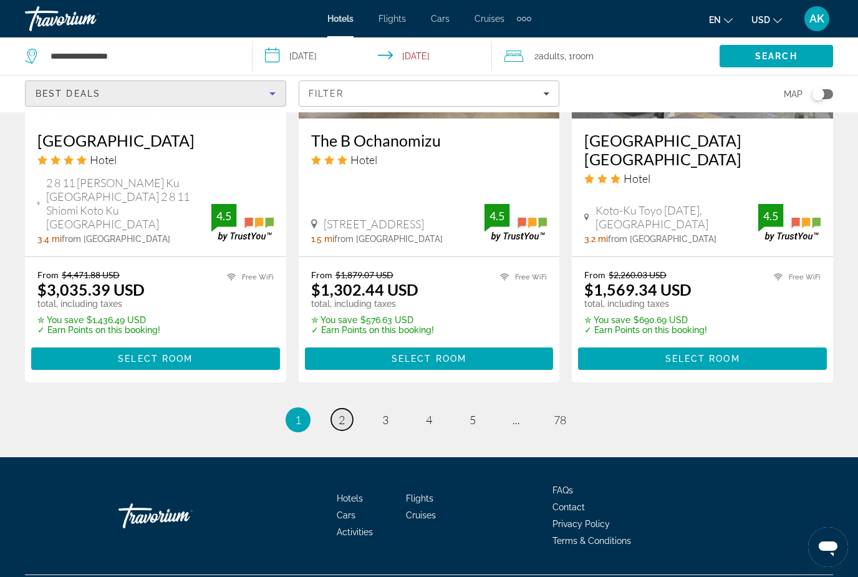
click at [342, 427] on span "2" at bounding box center [342, 420] width 6 height 14
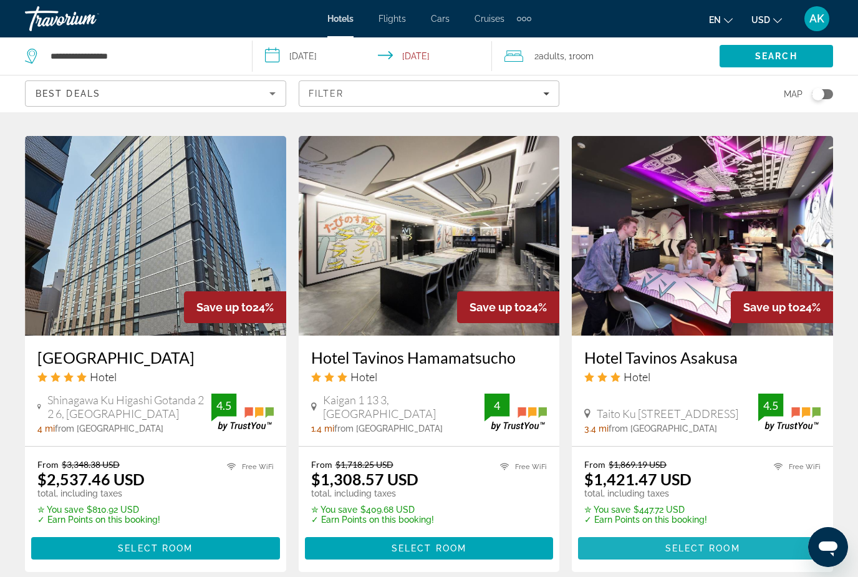
scroll to position [1495, 0]
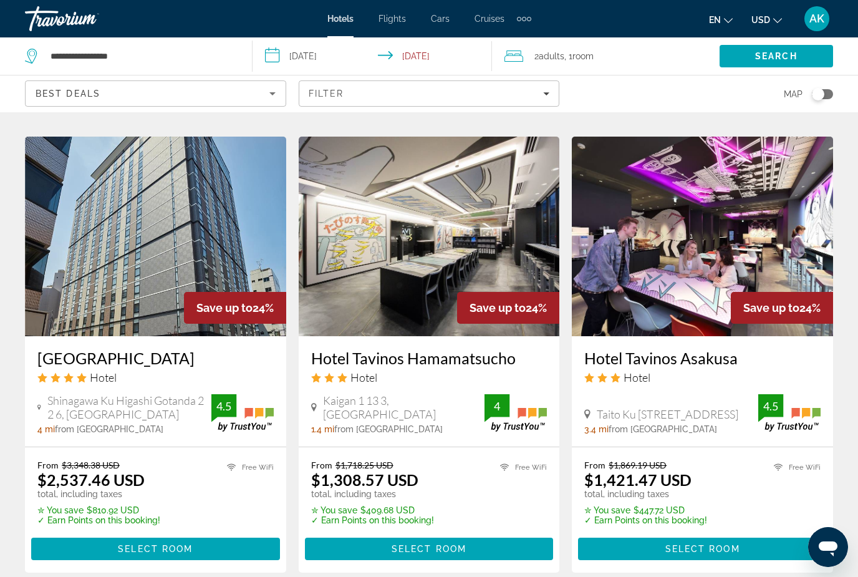
click at [446, 303] on img "Main content" at bounding box center [429, 237] width 261 height 200
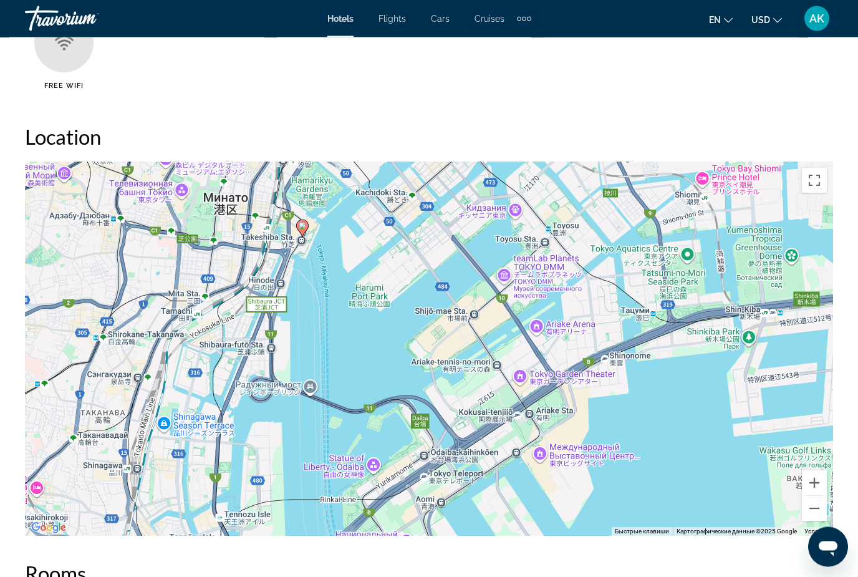
scroll to position [1304, 0]
click at [827, 475] on div "Чтобы активировать перетаскивание с помощью клавиатуры, нажмите Alt + Ввод. Пос…" at bounding box center [429, 349] width 808 height 374
click at [822, 474] on button "Увеличить" at bounding box center [814, 482] width 25 height 25
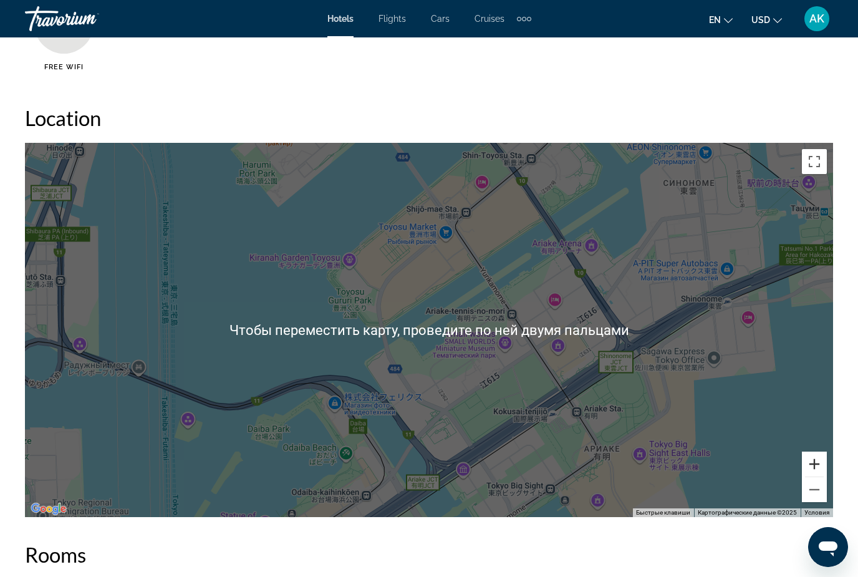
scroll to position [1323, 0]
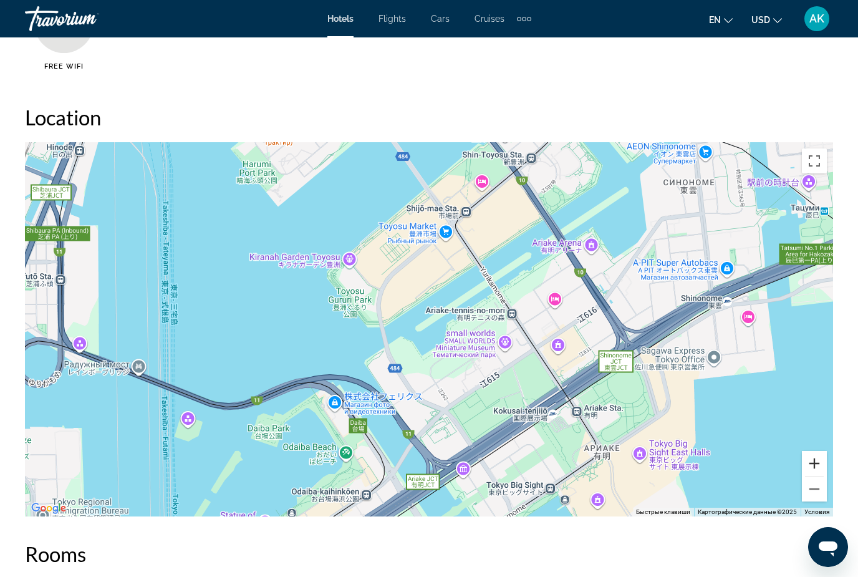
click at [825, 485] on button "Уменьшить" at bounding box center [814, 489] width 25 height 25
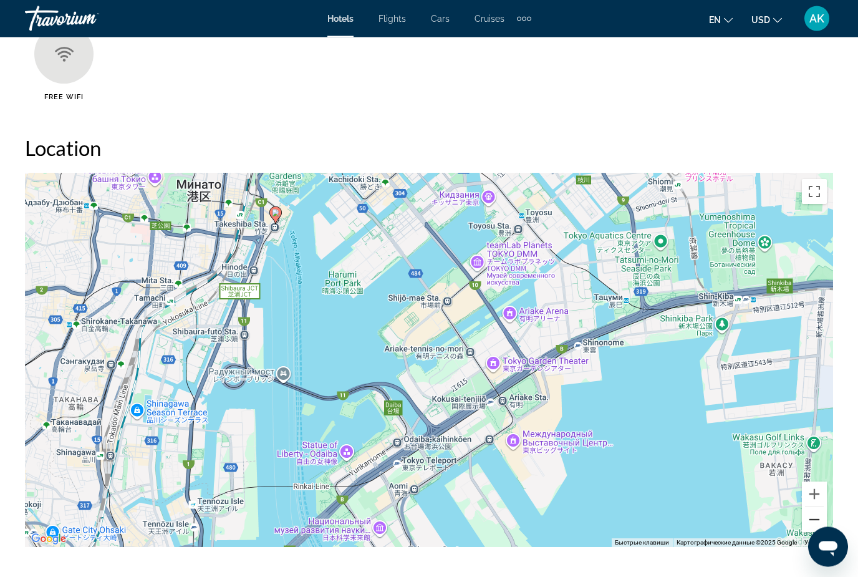
scroll to position [1292, 0]
click at [823, 523] on button "Уменьшить" at bounding box center [814, 519] width 25 height 25
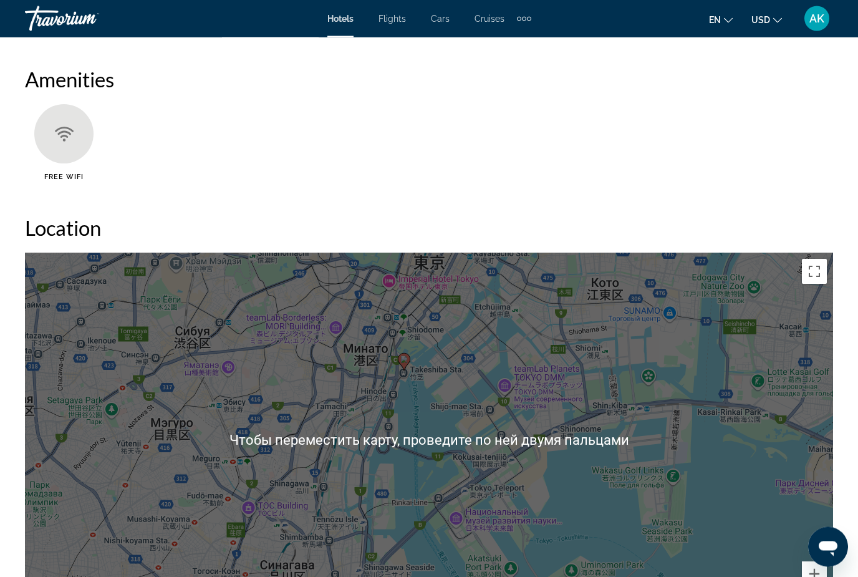
scroll to position [1233, 0]
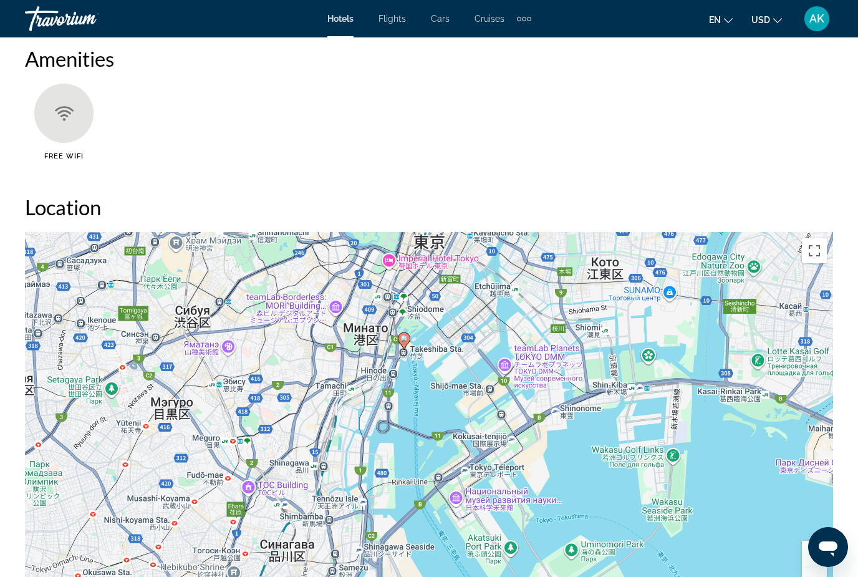
click at [714, 460] on div "Чтобы активировать перетаскивание с помощью клавиатуры, нажмите Alt + Ввод. Пос…" at bounding box center [429, 419] width 808 height 374
click at [392, 418] on div "Чтобы активировать перетаскивание с помощью клавиатуры, нажмите Alt + Ввод. Пос…" at bounding box center [429, 419] width 808 height 374
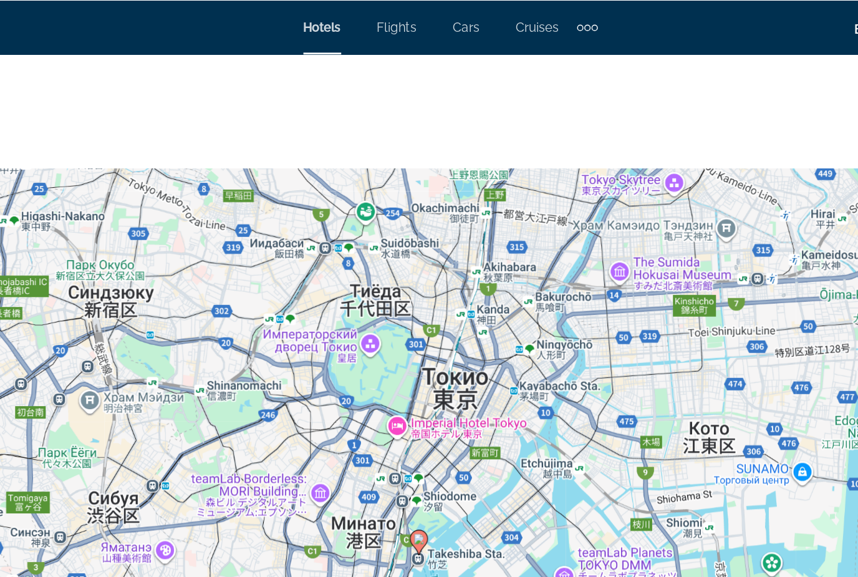
scroll to position [1347, 0]
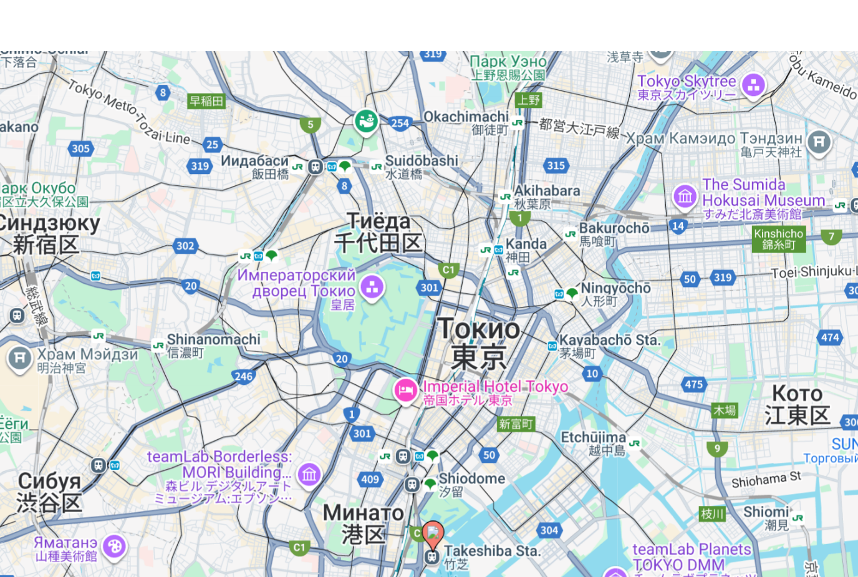
click at [293, 277] on div "Чтобы активировать перетаскивание с помощью клавиатуры, нажмите Alt + Ввод. Пос…" at bounding box center [429, 305] width 808 height 374
click at [289, 270] on div "Чтобы активировать перетаскивание с помощью клавиатуры, нажмите Alt + Ввод. Пос…" at bounding box center [429, 305] width 808 height 374
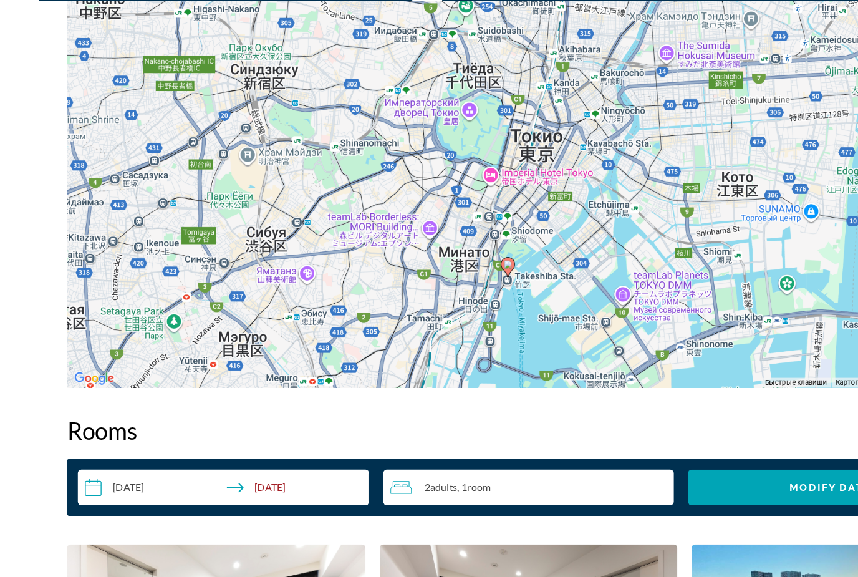
scroll to position [1467, 0]
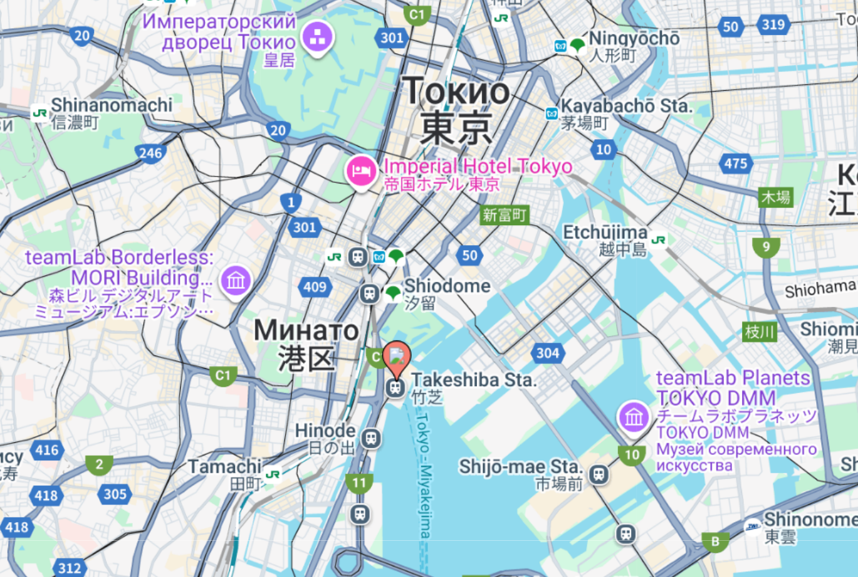
click at [302, 220] on div "Чтобы активировать перетаскивание с помощью клавиатуры, нажмите Alt + Ввод. Пос…" at bounding box center [429, 185] width 808 height 374
click at [281, 203] on div "Чтобы активировать перетаскивание с помощью клавиатуры, нажмите Alt + Ввод. Пос…" at bounding box center [429, 185] width 808 height 374
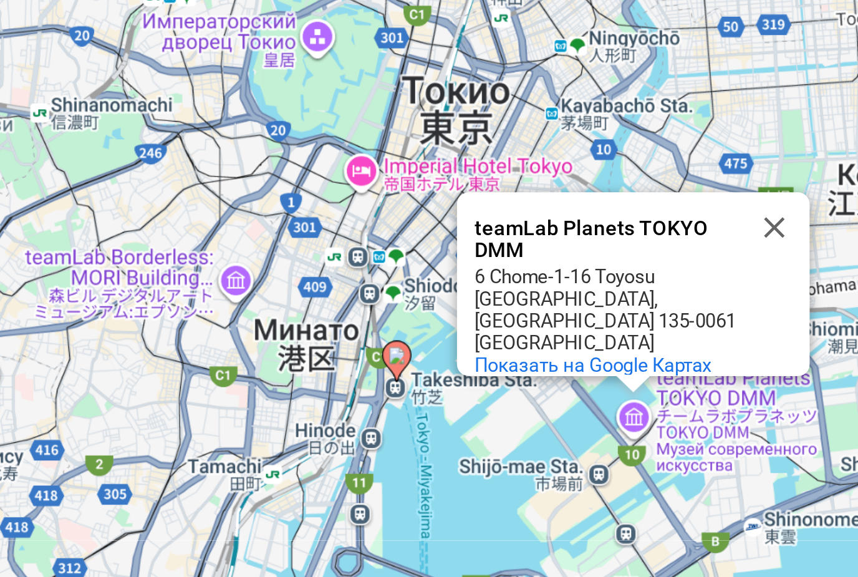
click at [157, 201] on div "Чтобы активировать перетаскивание с помощью клавиатуры, нажмите Alt + Ввод. Пос…" at bounding box center [429, 185] width 808 height 374
click at [189, 207] on div "Чтобы активировать перетаскивание с помощью клавиатуры, нажмите Alt + Ввод. Пос…" at bounding box center [429, 185] width 808 height 374
click at [554, 197] on button "Закрыть" at bounding box center [569, 212] width 30 height 30
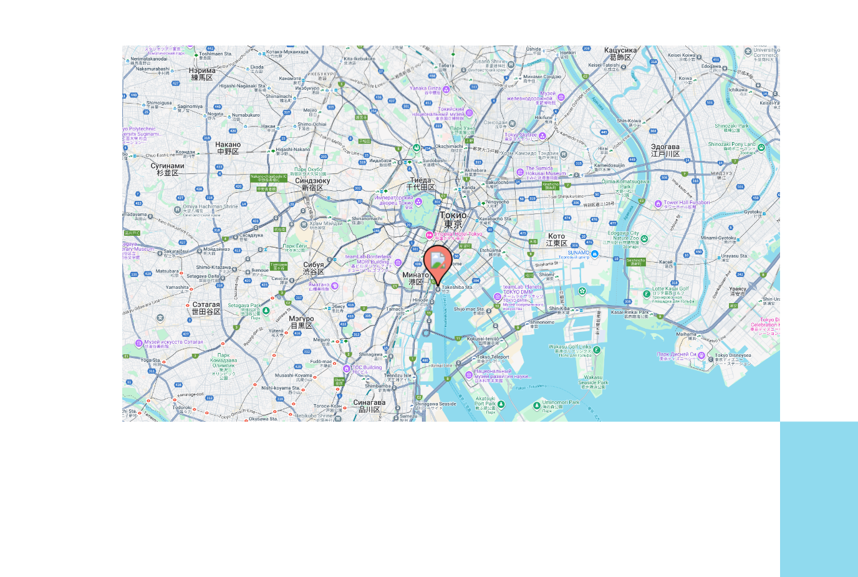
click at [314, 159] on div "Чтобы активировать перетаскивание с помощью клавиатуры, нажмите Alt + Ввод. Пос…" at bounding box center [429, 185] width 808 height 374
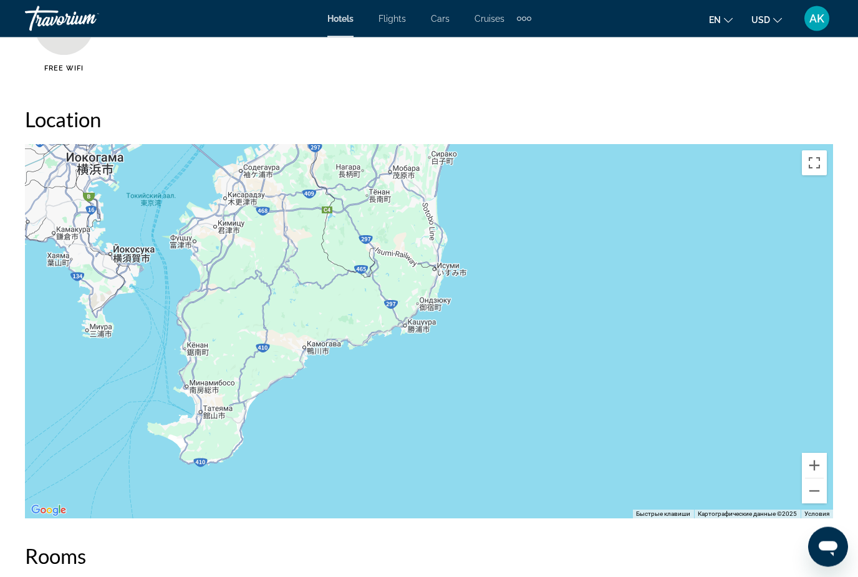
scroll to position [1320, 0]
click at [807, 494] on button "Уменьшить" at bounding box center [814, 491] width 25 height 25
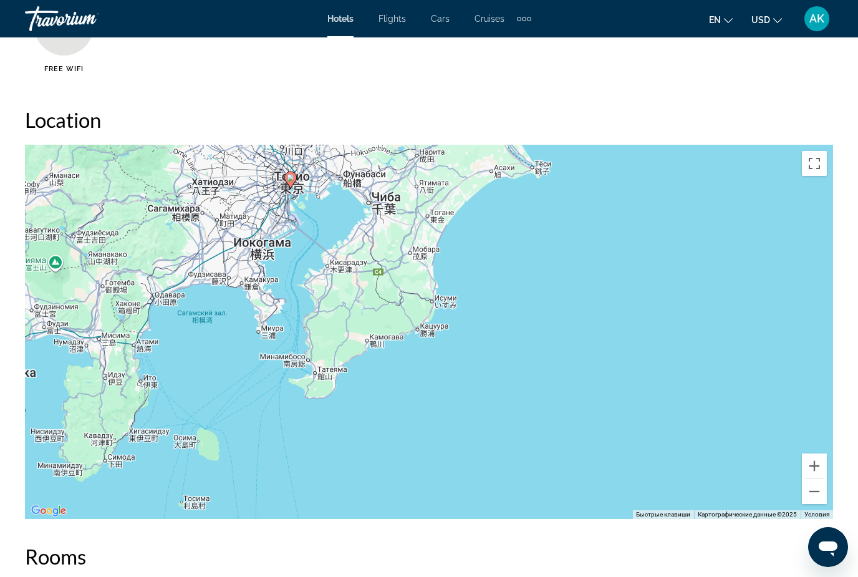
click at [801, 490] on div "Чтобы активировать перетаскивание с помощью клавиатуры, нажмите Alt + Ввод. Пос…" at bounding box center [429, 332] width 808 height 374
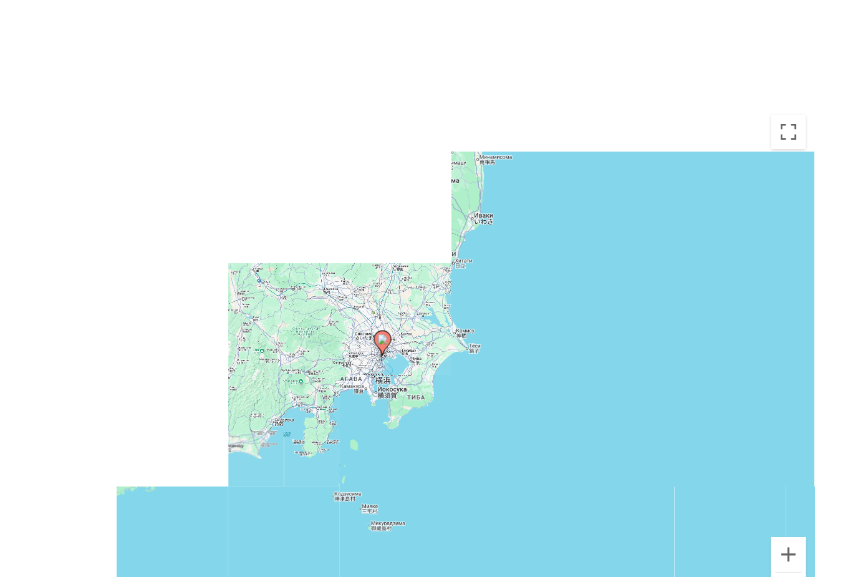
scroll to position [1313, 0]
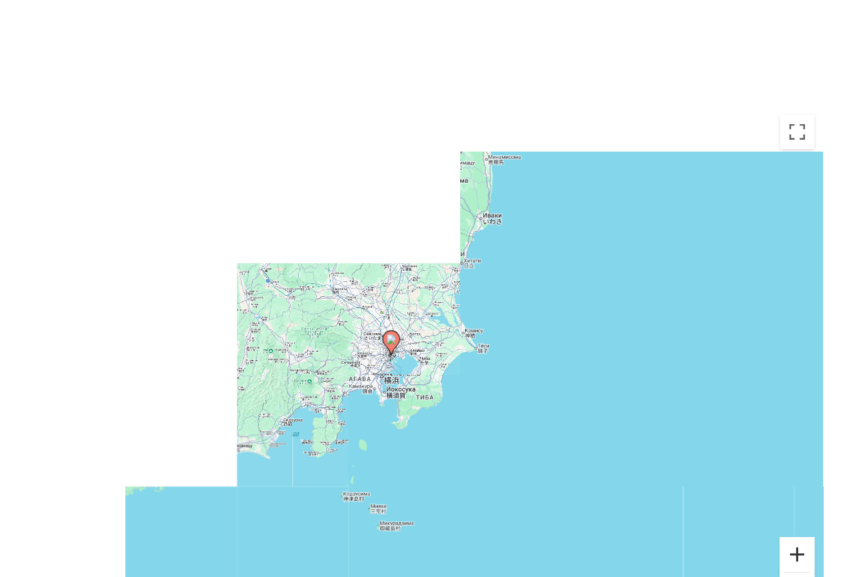
click at [802, 461] on button "Увеличить" at bounding box center [814, 473] width 25 height 25
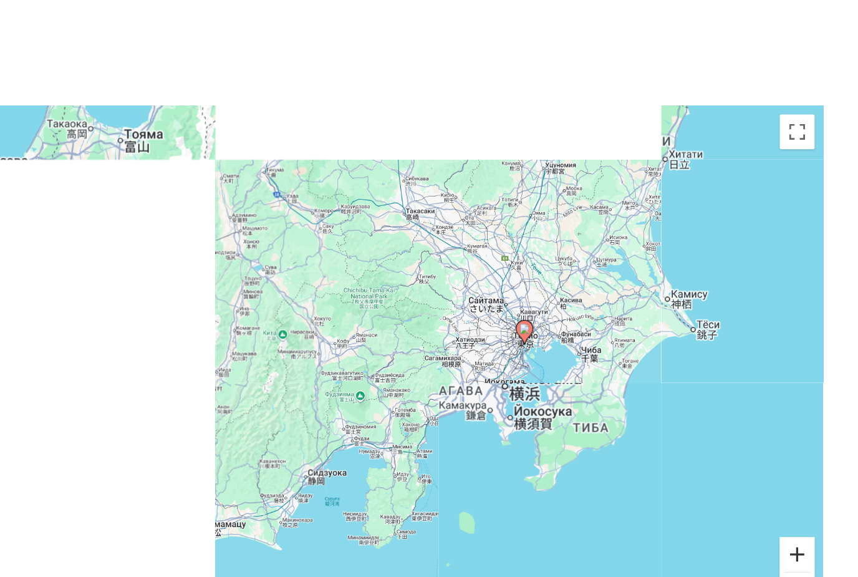
click at [802, 461] on button "Увеличить" at bounding box center [814, 473] width 25 height 25
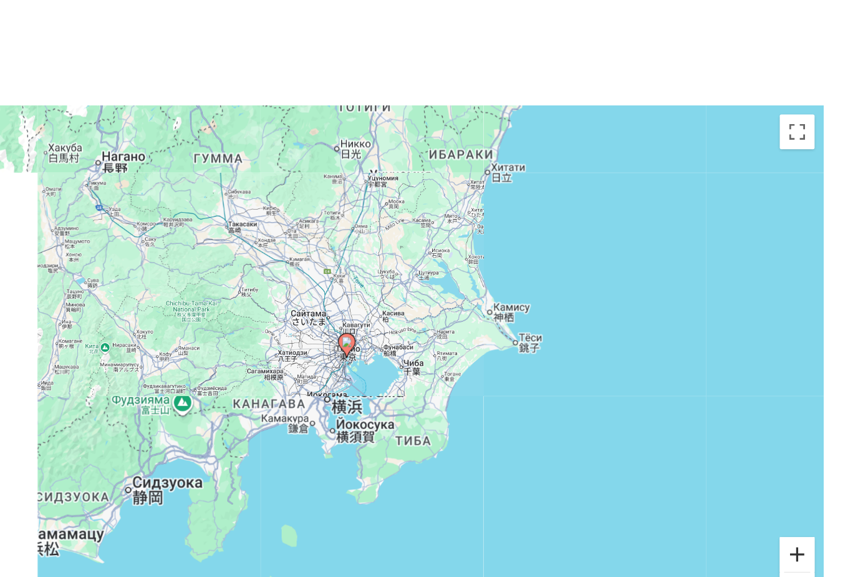
click at [802, 461] on button "Увеличить" at bounding box center [814, 473] width 25 height 25
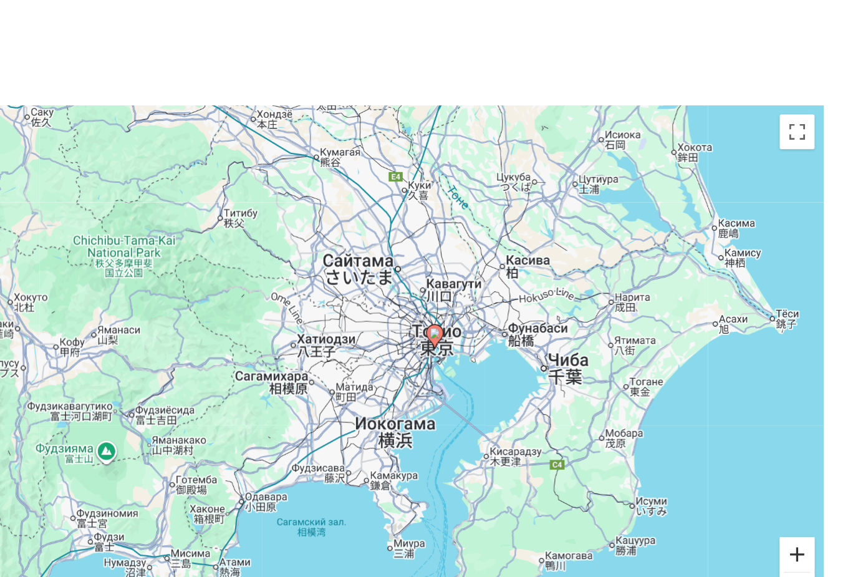
click at [802, 461] on button "Увеличить" at bounding box center [814, 473] width 25 height 25
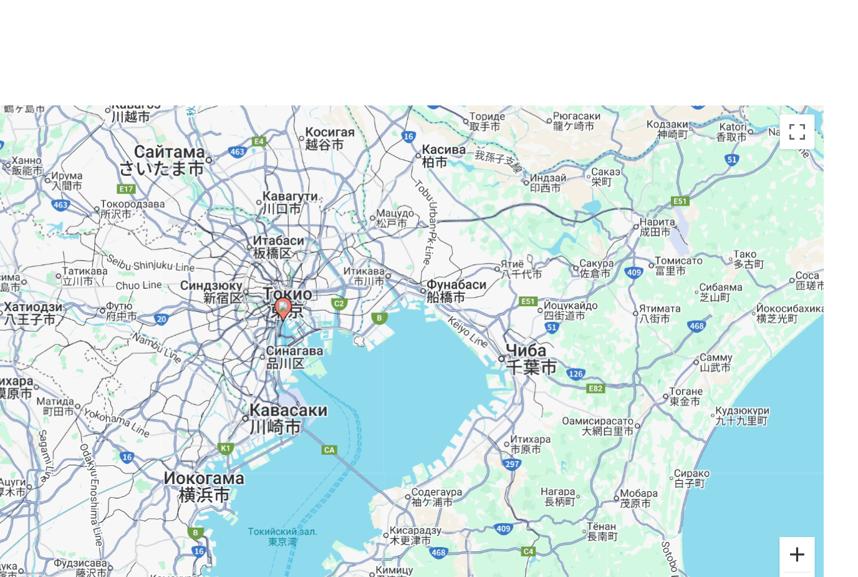
click at [802, 461] on button "Увеличить" at bounding box center [814, 473] width 25 height 25
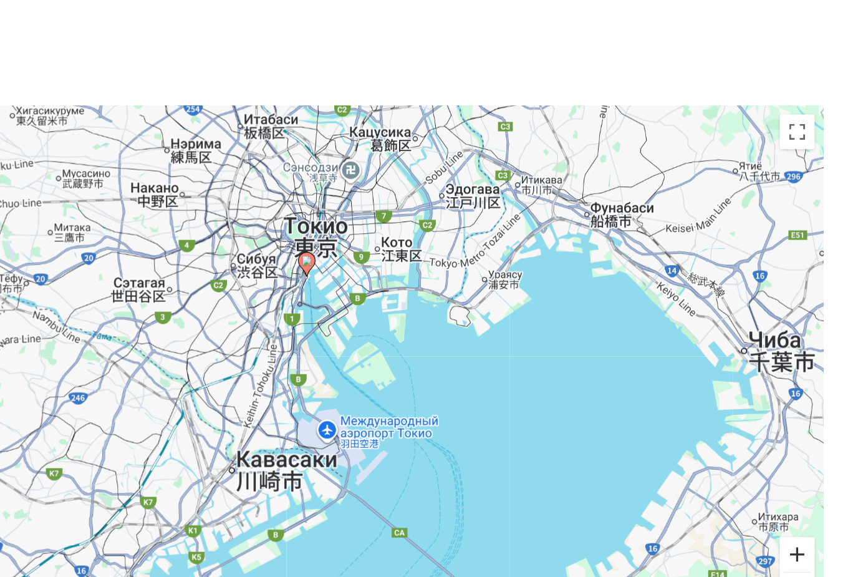
click at [802, 461] on button "Увеличить" at bounding box center [814, 473] width 25 height 25
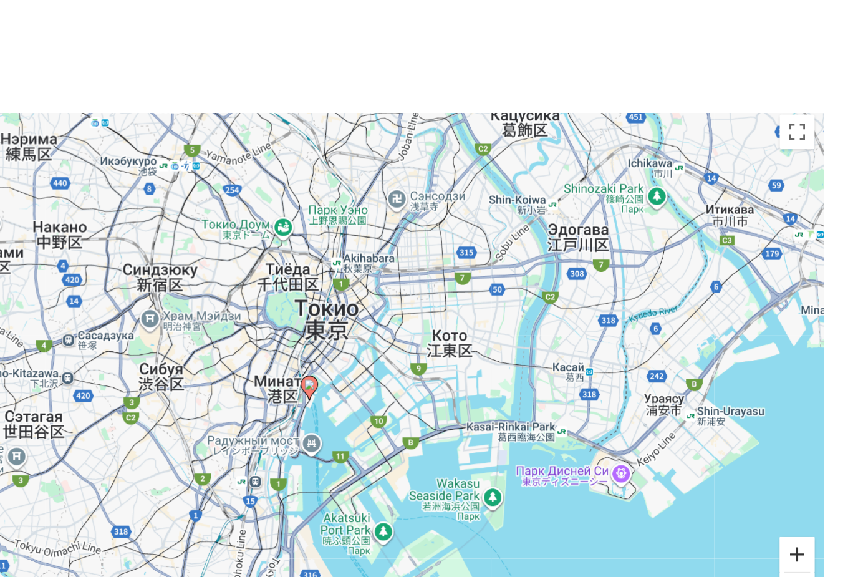
click at [802, 461] on button "Увеличить" at bounding box center [814, 473] width 25 height 25
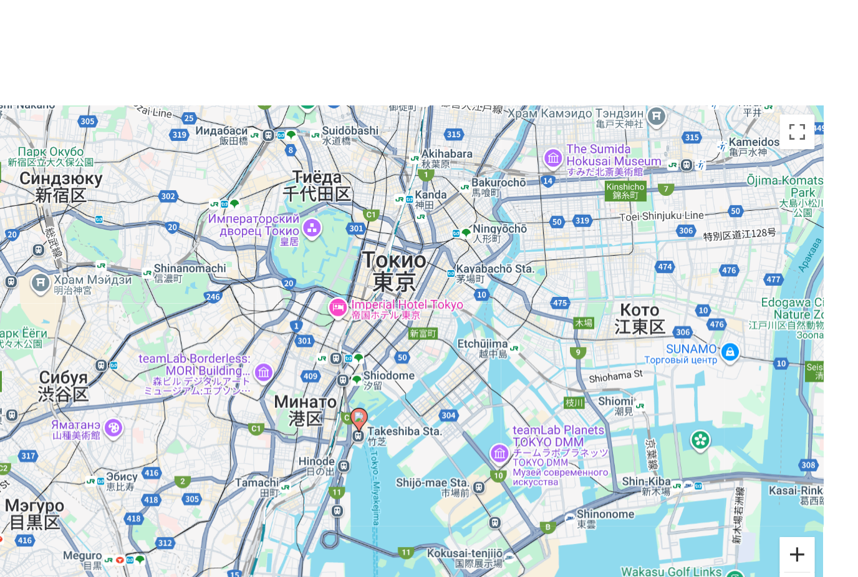
click at [802, 461] on button "Увеличить" at bounding box center [814, 473] width 25 height 25
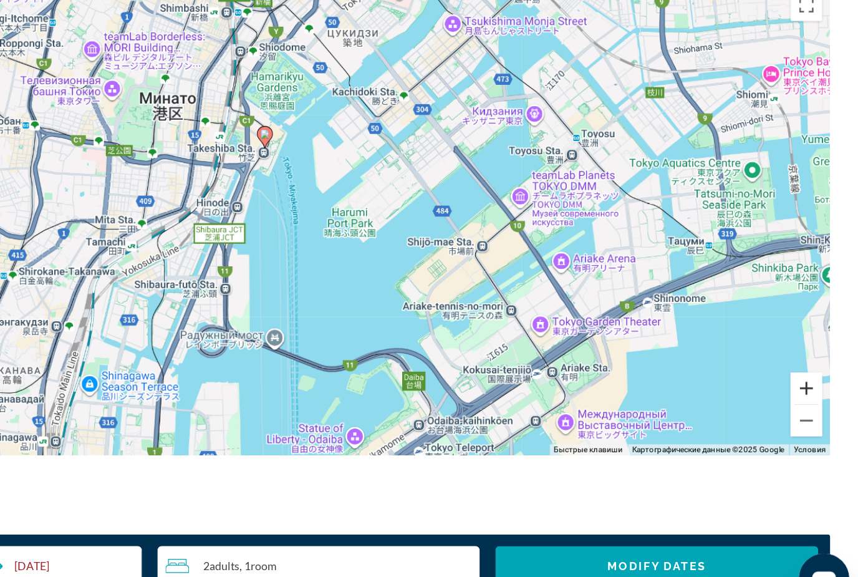
scroll to position [1392, 0]
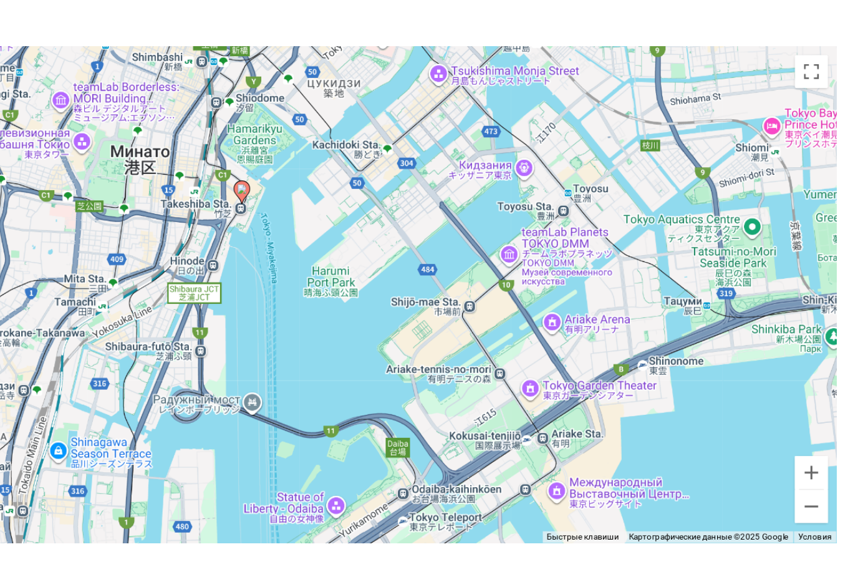
click at [581, 377] on div "Чтобы активировать перетаскивание с помощью клавиатуры, нажмите Alt + Ввод. Пос…" at bounding box center [429, 261] width 808 height 374
click at [802, 408] on button "Уменьшить" at bounding box center [814, 420] width 25 height 25
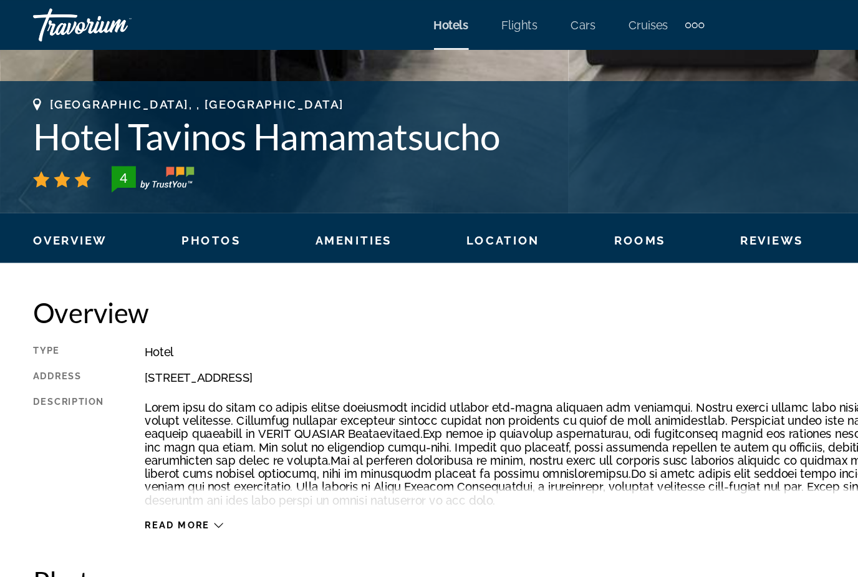
scroll to position [463, 0]
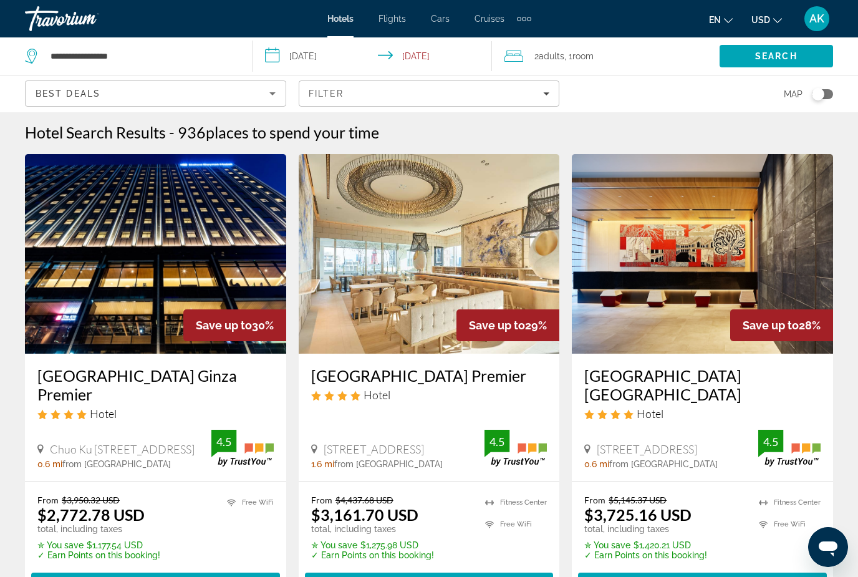
scroll to position [1, 0]
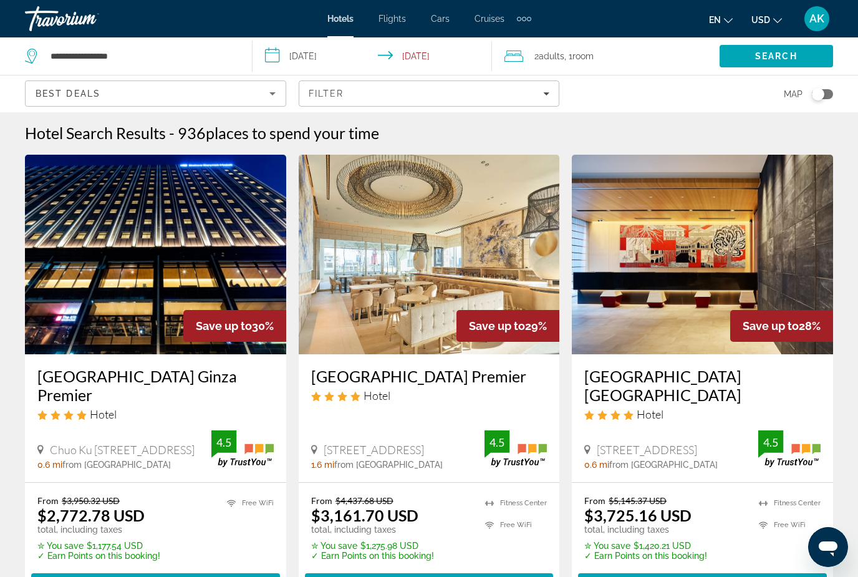
click at [401, 279] on img "Main content" at bounding box center [429, 255] width 261 height 200
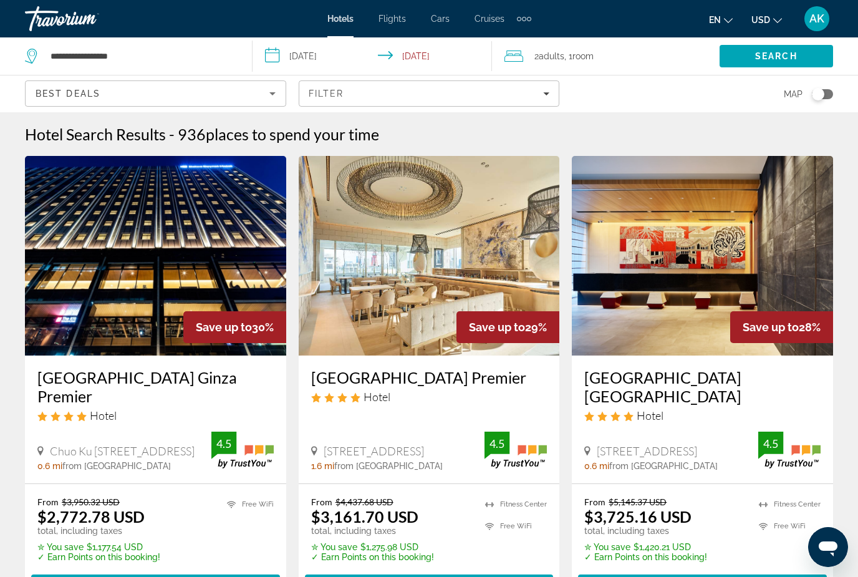
click at [833, 93] on div "Toggle map" at bounding box center [822, 94] width 21 height 10
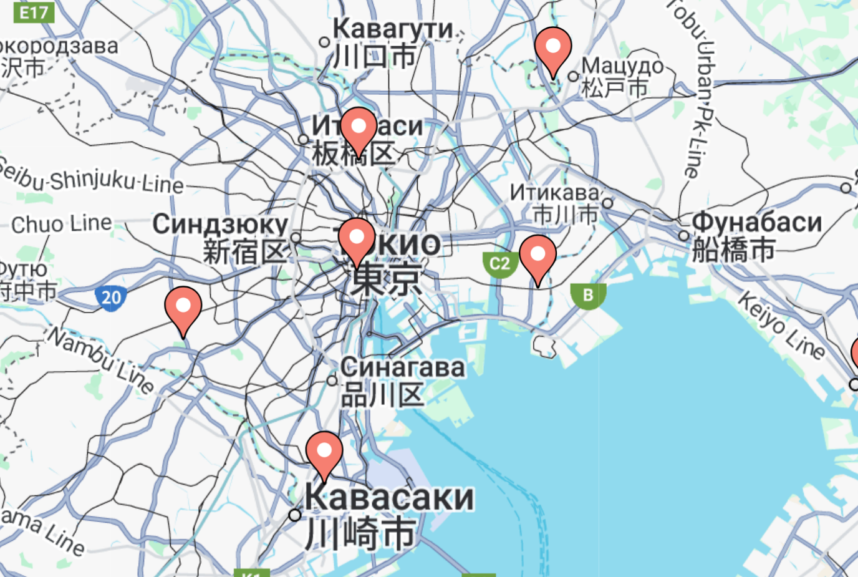
click at [428, 271] on icon "Main content" at bounding box center [433, 279] width 11 height 16
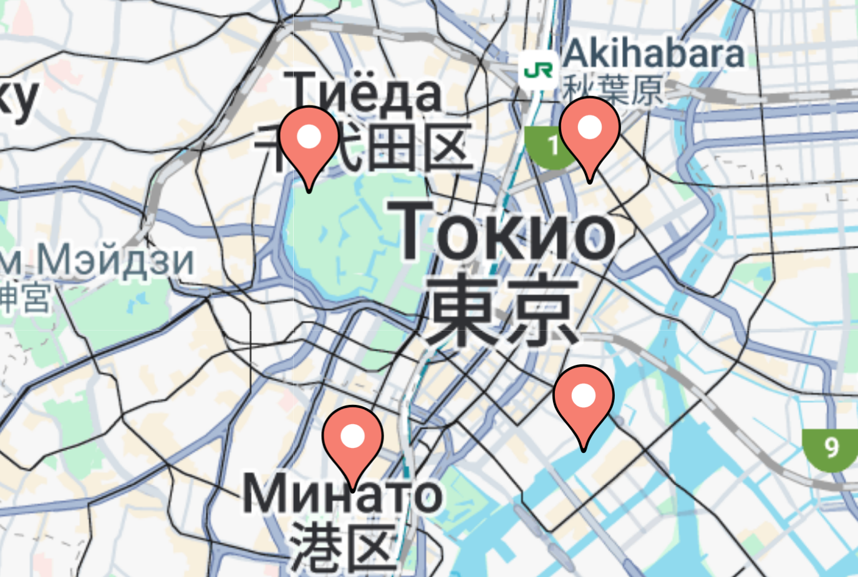
click at [433, 256] on image "Main content" at bounding box center [436, 259] width 7 height 7
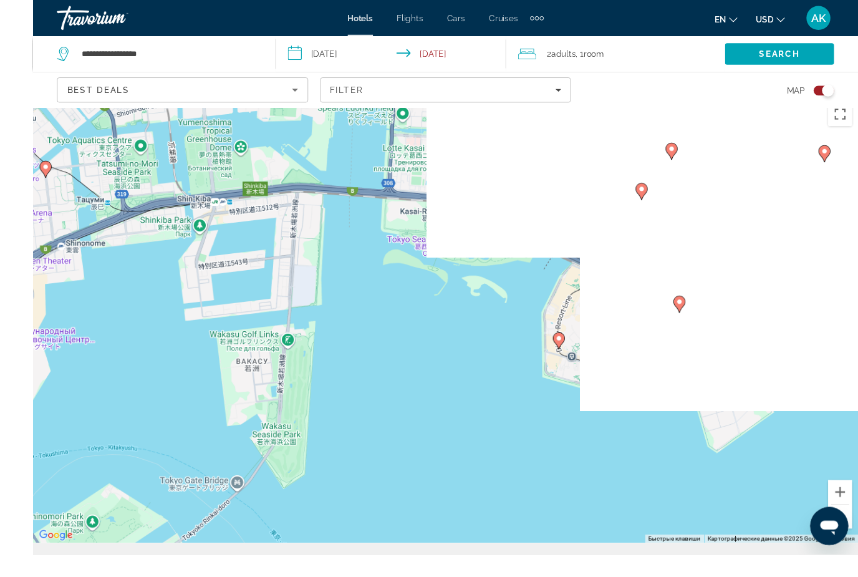
scroll to position [0, 0]
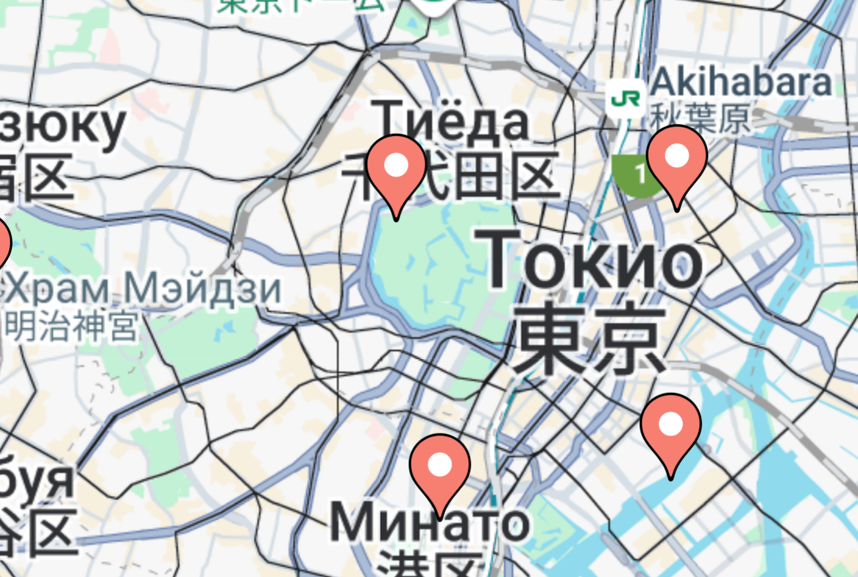
click at [295, 214] on image "Main content" at bounding box center [298, 217] width 7 height 7
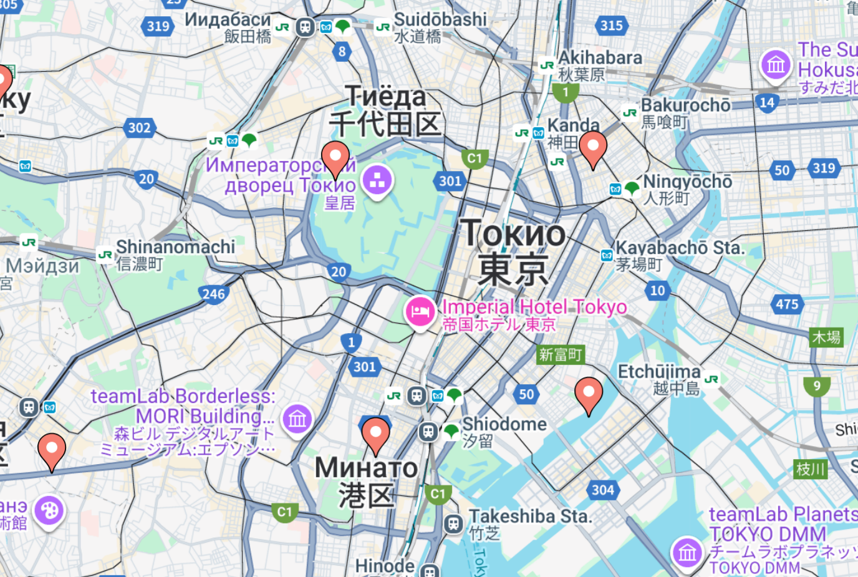
click at [183, 157] on div "Для навигации используйте клавиши со стрелками. Чтобы активировать перетаскиван…" at bounding box center [429, 344] width 858 height 465
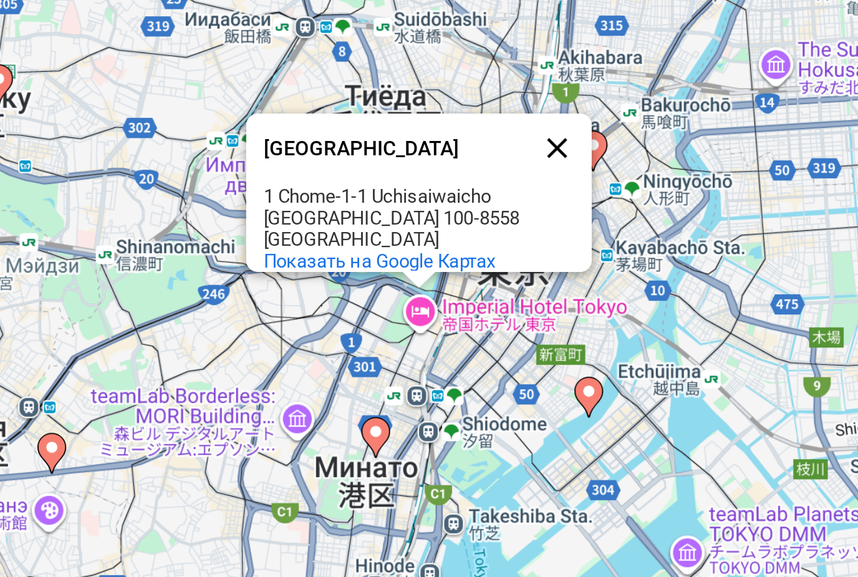
click at [336, 287] on button "Закрыть" at bounding box center [351, 302] width 30 height 30
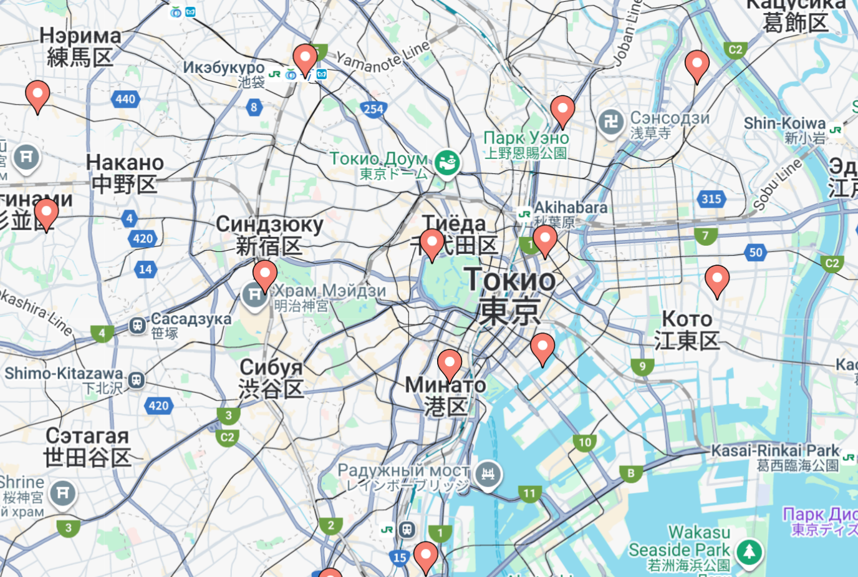
click at [334, 320] on icon "Main content" at bounding box center [339, 328] width 11 height 16
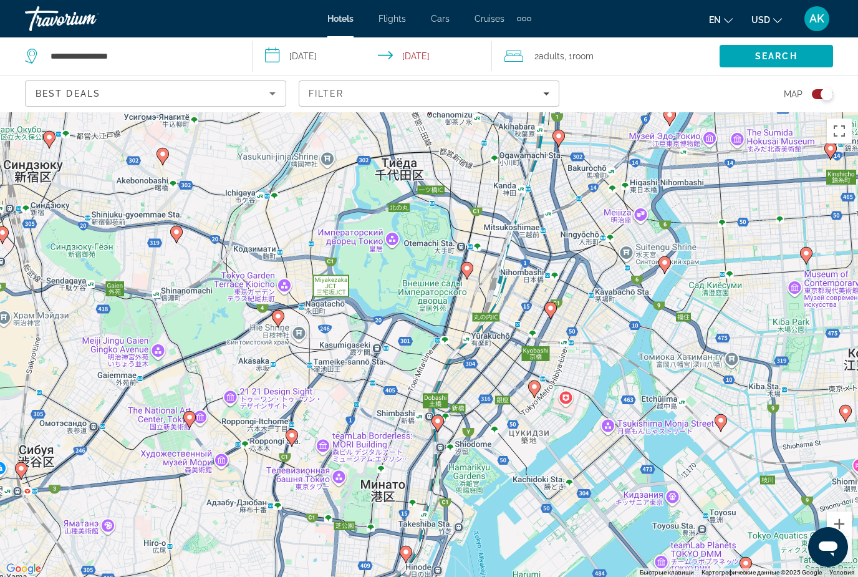
scroll to position [40, 0]
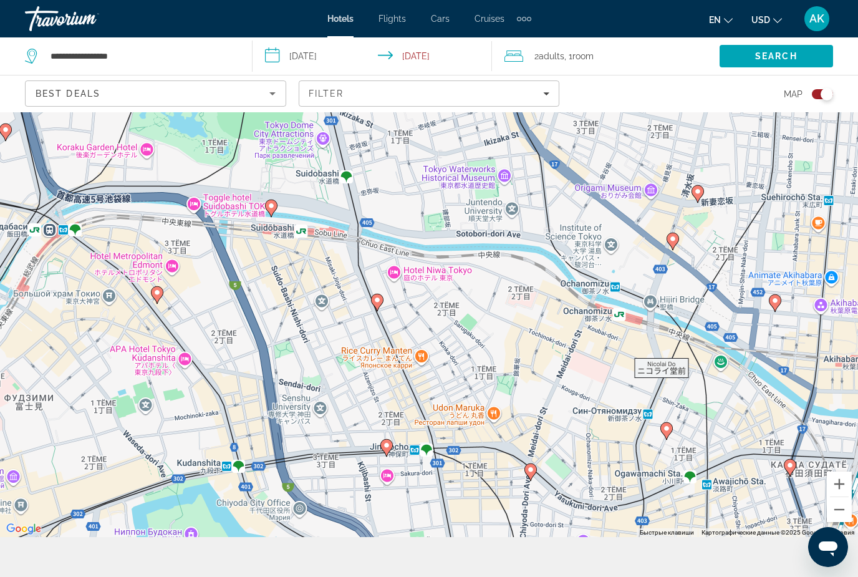
click at [173, 303] on div "Чтобы активировать перетаскивание с помощью клавиатуры, нажмите Alt + Ввод. Пос…" at bounding box center [429, 304] width 858 height 465
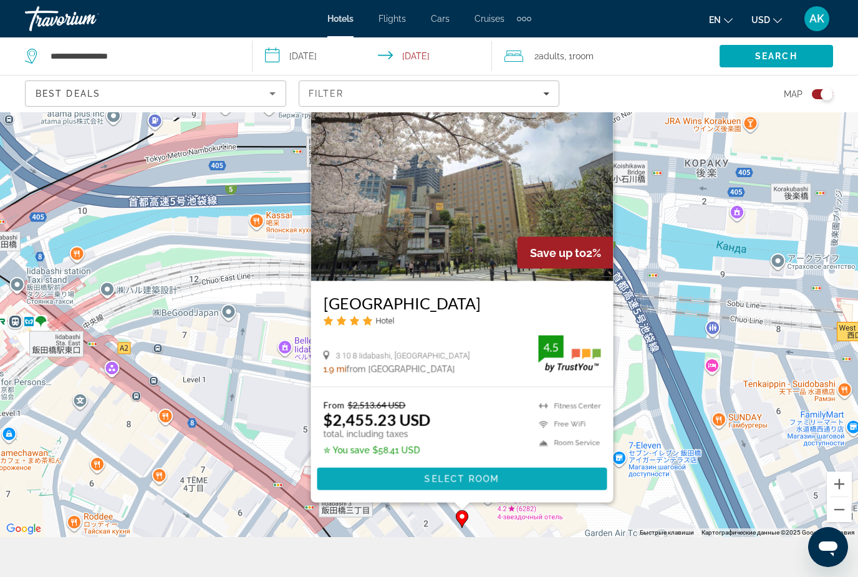
click at [479, 484] on span "Select Room" at bounding box center [462, 479] width 75 height 10
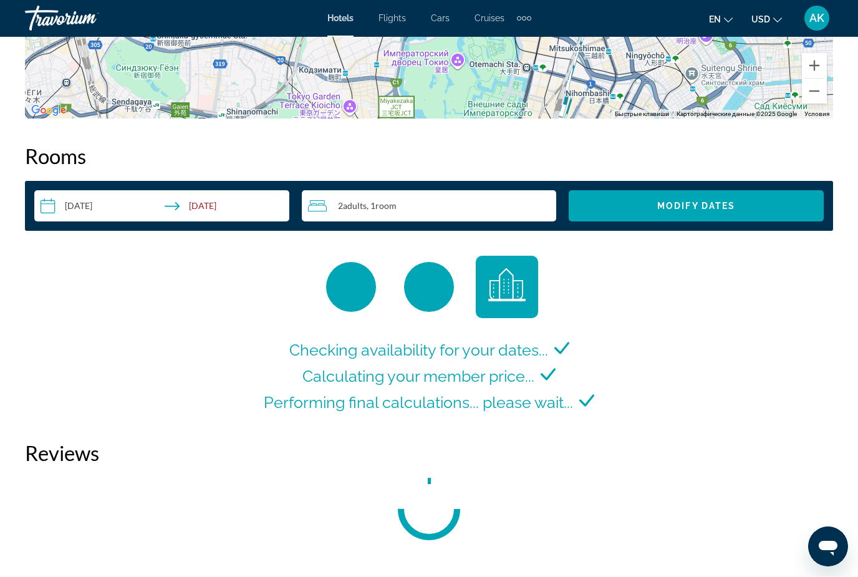
click at [813, 416] on div "Checking availability for your dates... Calculating your member price... Perfor…" at bounding box center [429, 336] width 808 height 160
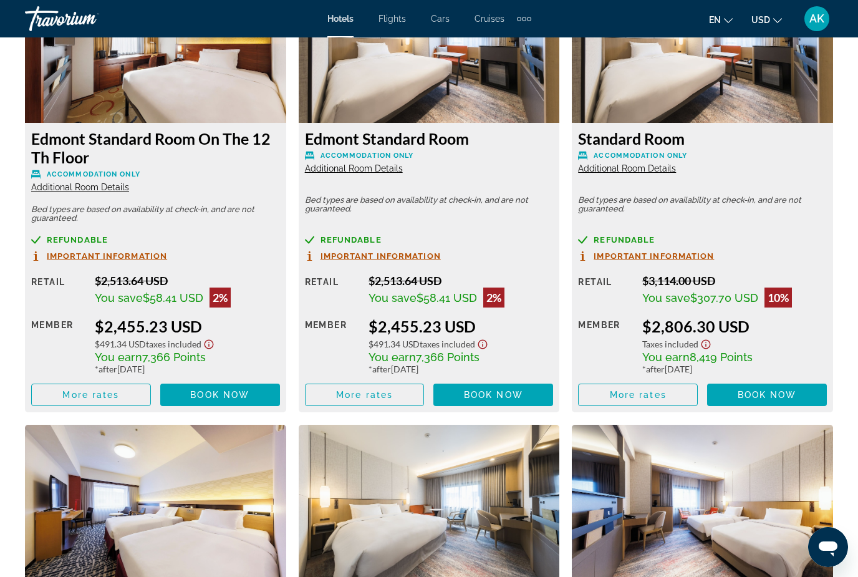
scroll to position [2017, 0]
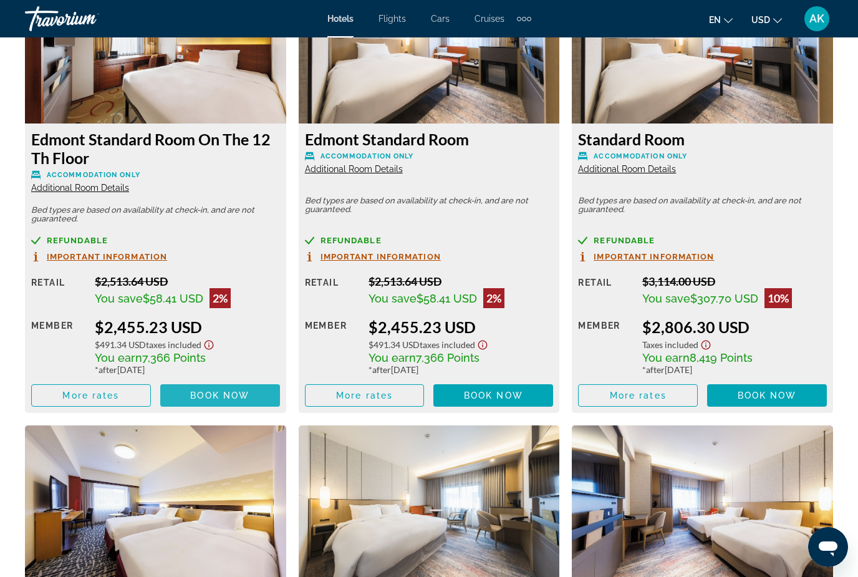
click at [198, 400] on span "Main content" at bounding box center [220, 395] width 120 height 30
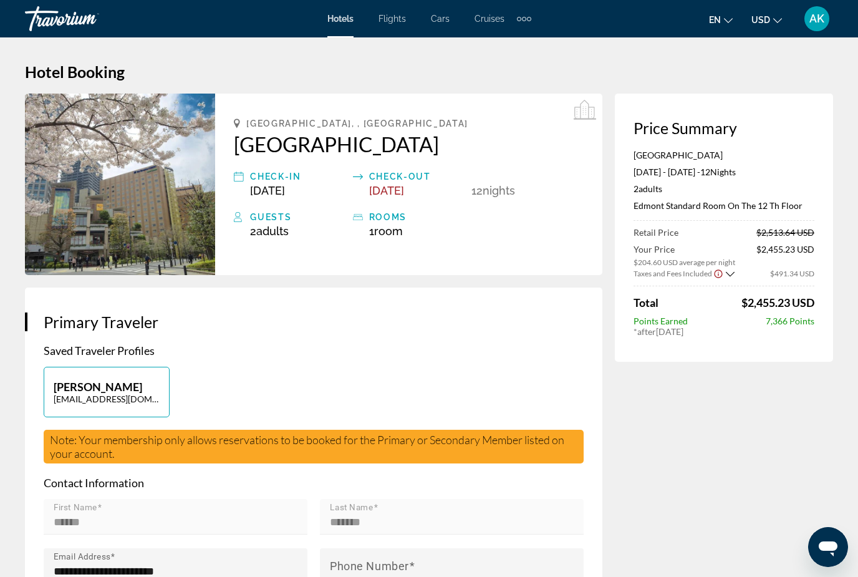
click at [397, 22] on span "Flights" at bounding box center [392, 19] width 27 height 10
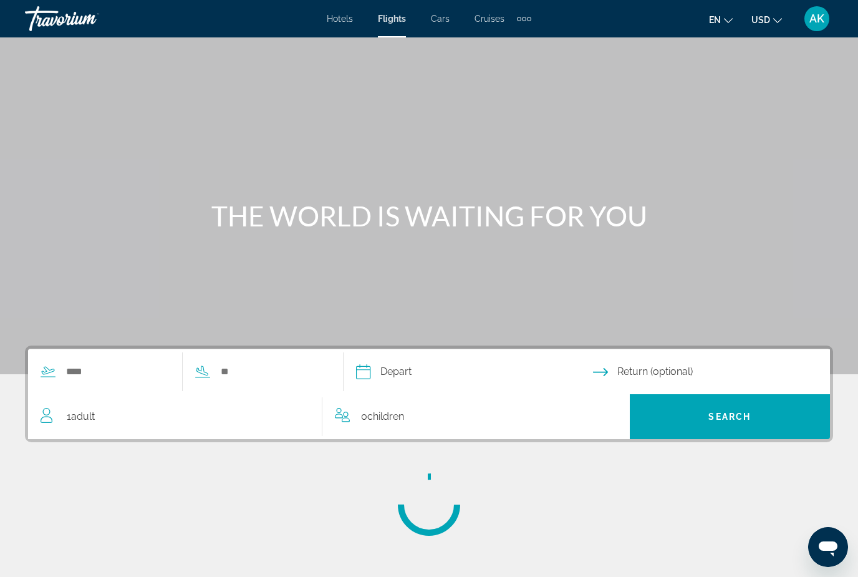
click at [530, 24] on div "Extra navigation items" at bounding box center [524, 18] width 14 height 19
click at [503, 53] on link "Activities" at bounding box center [503, 42] width 49 height 22
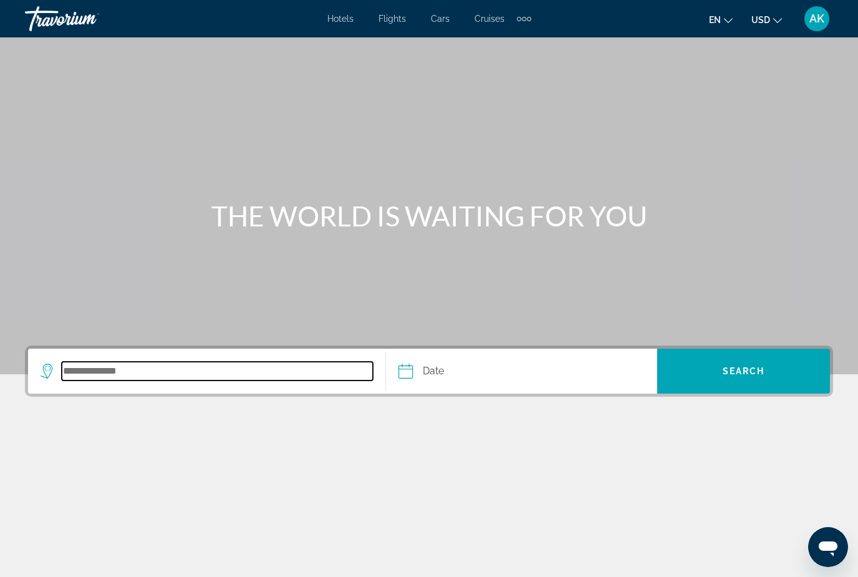
click at [132, 378] on input "Search destination" at bounding box center [217, 371] width 311 height 19
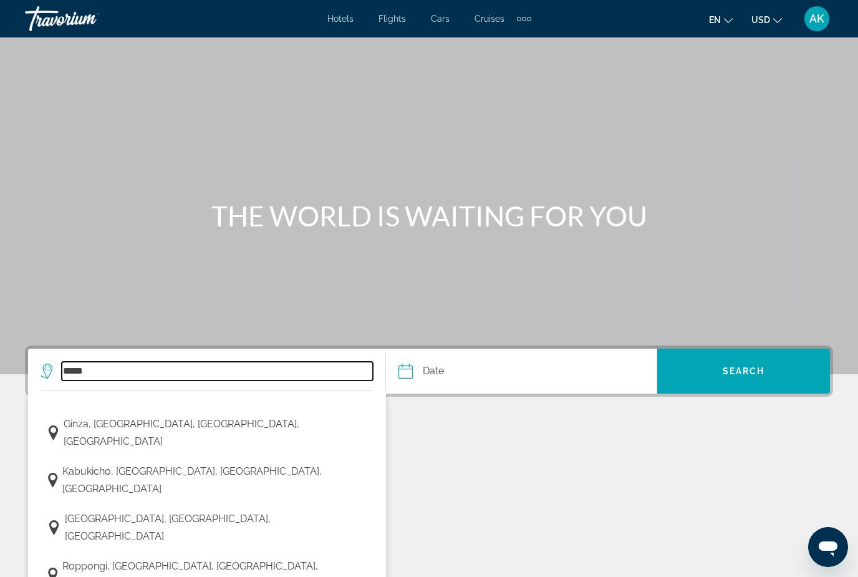
scroll to position [82, 0]
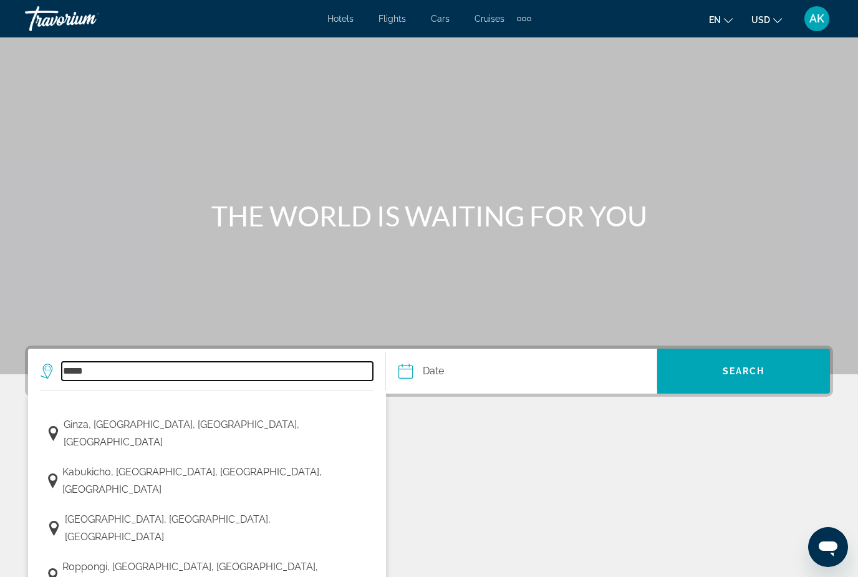
type input "**********"
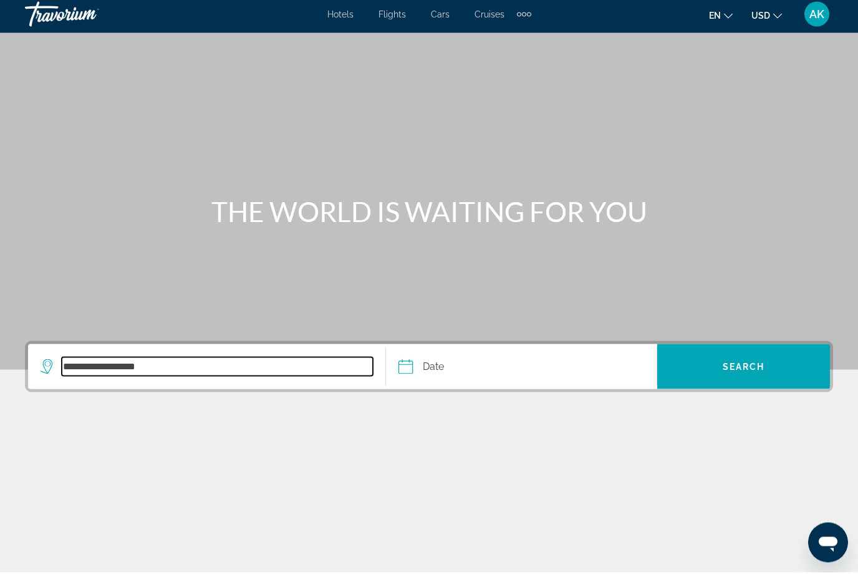
scroll to position [40, 0]
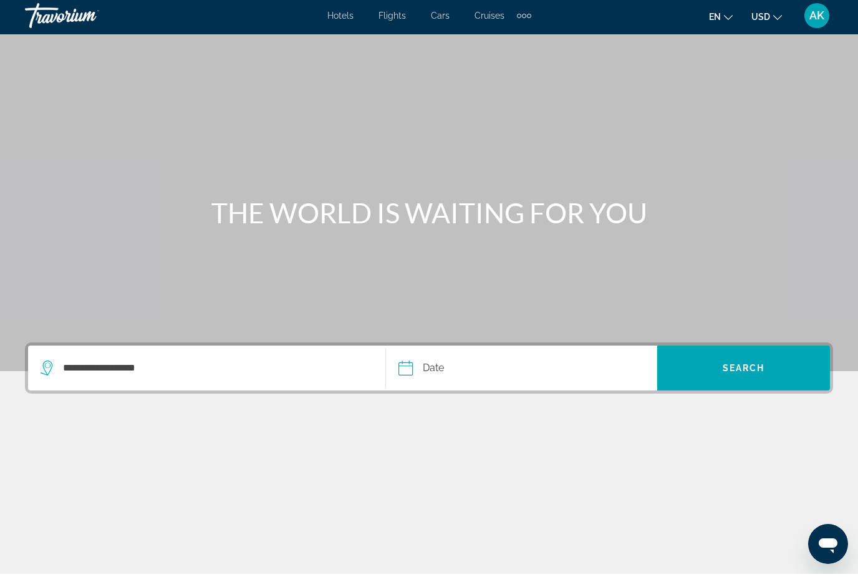
click at [450, 349] on input "Date" at bounding box center [462, 373] width 134 height 49
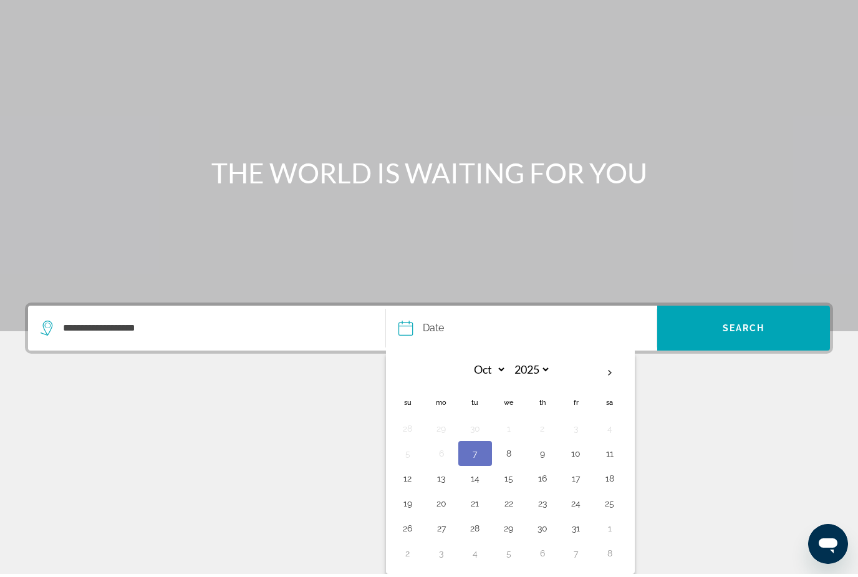
scroll to position [0, 0]
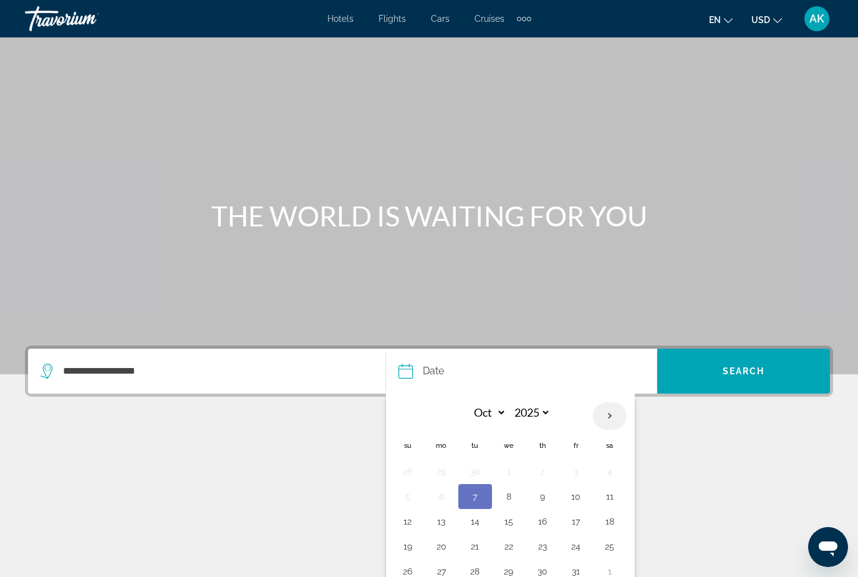
click at [613, 415] on th "Next month" at bounding box center [610, 415] width 34 height 27
click at [615, 424] on th "Next month" at bounding box center [610, 415] width 34 height 27
click at [616, 418] on th "Next month" at bounding box center [610, 415] width 34 height 27
select select "*"
select select "****"
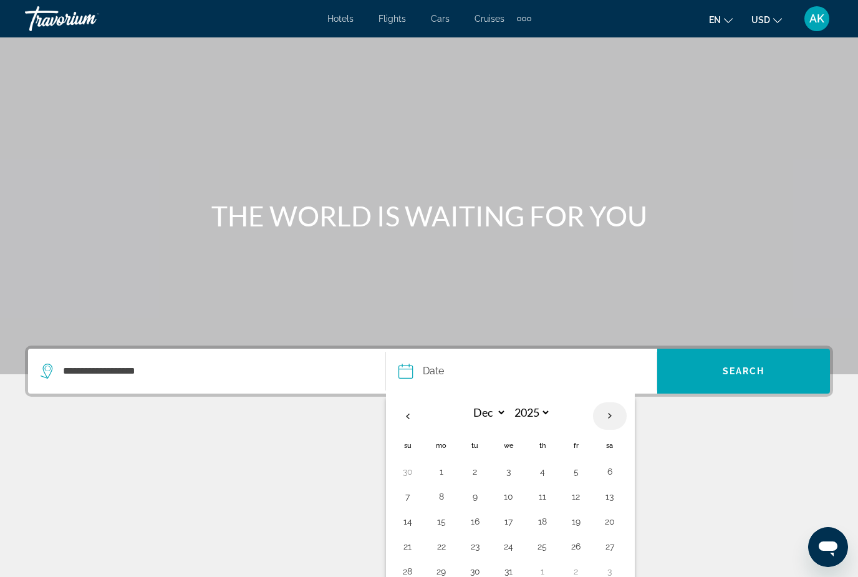
click at [617, 420] on th "Next month" at bounding box center [610, 415] width 34 height 27
click at [617, 424] on th "Next month" at bounding box center [610, 415] width 34 height 27
click at [615, 418] on th "Next month" at bounding box center [610, 415] width 34 height 27
select select "*"
click at [511, 524] on button "15" at bounding box center [509, 521] width 20 height 17
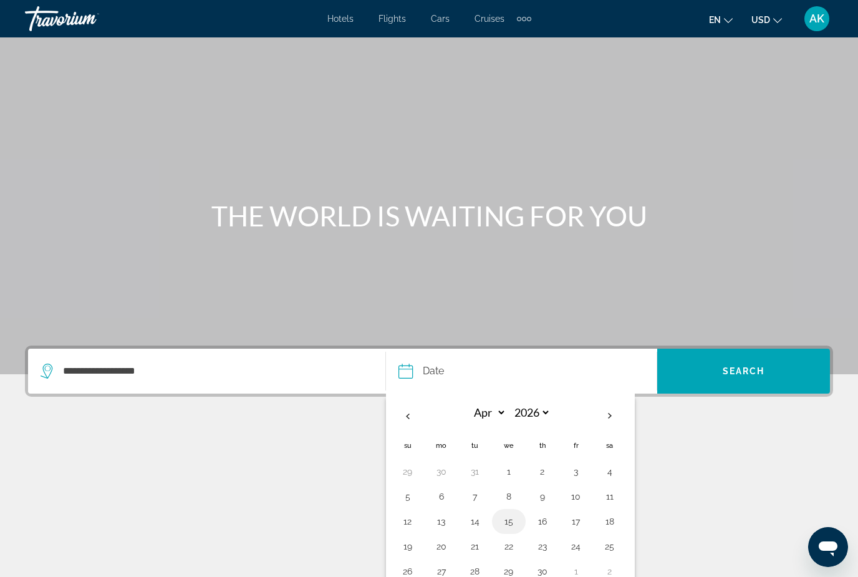
type input "**********"
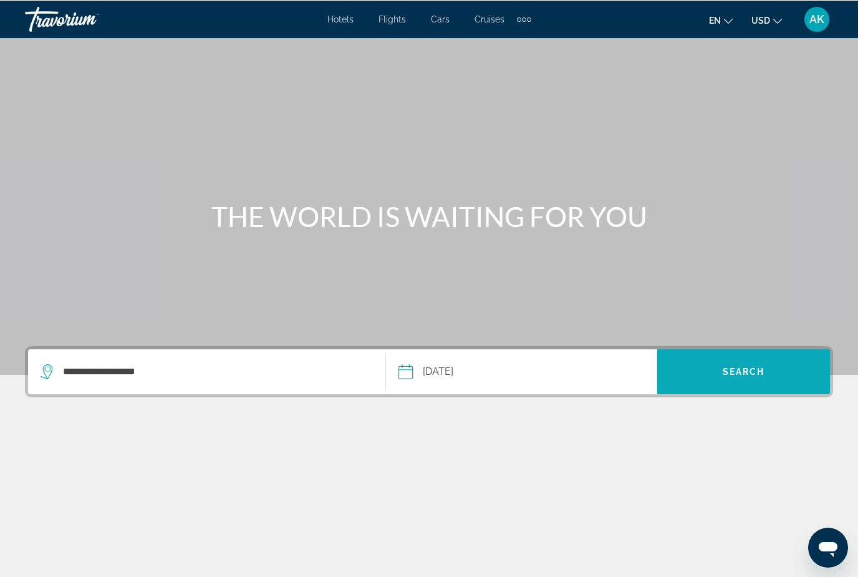
click at [775, 392] on span "Search" at bounding box center [743, 371] width 173 height 45
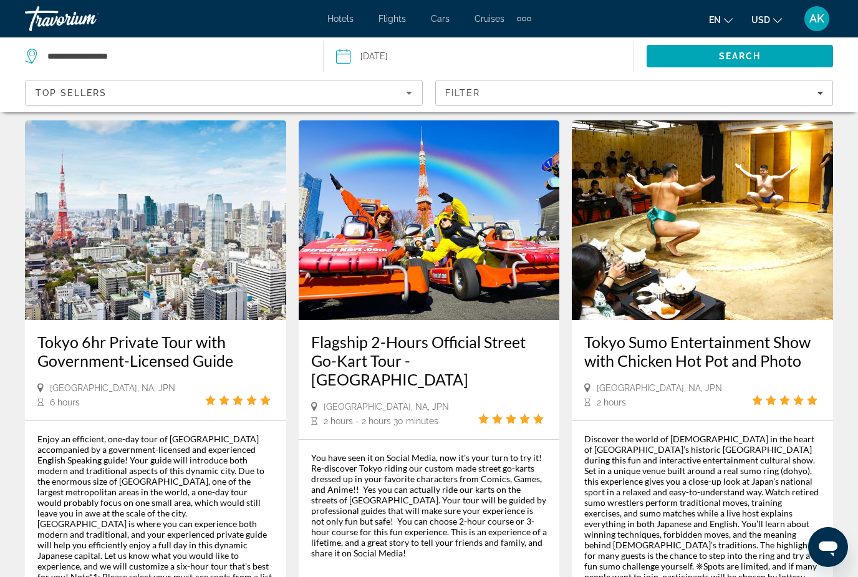
scroll to position [1944, 0]
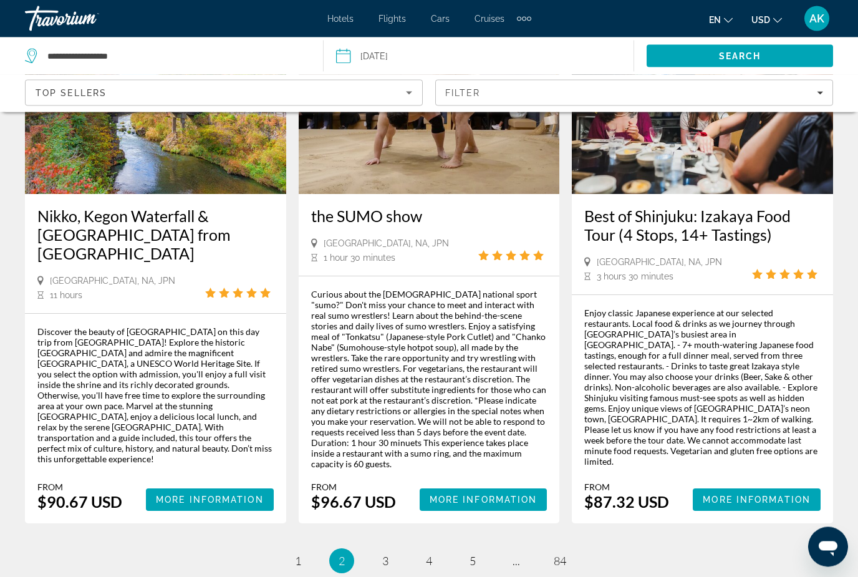
scroll to position [1914, 0]
click at [392, 550] on link "page 3" at bounding box center [386, 561] width 22 height 22
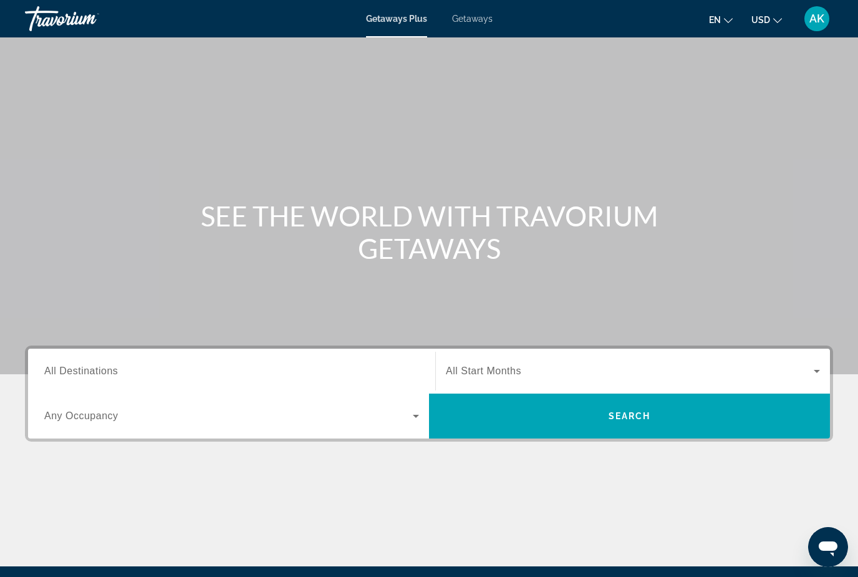
click at [78, 369] on span "All Destinations" at bounding box center [81, 371] width 74 height 11
click at [78, 369] on input "Destination All Destinations" at bounding box center [231, 371] width 375 height 15
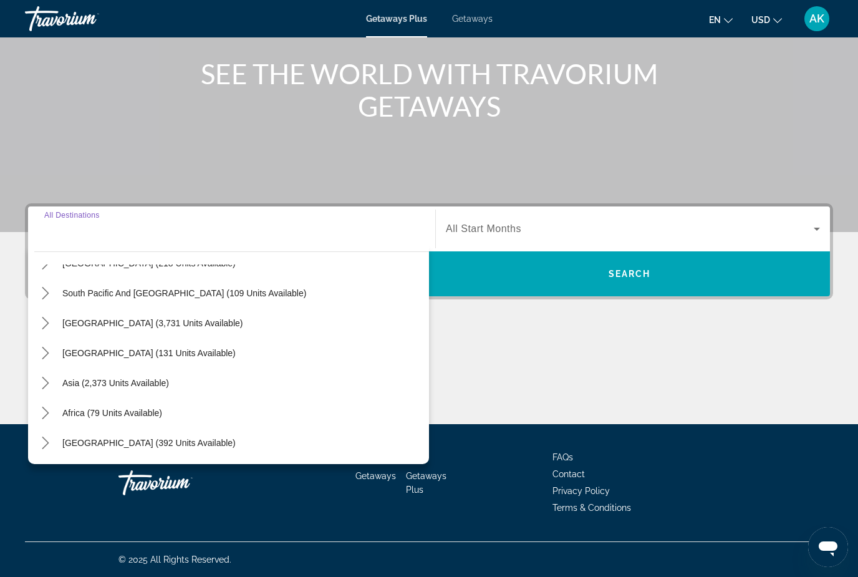
scroll to position [120, 0]
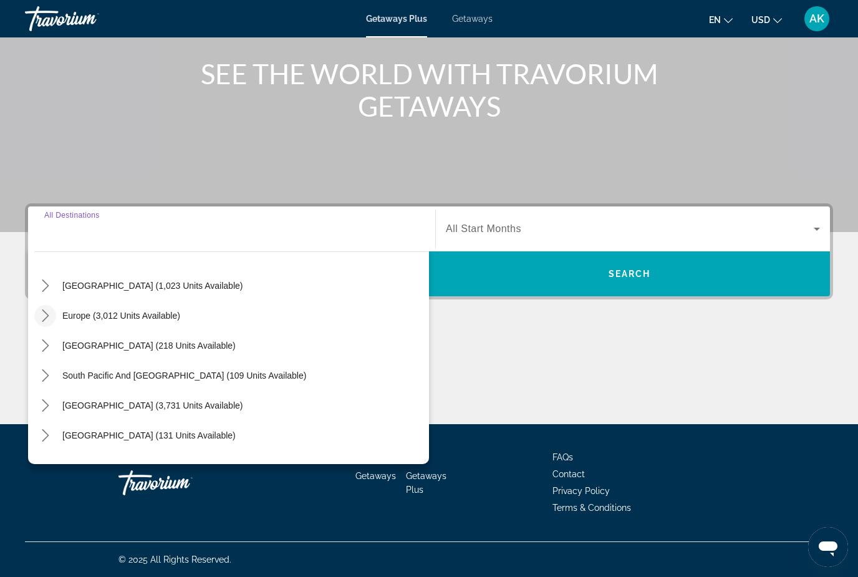
click at [47, 319] on icon "Toggle Europe (3,012 units available) submenu" at bounding box center [45, 315] width 12 height 12
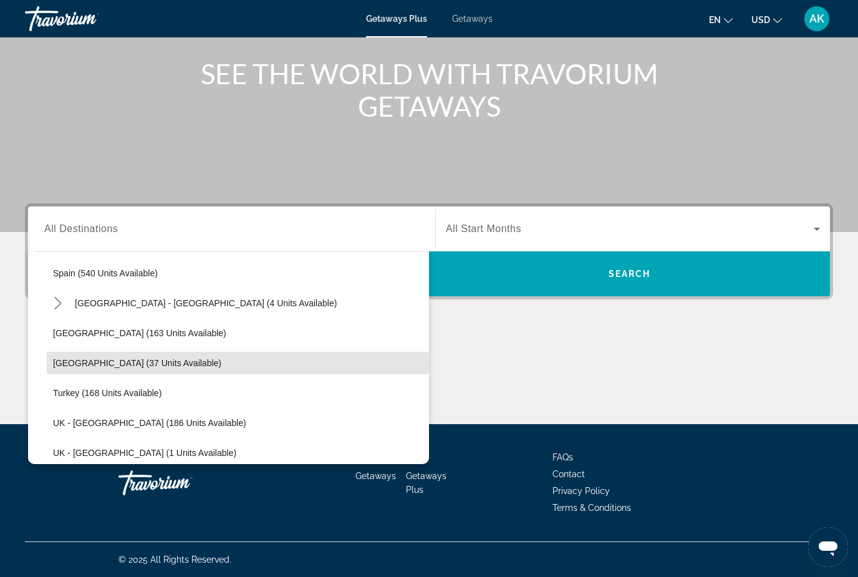
scroll to position [584, 0]
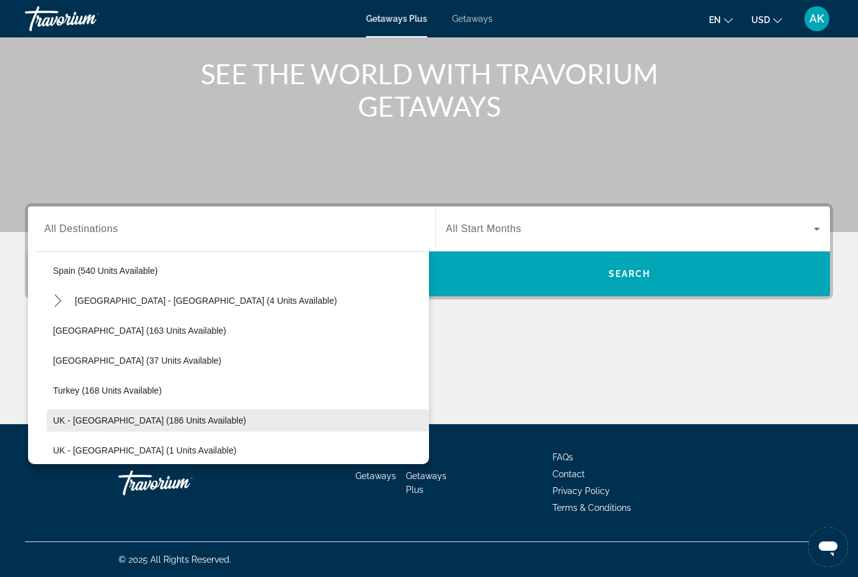
click at [65, 423] on span "UK - [GEOGRAPHIC_DATA] (186 units available)" at bounding box center [149, 420] width 193 height 10
type input "**********"
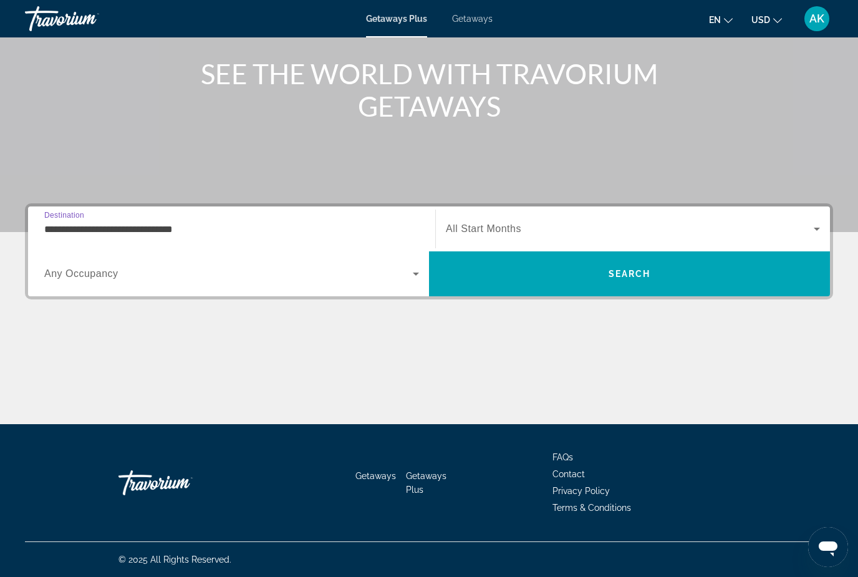
click at [477, 236] on span "Search widget" at bounding box center [630, 228] width 368 height 15
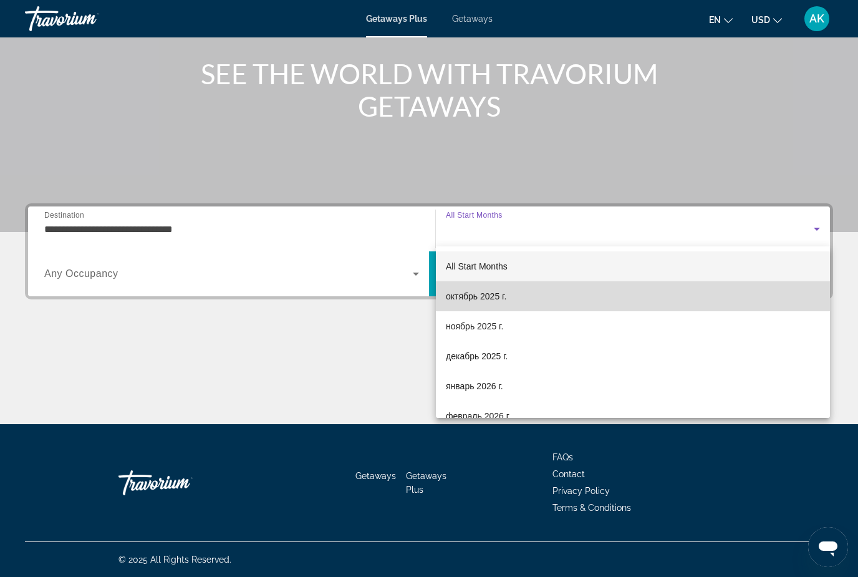
click at [481, 300] on span "октябрь 2025 г." at bounding box center [476, 296] width 61 height 15
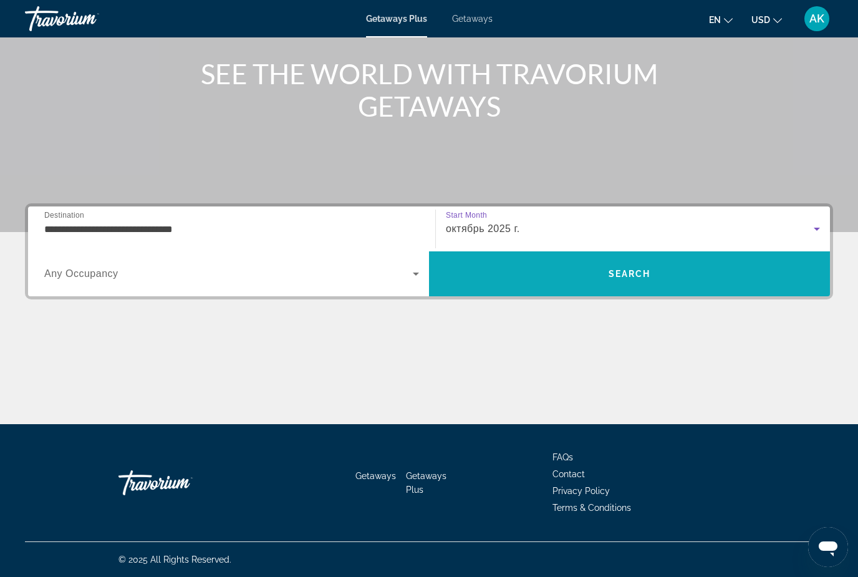
click at [576, 271] on span "Search" at bounding box center [629, 274] width 401 height 30
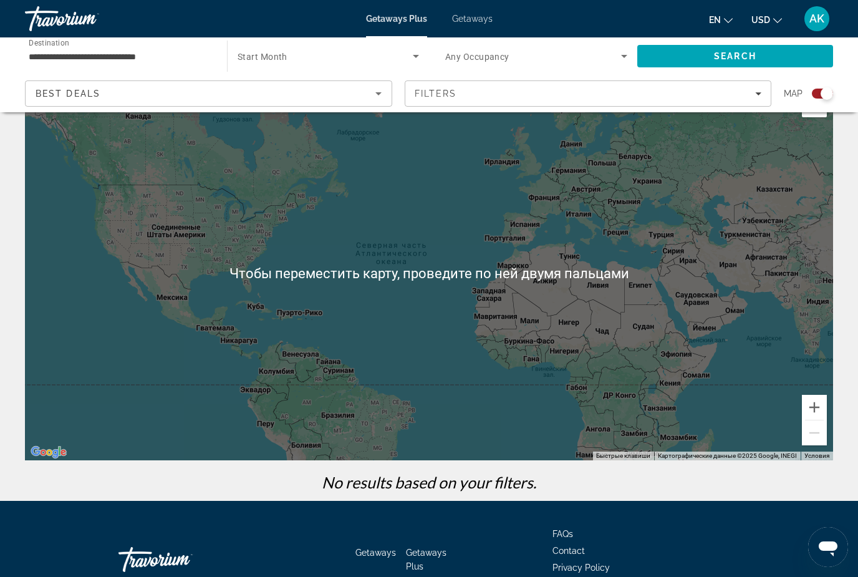
scroll to position [75, 0]
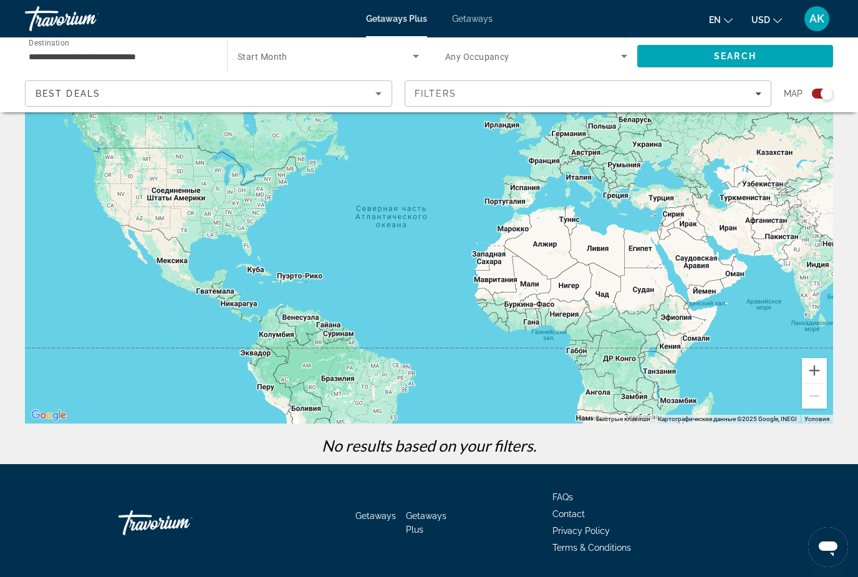
click at [270, 59] on span "Start Month" at bounding box center [263, 57] width 50 height 10
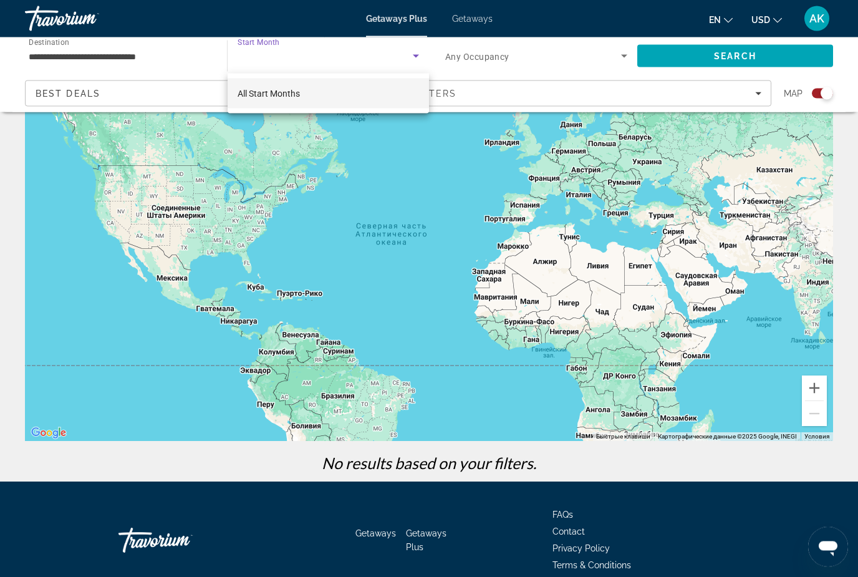
scroll to position [0, 0]
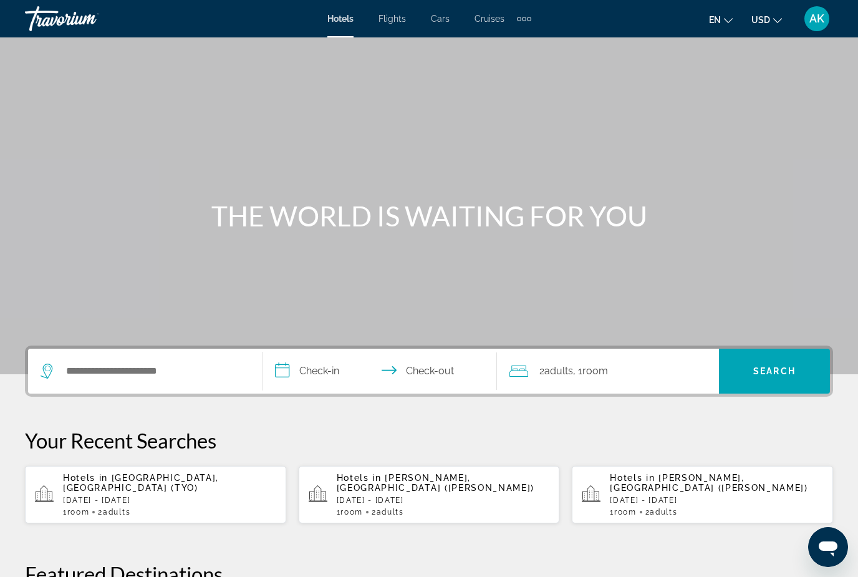
click at [91, 357] on div "Search widget" at bounding box center [145, 371] width 209 height 45
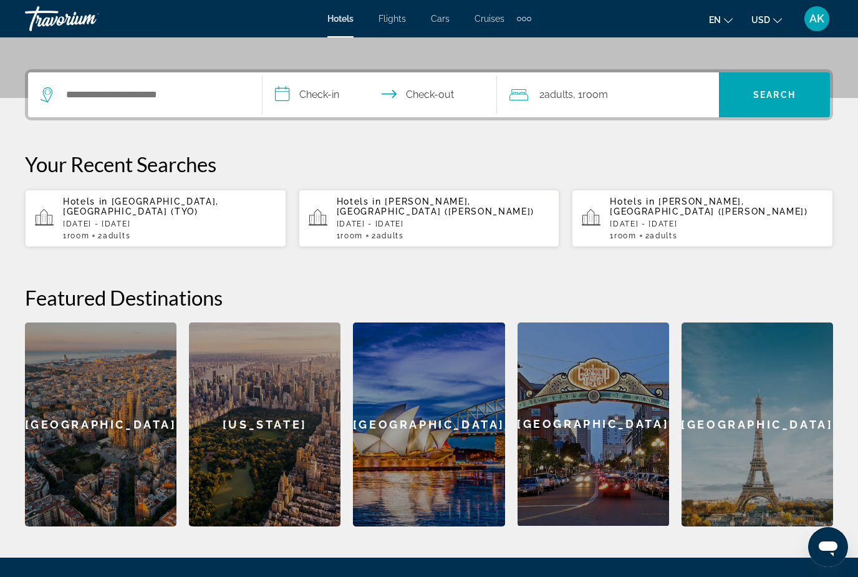
scroll to position [305, 0]
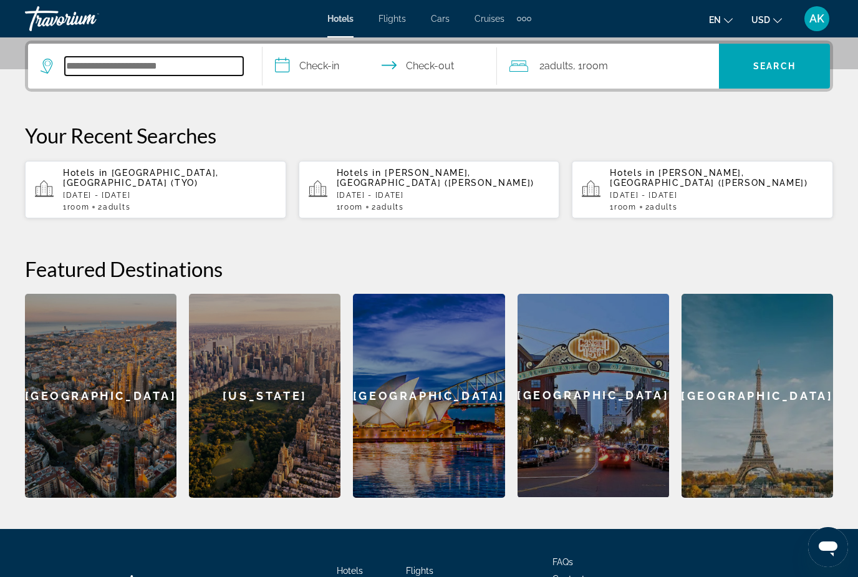
click at [94, 75] on input "Search hotel destination" at bounding box center [154, 66] width 178 height 19
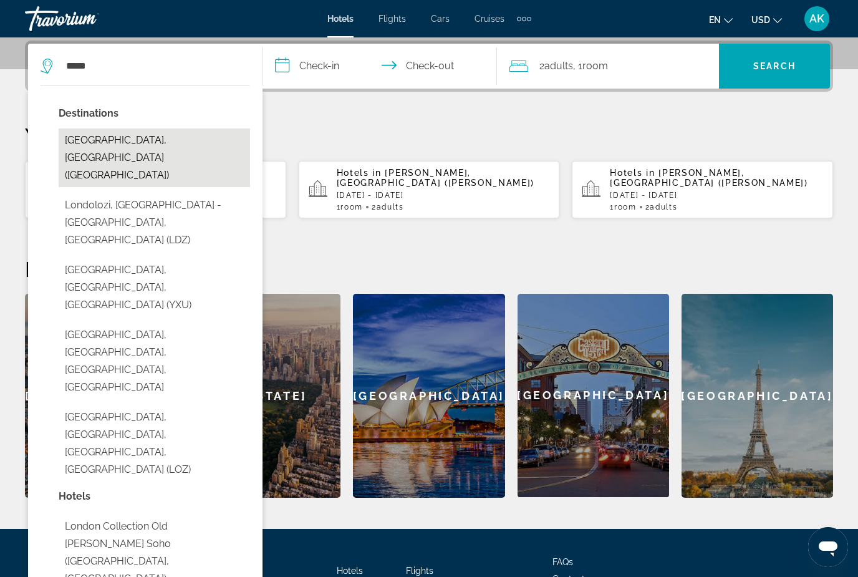
click at [157, 142] on button "[GEOGRAPHIC_DATA], [GEOGRAPHIC_DATA] ([GEOGRAPHIC_DATA])" at bounding box center [154, 157] width 191 height 59
type input "**********"
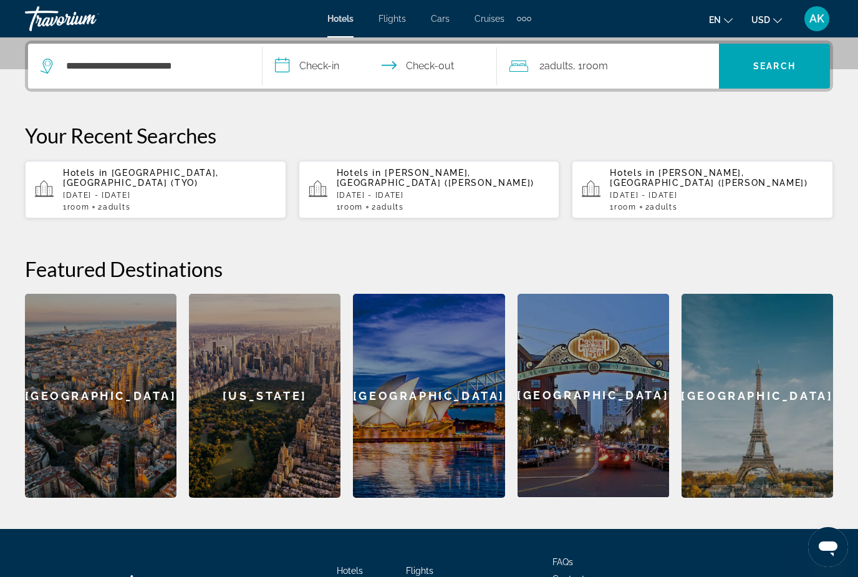
click at [335, 72] on input "**********" at bounding box center [383, 68] width 240 height 49
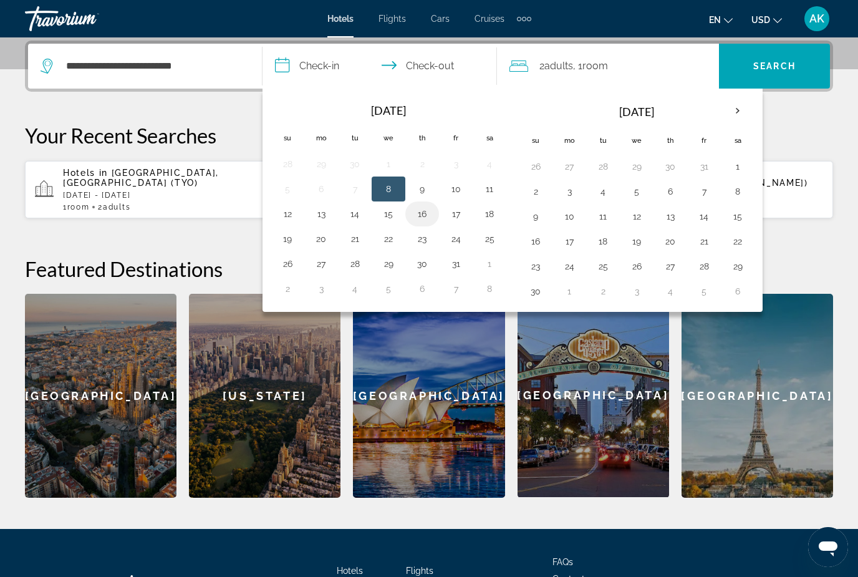
click at [429, 219] on button "16" at bounding box center [422, 213] width 20 height 17
click at [364, 246] on button "21" at bounding box center [355, 238] width 20 height 17
type input "**********"
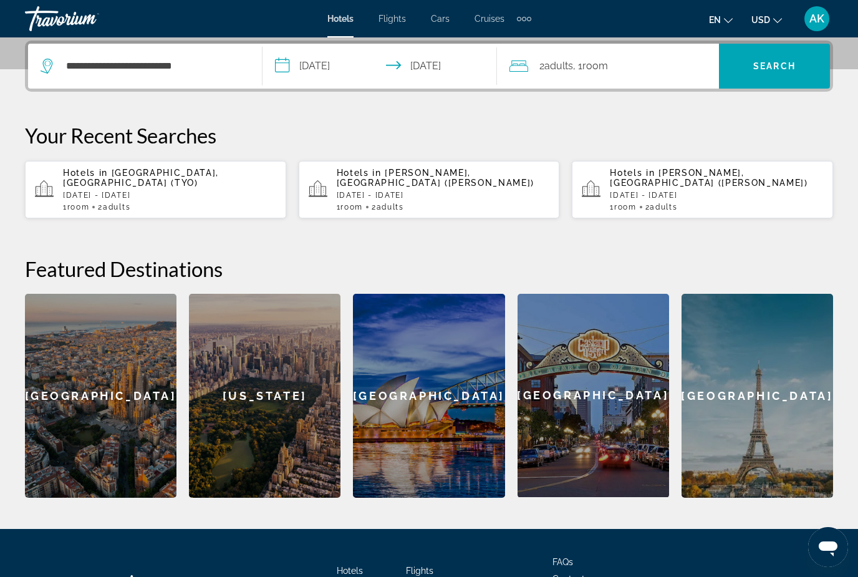
click at [763, 72] on span "Search" at bounding box center [774, 66] width 111 height 30
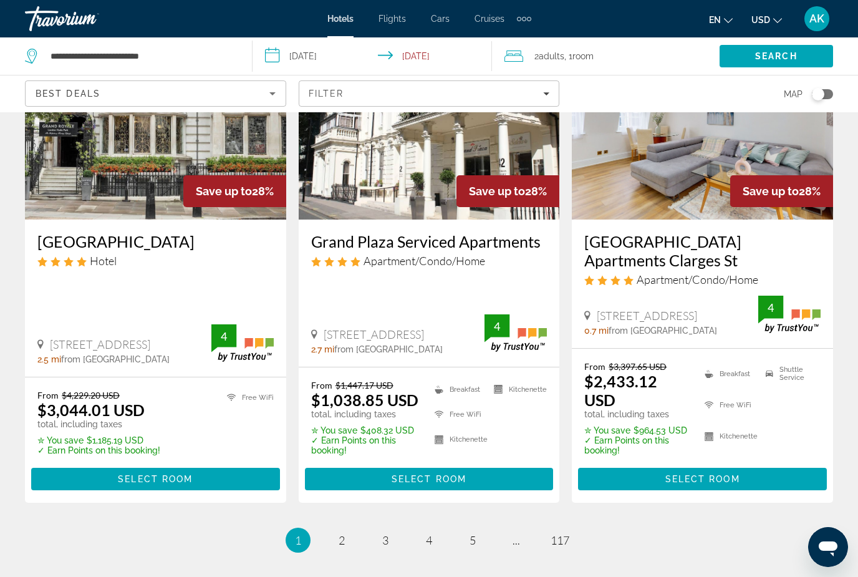
scroll to position [1604, 0]
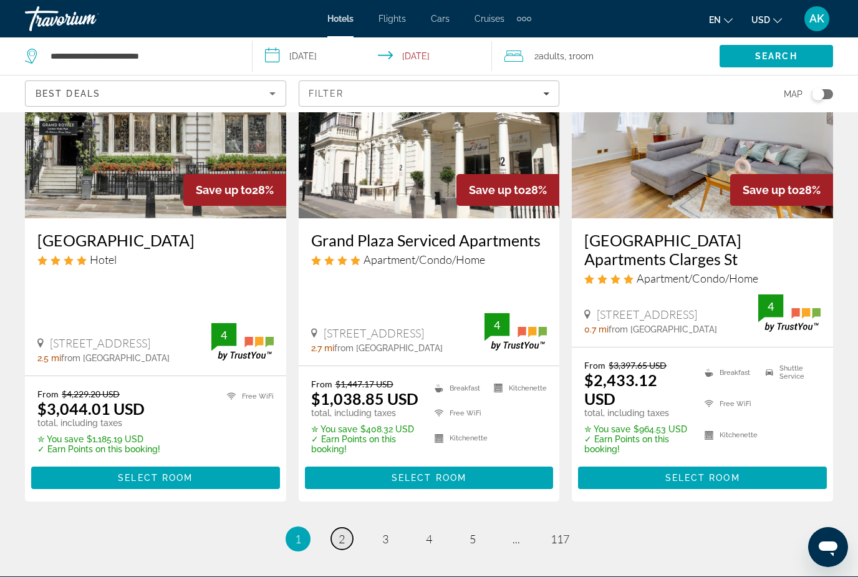
click at [345, 532] on span "2" at bounding box center [342, 539] width 6 height 14
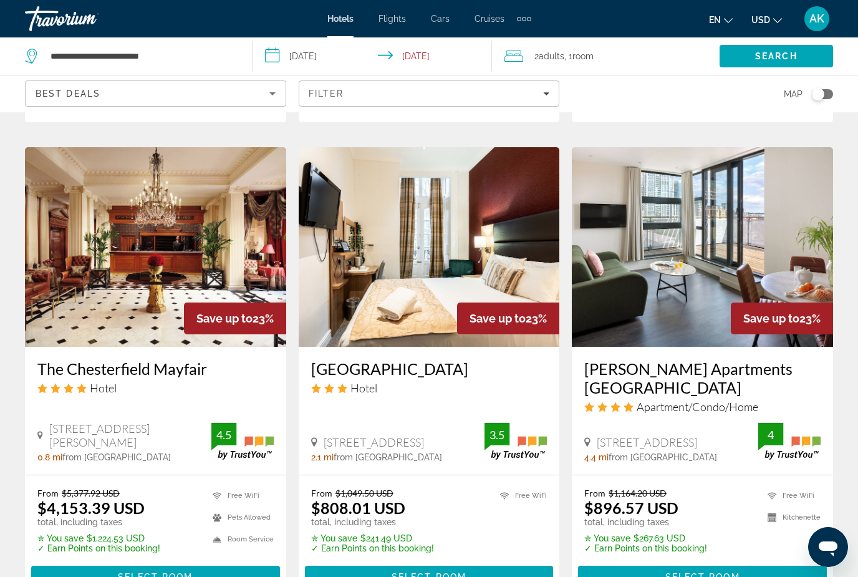
scroll to position [1480, 0]
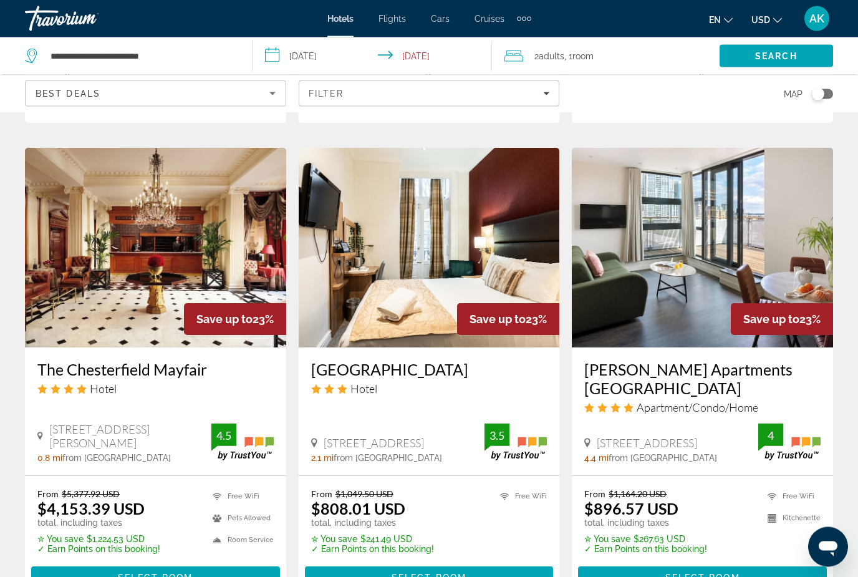
click at [717, 220] on img "Main content" at bounding box center [702, 248] width 261 height 200
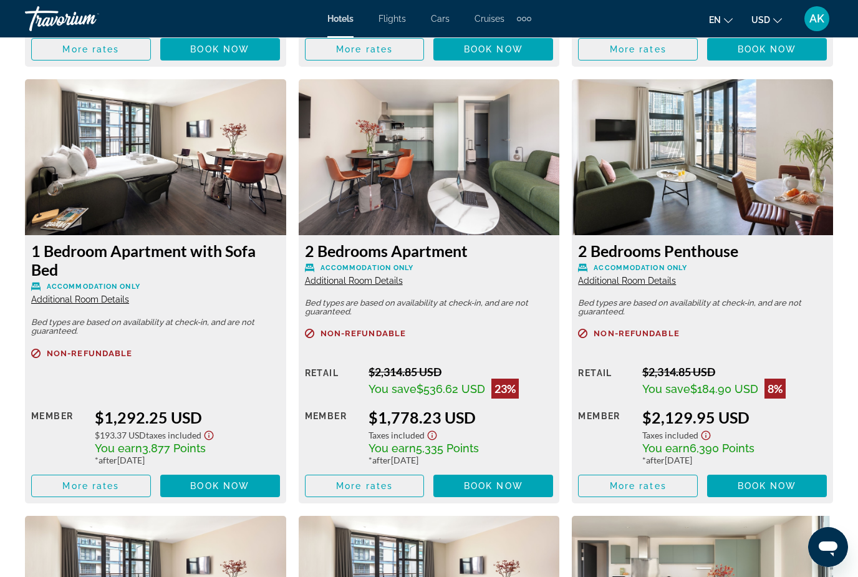
scroll to position [2341, 0]
